Goal: Contribute content: Contribute content

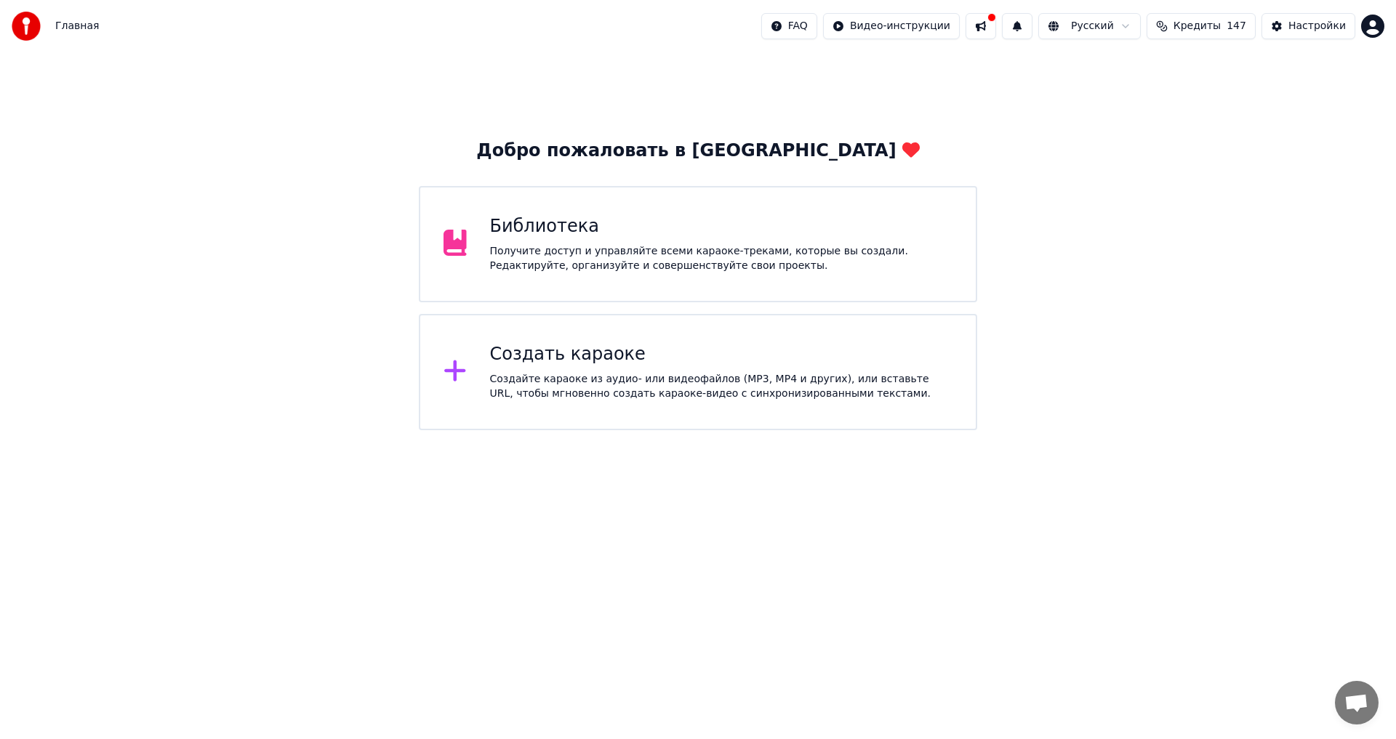
click at [644, 243] on div "Библиотека Получите доступ и управляйте всеми караоке-треками, которые вы созда…" at bounding box center [721, 244] width 463 height 58
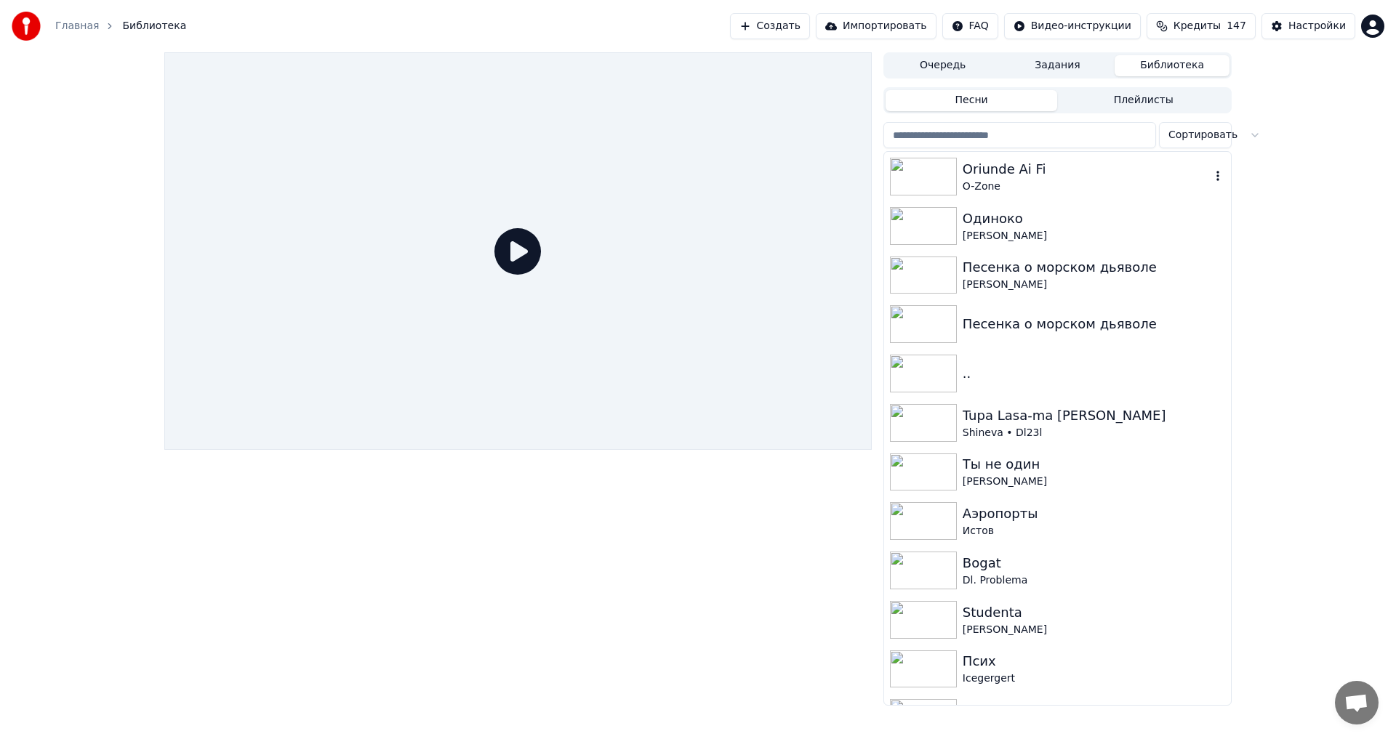
click at [1012, 166] on div "Oriunde Ai Fi" at bounding box center [1087, 169] width 248 height 20
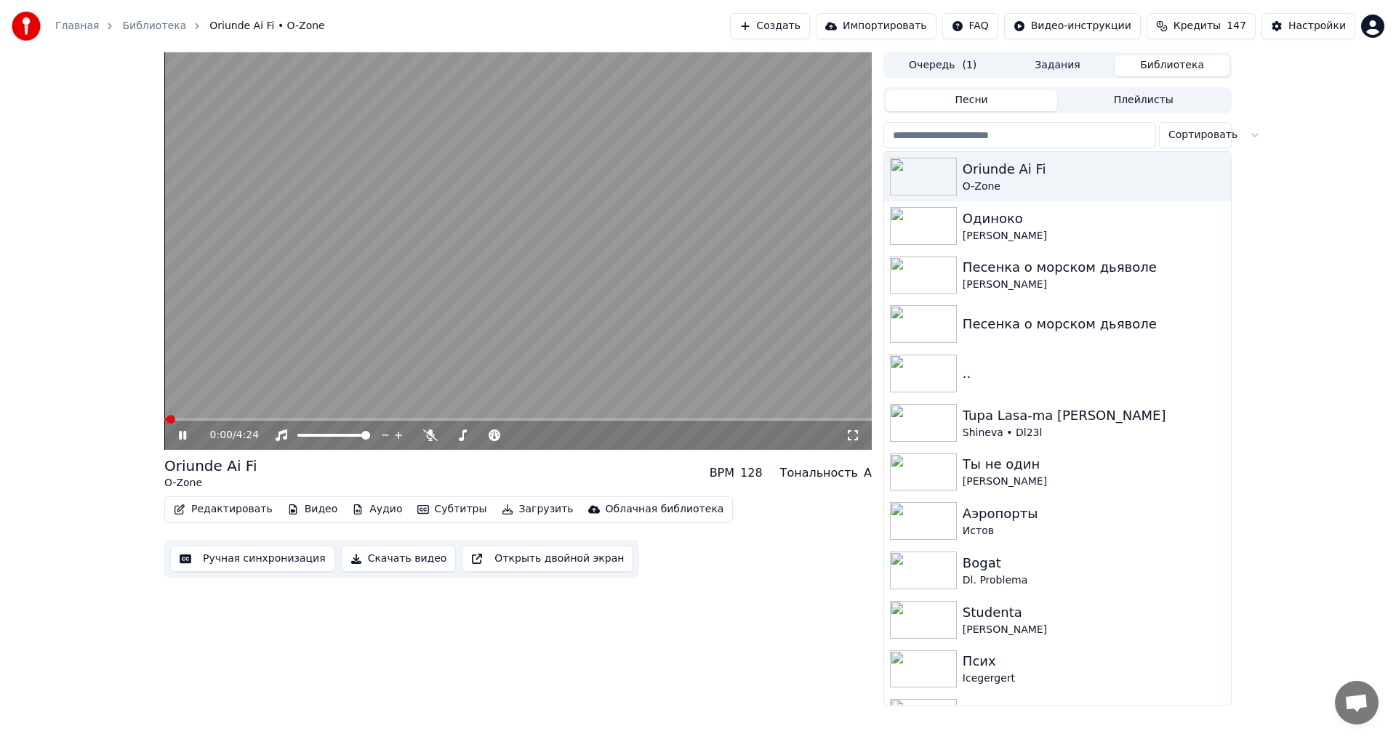
click at [180, 433] on icon at bounding box center [182, 435] width 7 height 9
click at [188, 438] on icon at bounding box center [193, 436] width 34 height 12
click at [519, 437] on span at bounding box center [514, 435] width 9 height 9
click at [574, 420] on span at bounding box center [517, 419] width 707 height 3
click at [687, 420] on span at bounding box center [517, 419] width 707 height 3
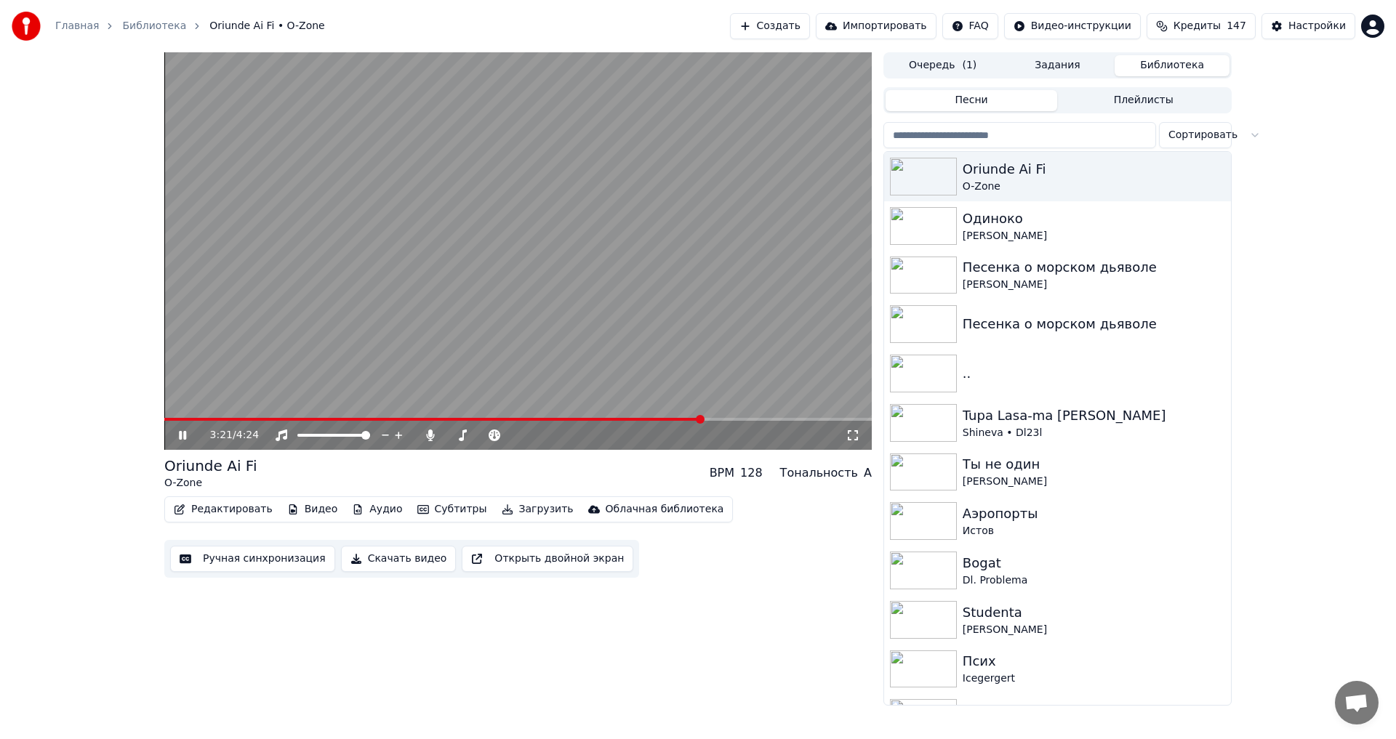
click at [702, 421] on span at bounding box center [433, 419] width 538 height 3
click at [185, 432] on icon at bounding box center [182, 435] width 7 height 9
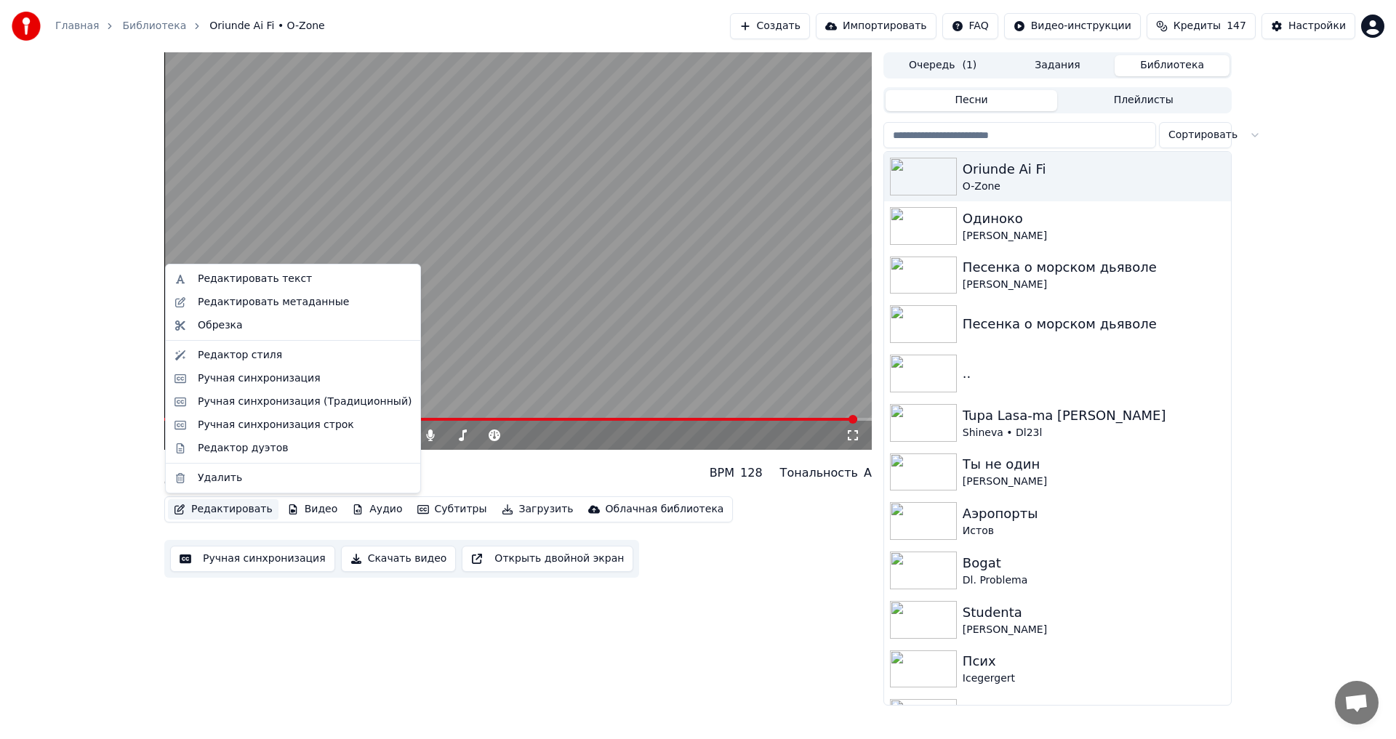
click at [243, 506] on button "Редактировать" at bounding box center [223, 510] width 111 height 20
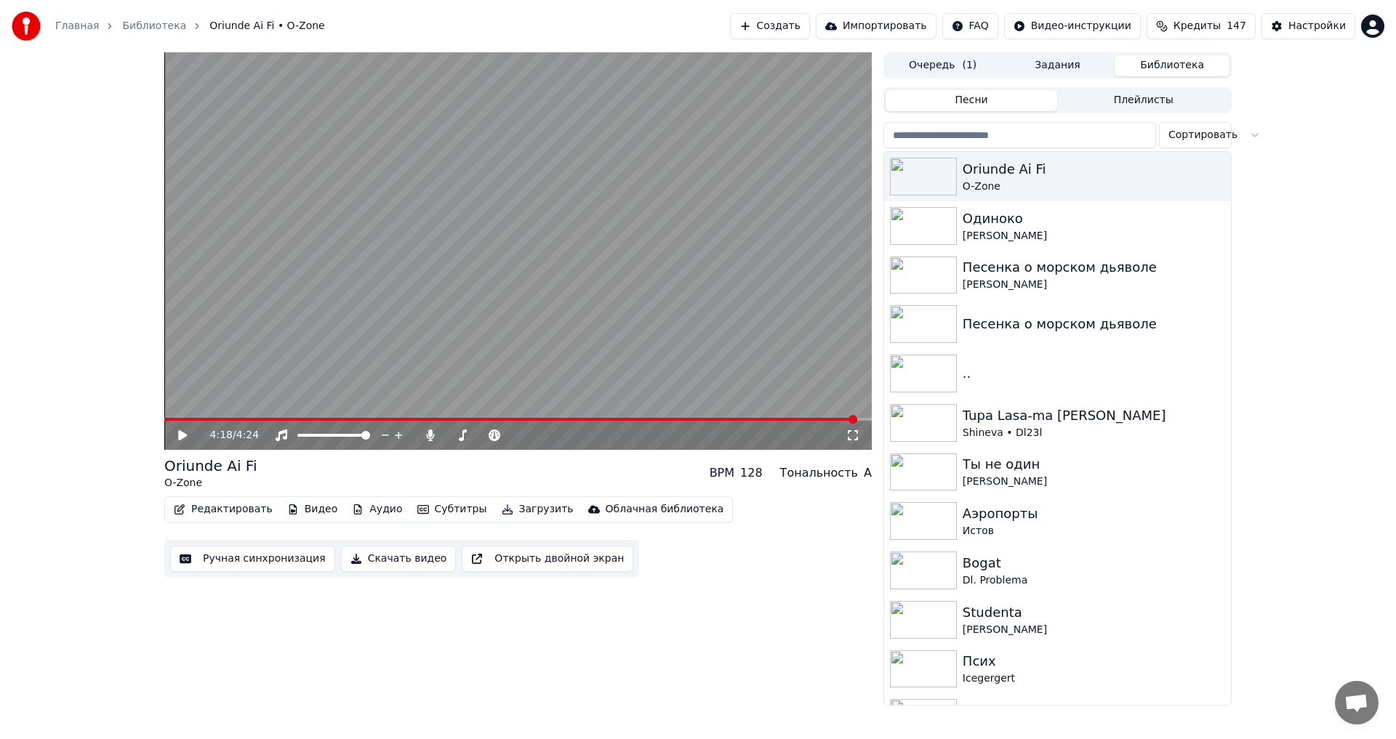
click at [243, 506] on button "Редактировать" at bounding box center [223, 510] width 111 height 20
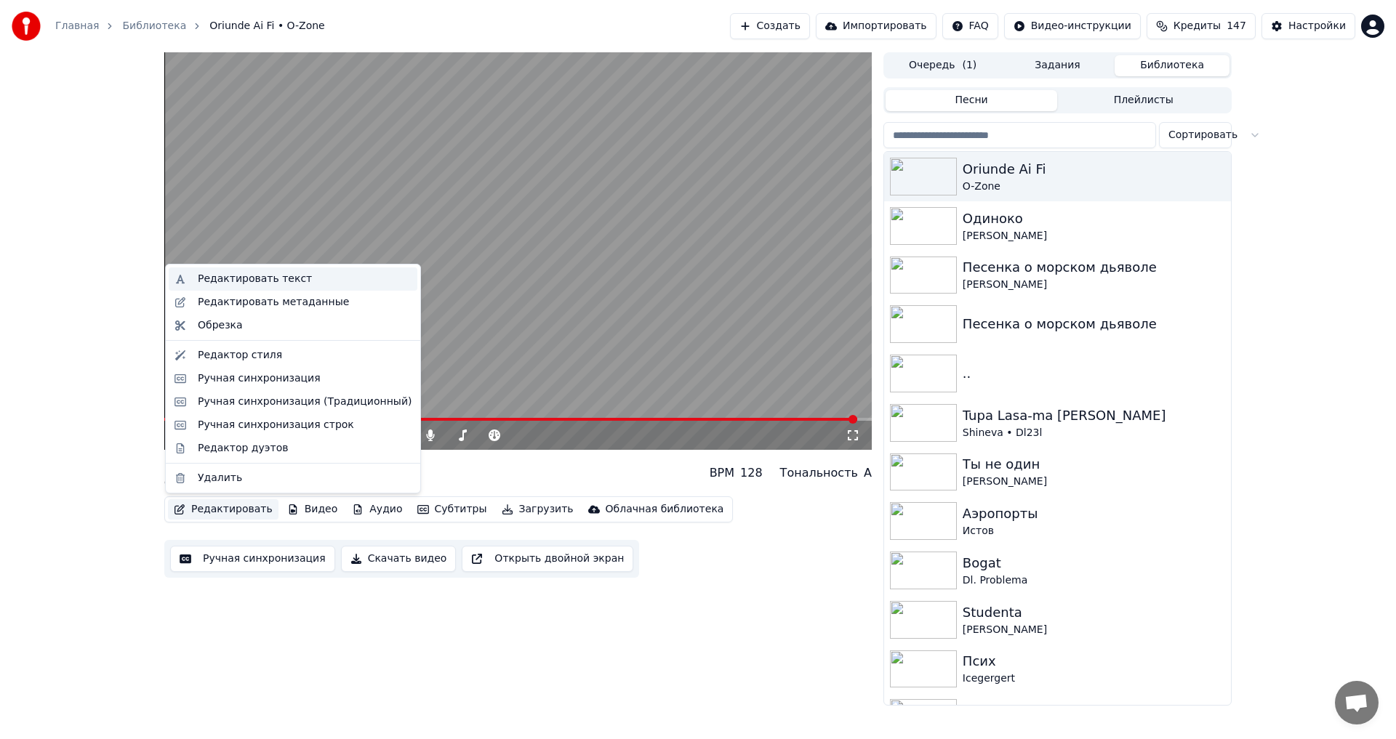
click at [280, 278] on div "Редактировать текст" at bounding box center [255, 279] width 114 height 15
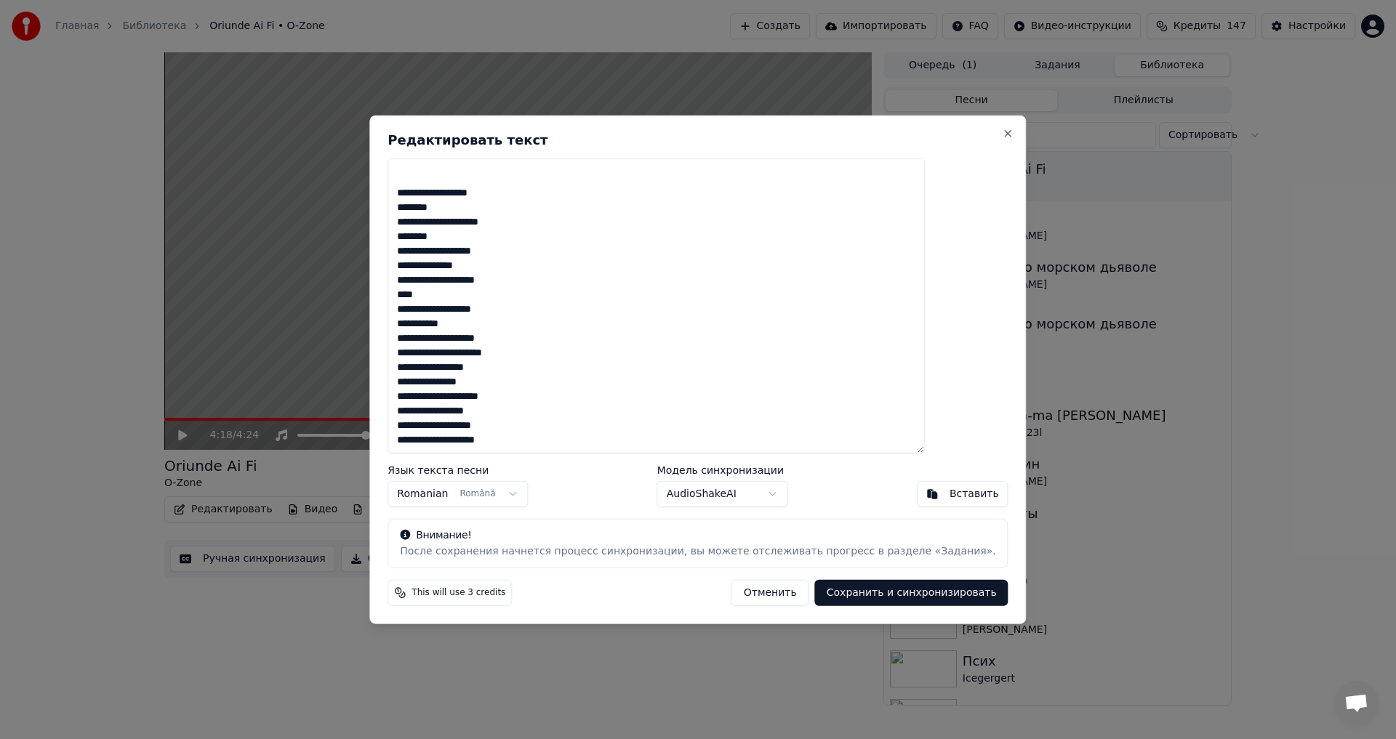
scroll to position [1170, 0]
click at [522, 395] on textarea at bounding box center [656, 306] width 537 height 296
click at [851, 587] on button "Сохранить и синхронизировать" at bounding box center [911, 593] width 193 height 26
type textarea "**********"
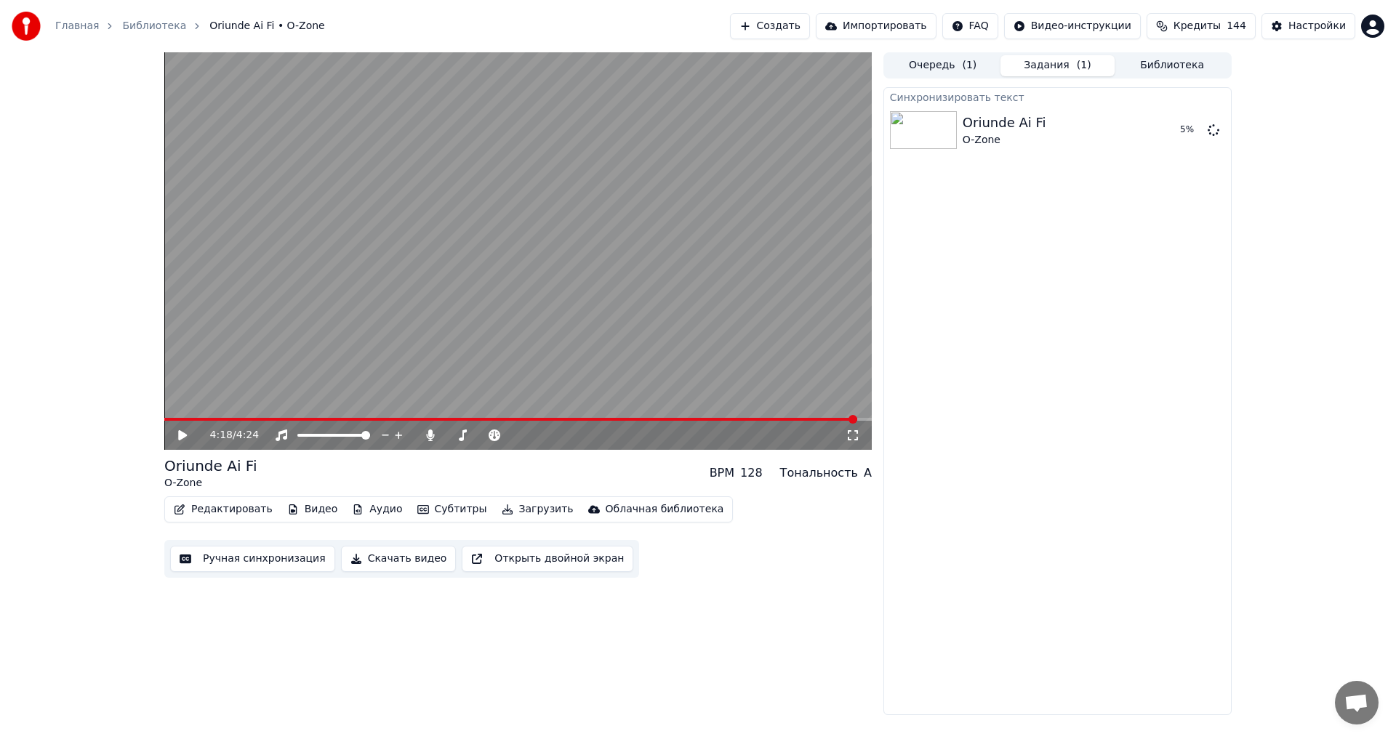
click at [470, 334] on video at bounding box center [517, 251] width 707 height 398
click at [176, 432] on icon at bounding box center [193, 436] width 34 height 12
click at [514, 518] on button "Загрузить" at bounding box center [538, 510] width 84 height 20
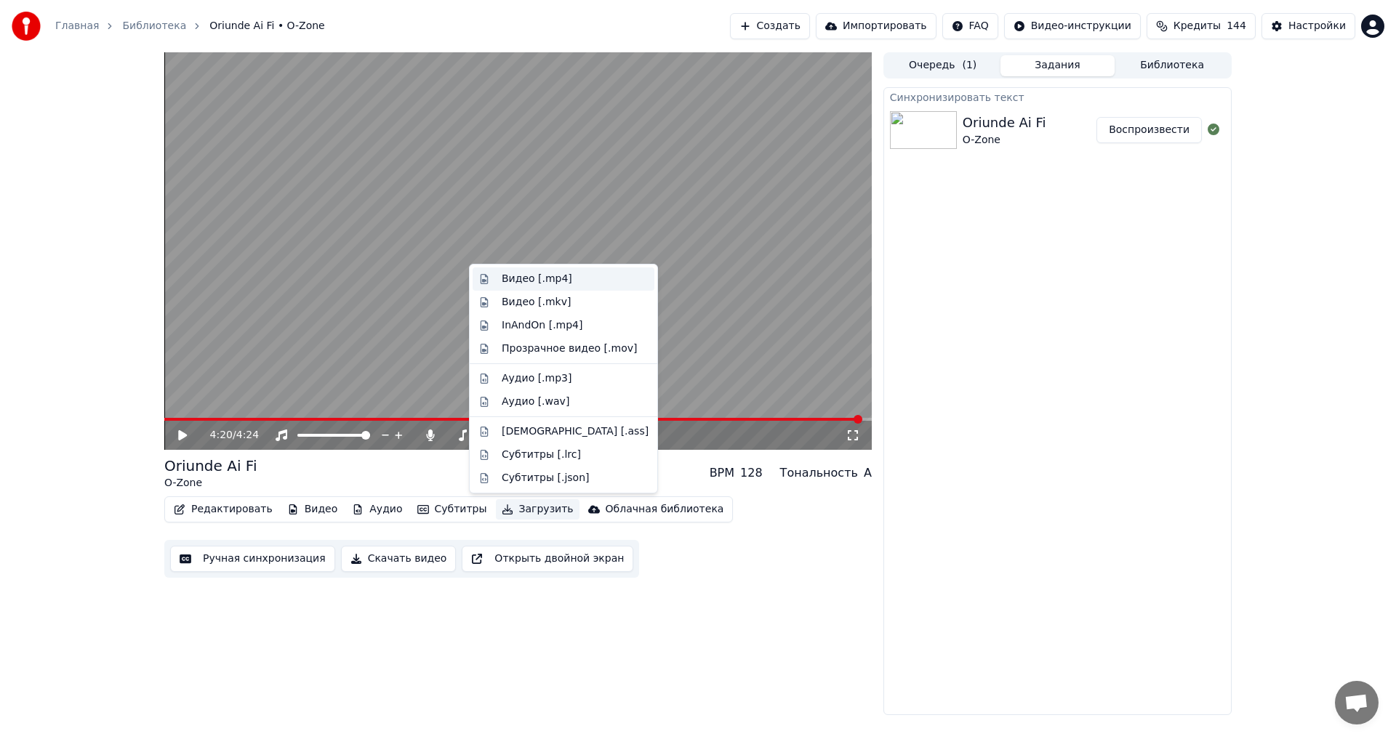
click at [556, 284] on div "Видео [.mp4]" at bounding box center [537, 279] width 71 height 15
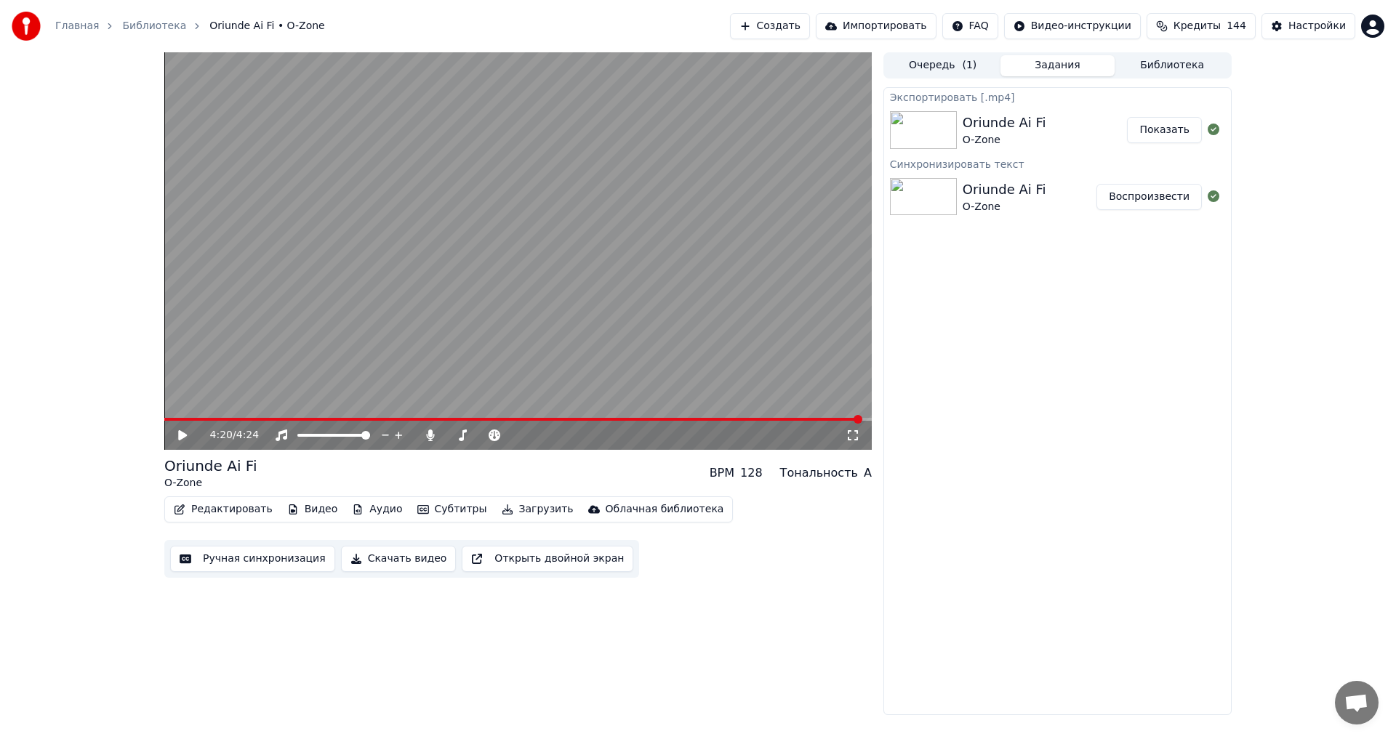
click at [1169, 128] on button "Показать" at bounding box center [1164, 130] width 75 height 26
click at [1163, 135] on button "Показать" at bounding box center [1164, 130] width 75 height 26
click at [181, 436] on icon at bounding box center [182, 435] width 9 height 10
click at [204, 417] on video at bounding box center [517, 251] width 707 height 398
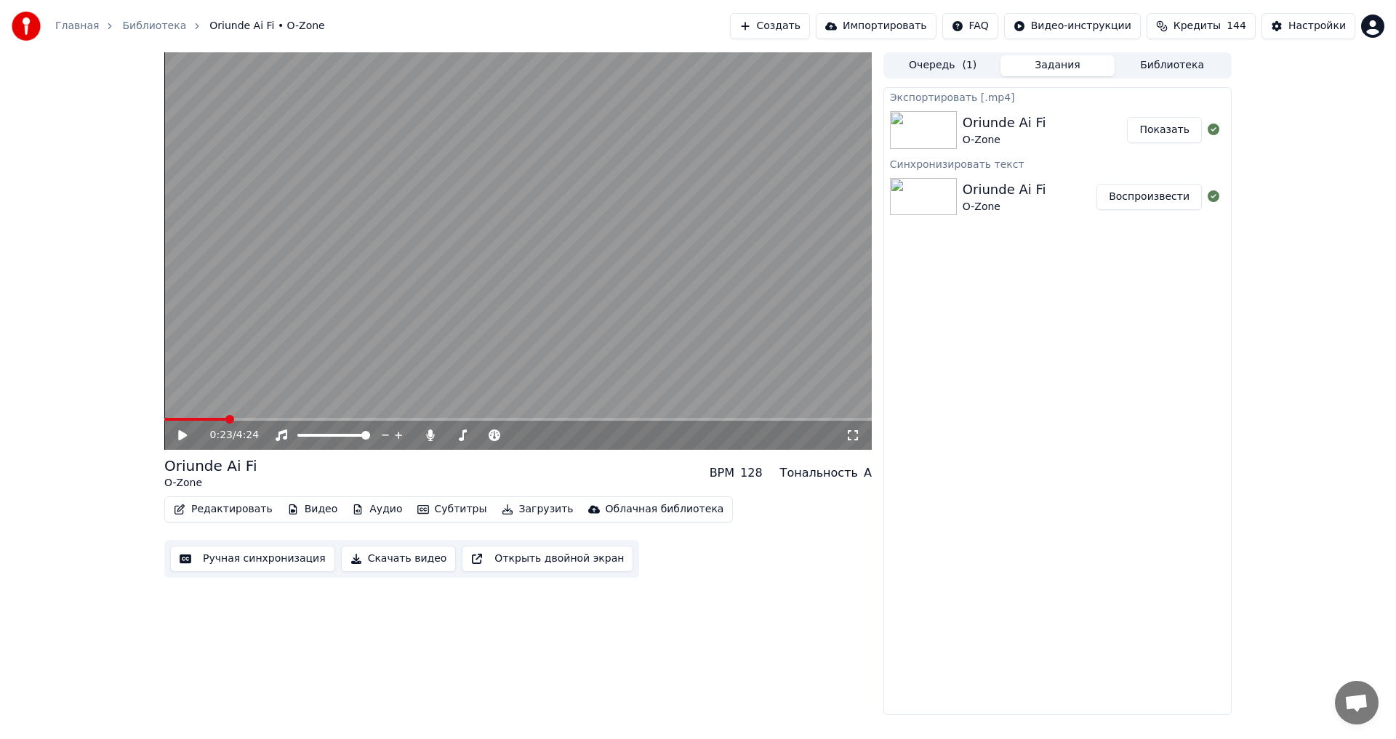
click at [225, 420] on span at bounding box center [195, 419] width 62 height 3
click at [412, 419] on span at bounding box center [517, 419] width 707 height 3
click at [187, 438] on icon at bounding box center [193, 436] width 34 height 12
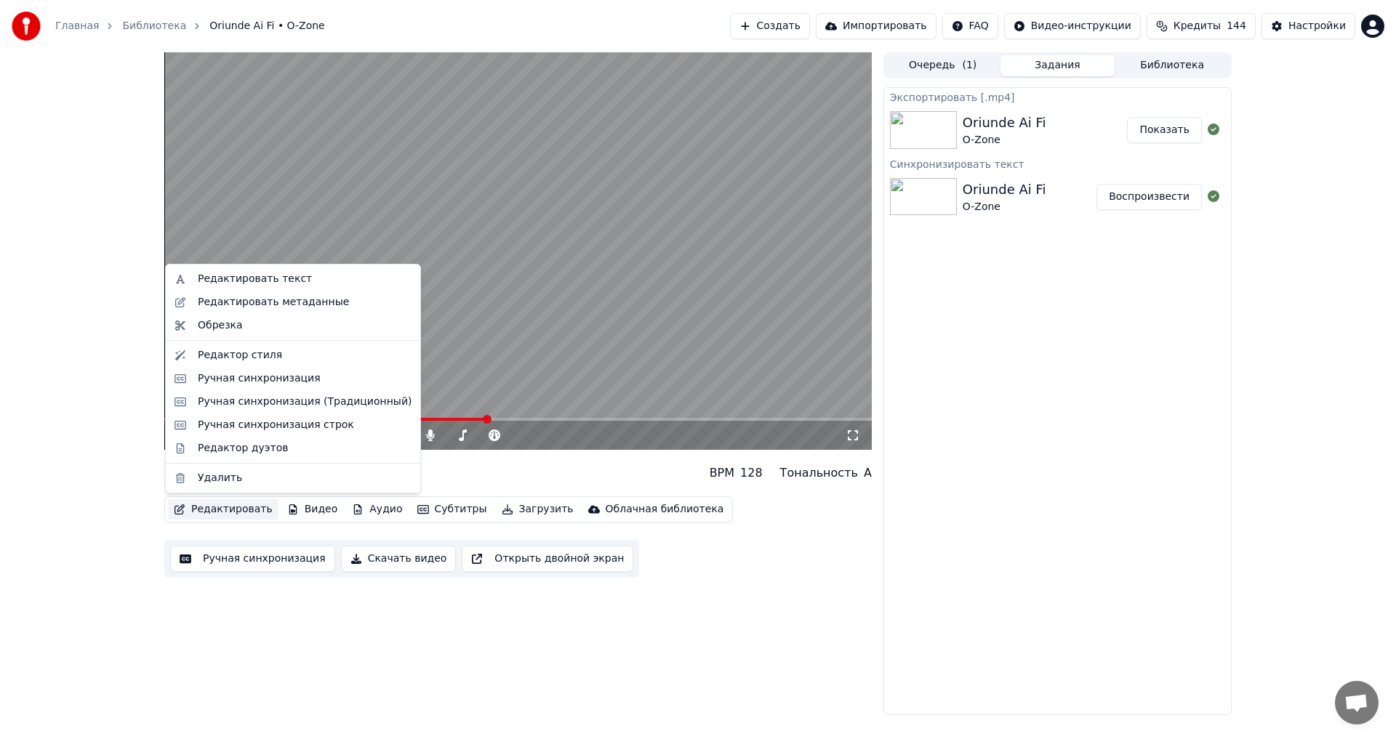
click at [206, 506] on button "Редактировать" at bounding box center [223, 510] width 111 height 20
click at [590, 266] on video at bounding box center [517, 251] width 707 height 398
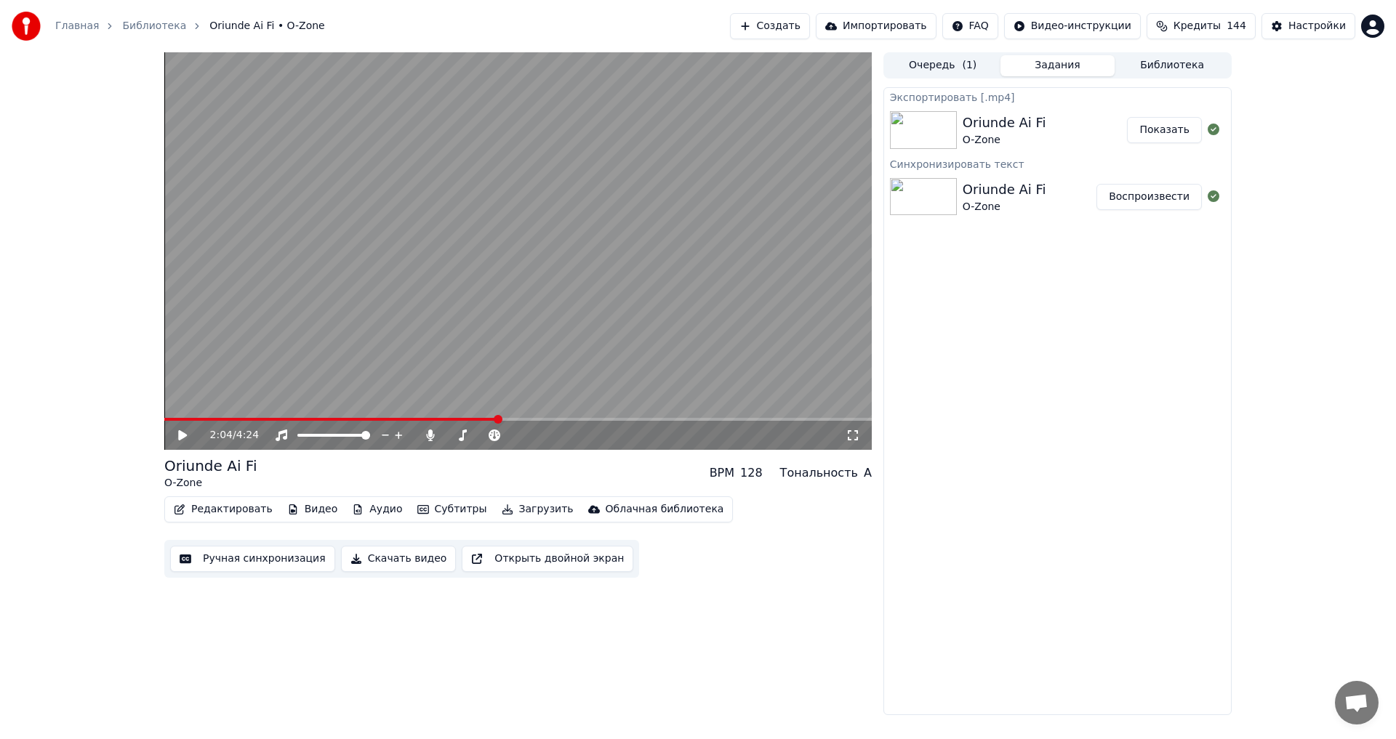
click at [244, 502] on button "Редактировать" at bounding box center [223, 510] width 111 height 20
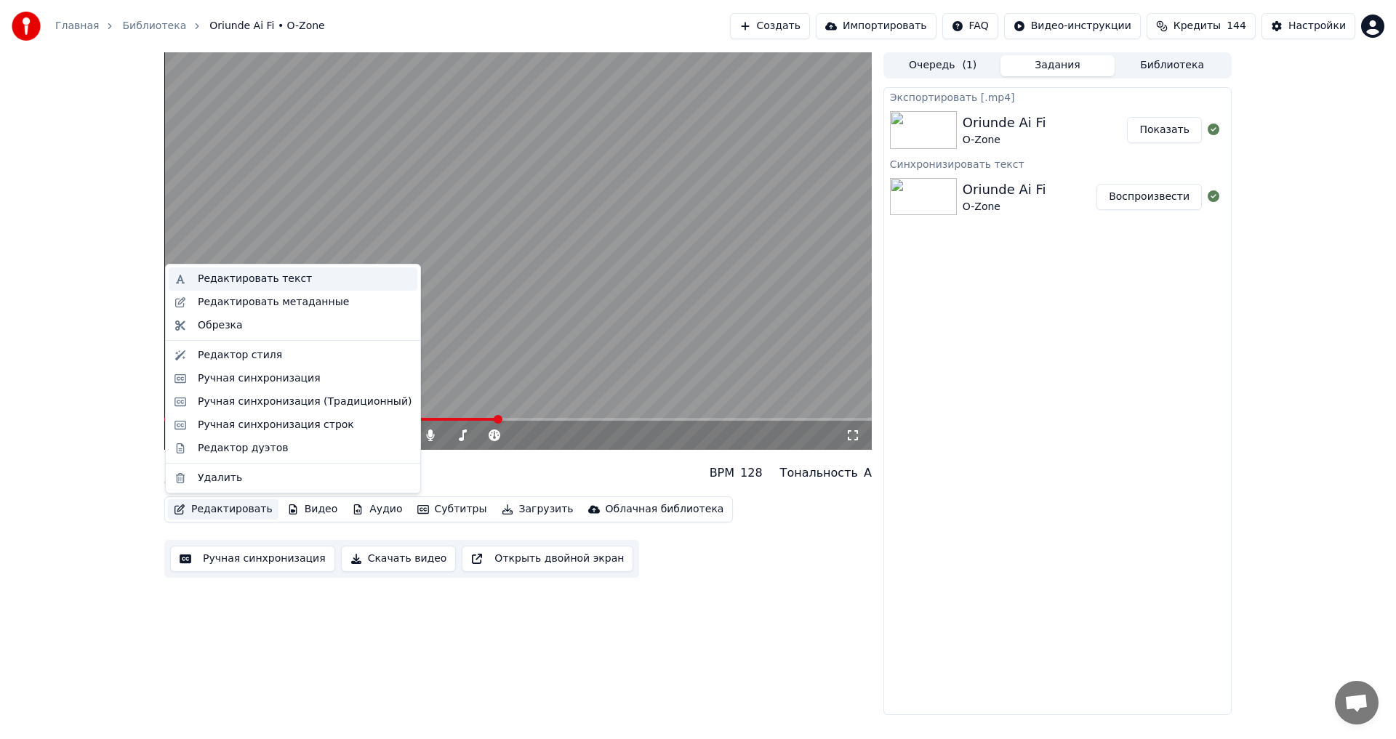
click at [299, 276] on div "Редактировать текст" at bounding box center [305, 279] width 214 height 15
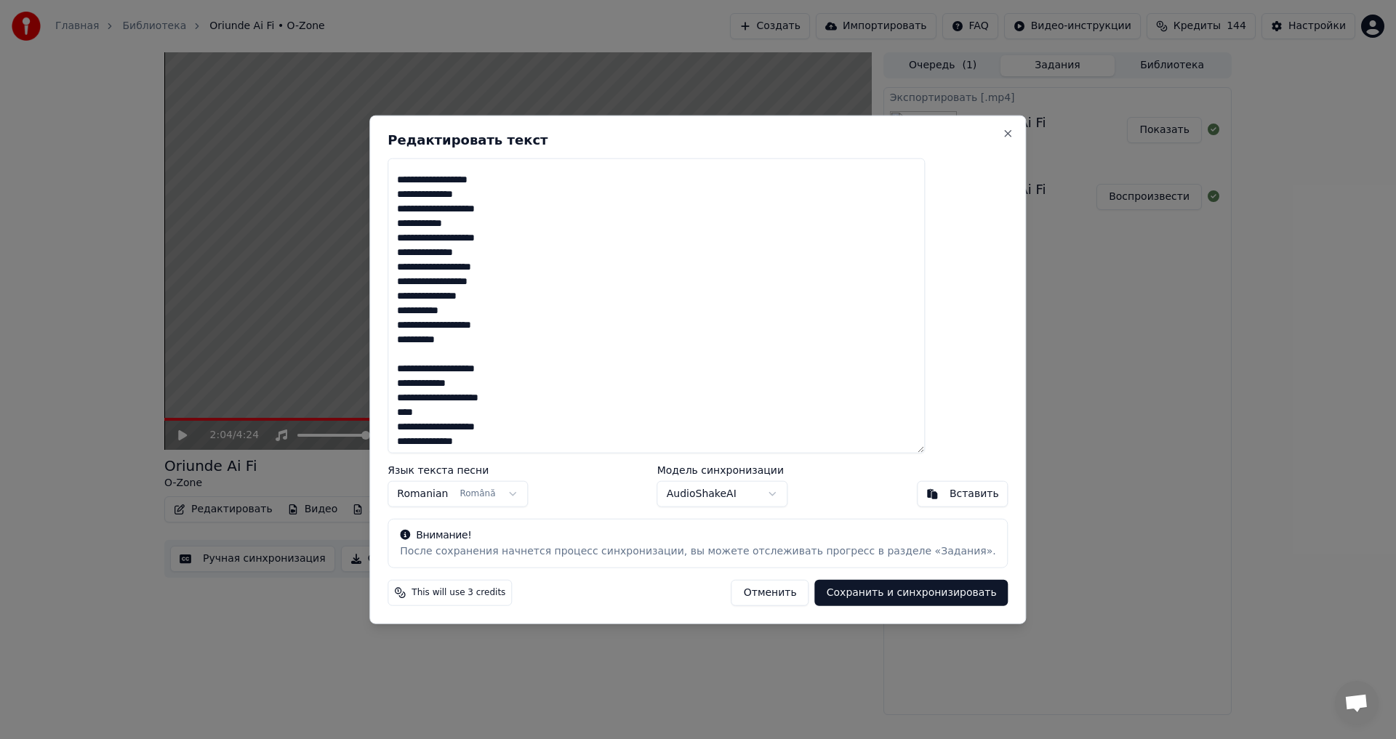
scroll to position [460, 0]
drag, startPoint x: 465, startPoint y: 425, endPoint x: 416, endPoint y: 411, distance: 50.8
click at [416, 411] on div "Редактировать текст Язык текста песни Romanian Română Модель синхронизации Audi…" at bounding box center [697, 370] width 657 height 510
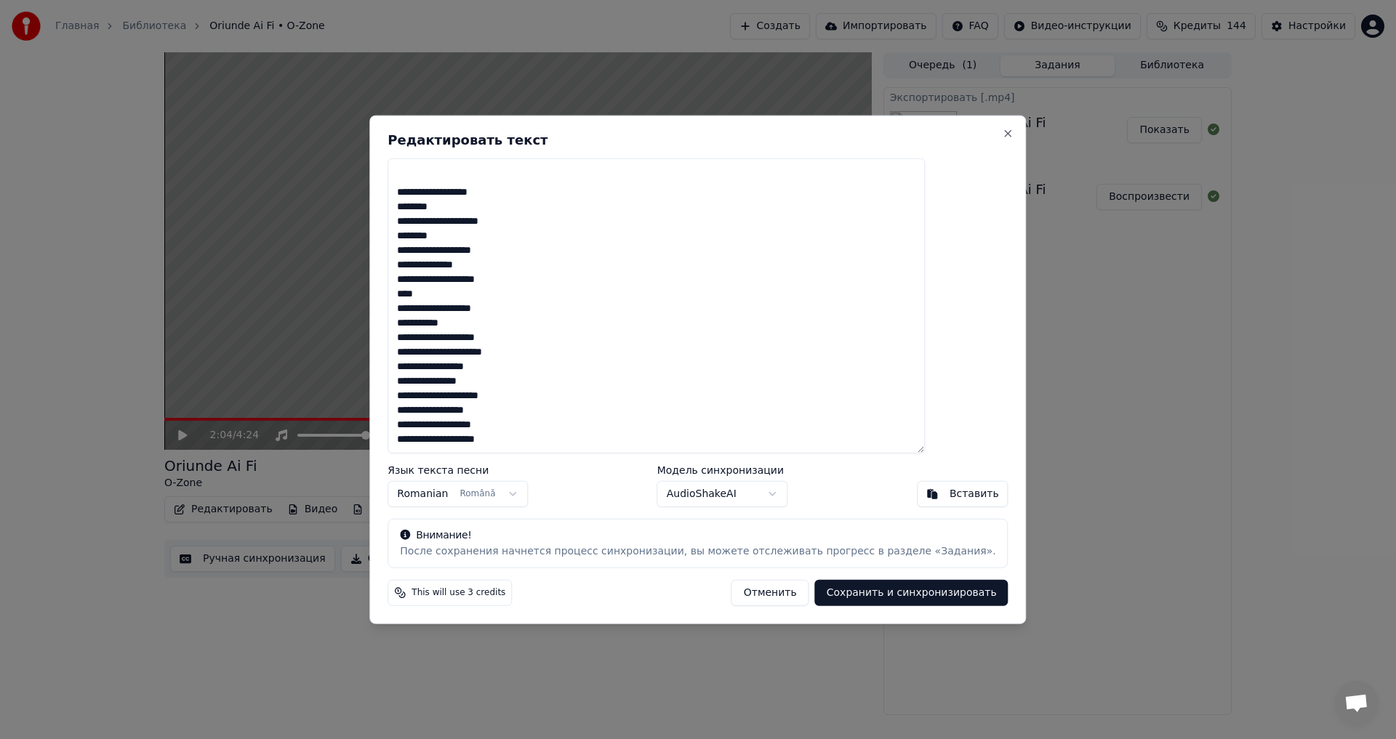
scroll to position [1155, 0]
click at [838, 598] on button "Сохранить и синхронизировать" at bounding box center [911, 593] width 193 height 26
type textarea "**********"
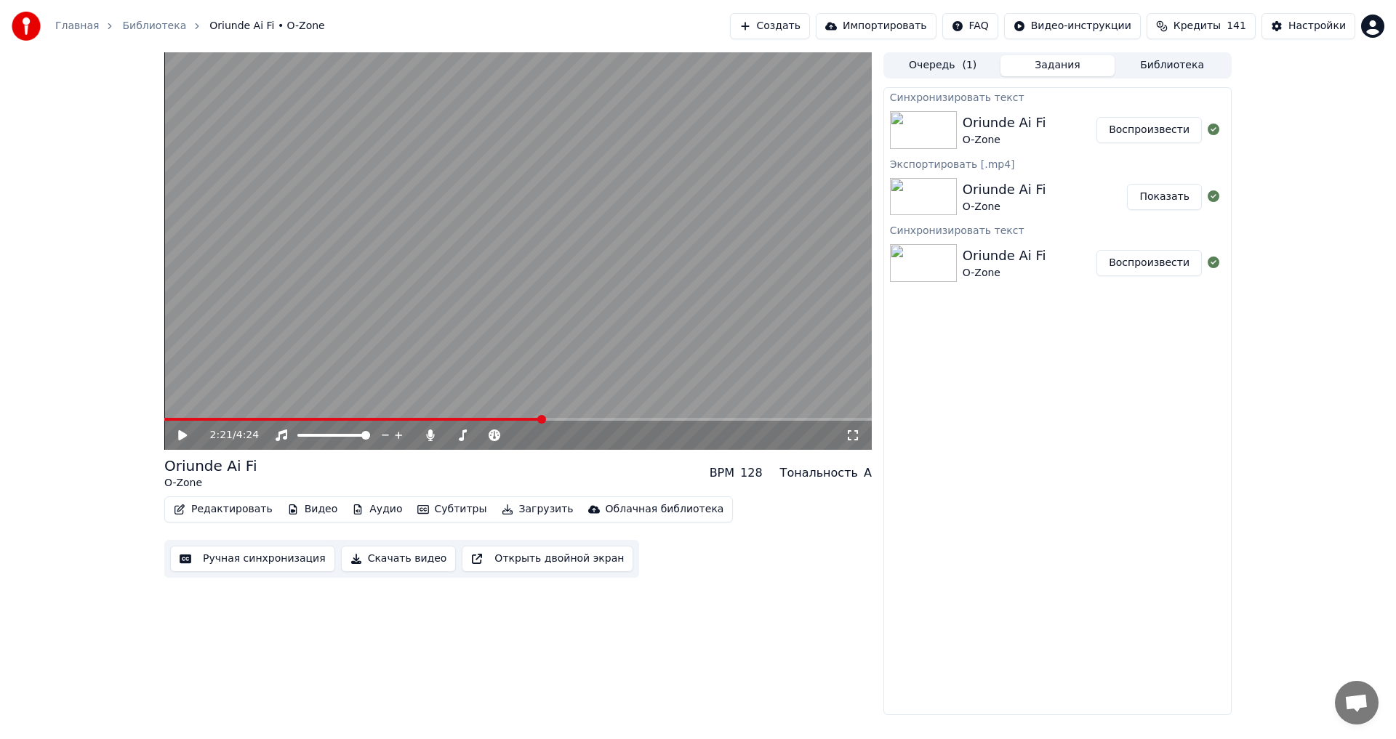
click at [226, 508] on button "Редактировать" at bounding box center [223, 510] width 111 height 20
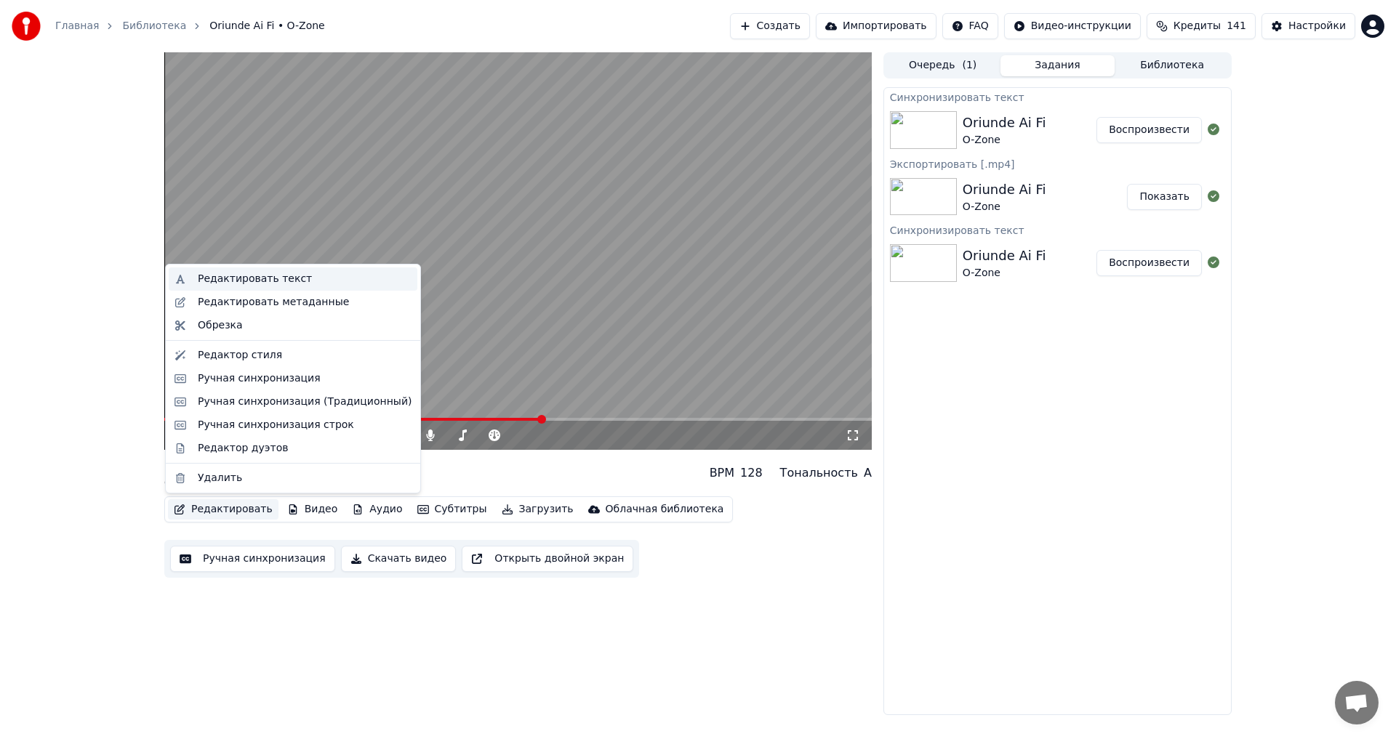
click at [284, 279] on div "Редактировать текст" at bounding box center [255, 279] width 114 height 15
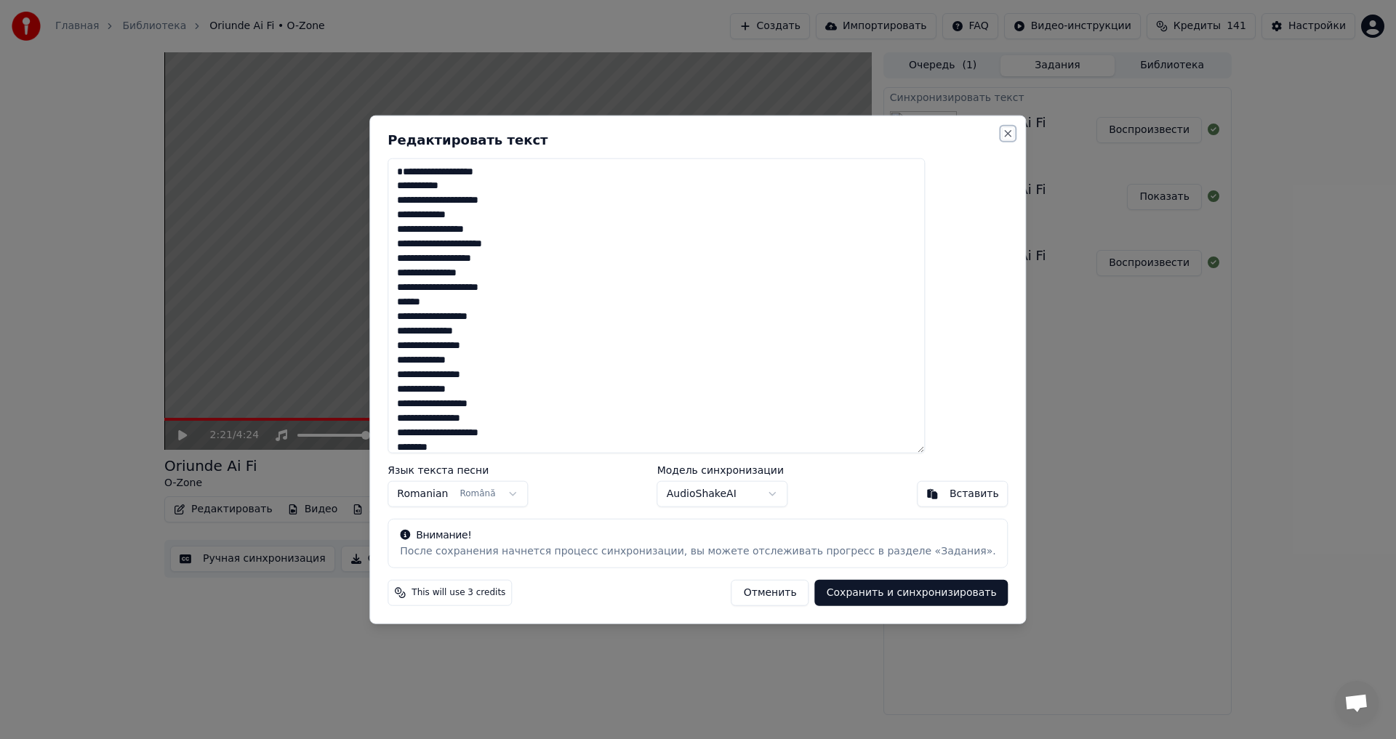
click at [1003, 133] on button "Close" at bounding box center [1009, 133] width 12 height 12
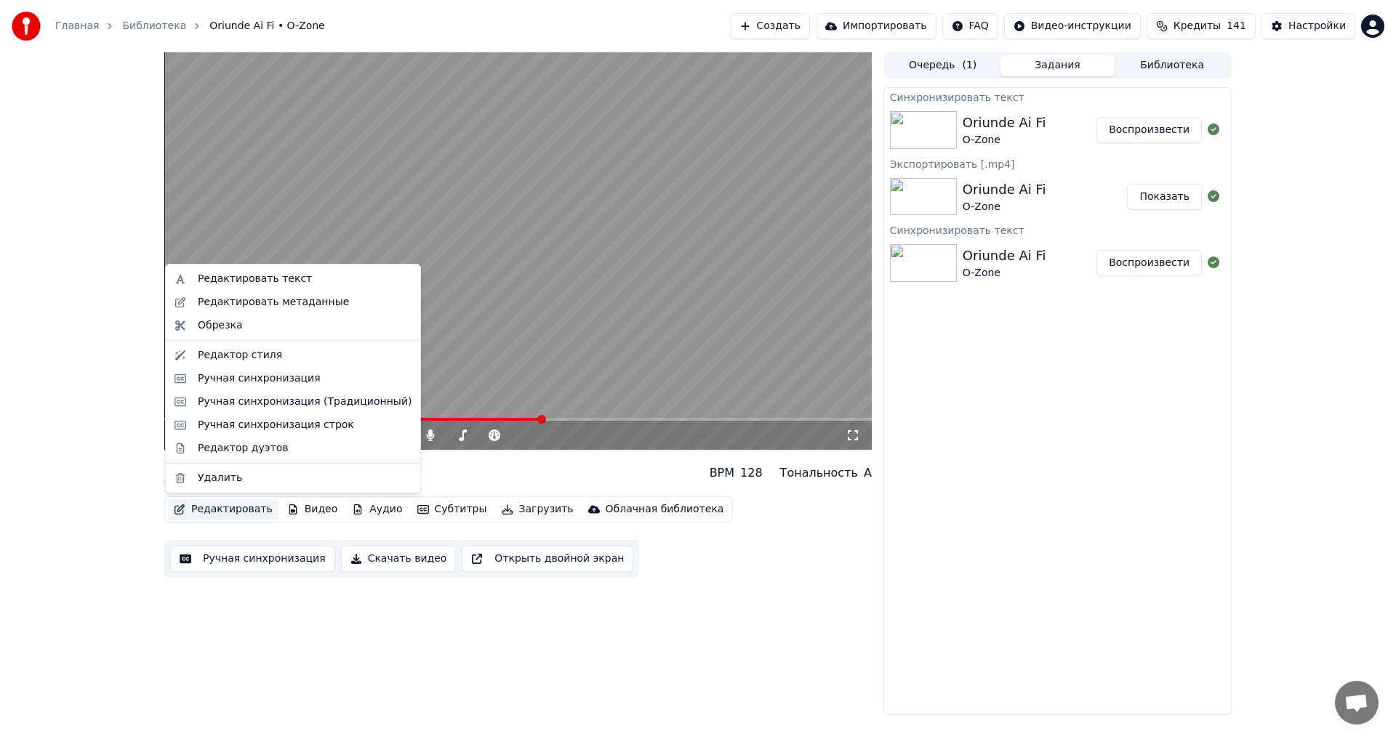
click at [221, 514] on button "Редактировать" at bounding box center [223, 510] width 111 height 20
click at [343, 406] on div "Ручная синхронизация (Традиционный)" at bounding box center [305, 402] width 214 height 15
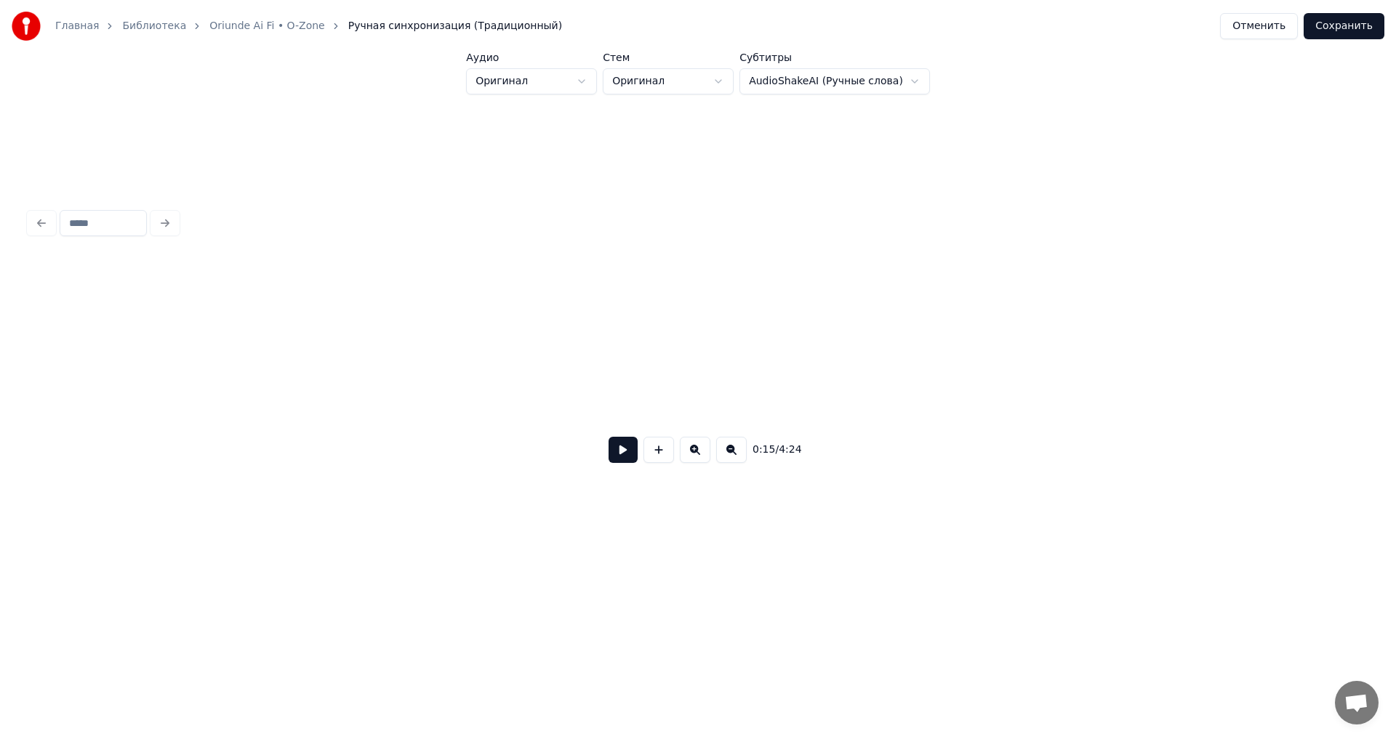
scroll to position [0, 3954]
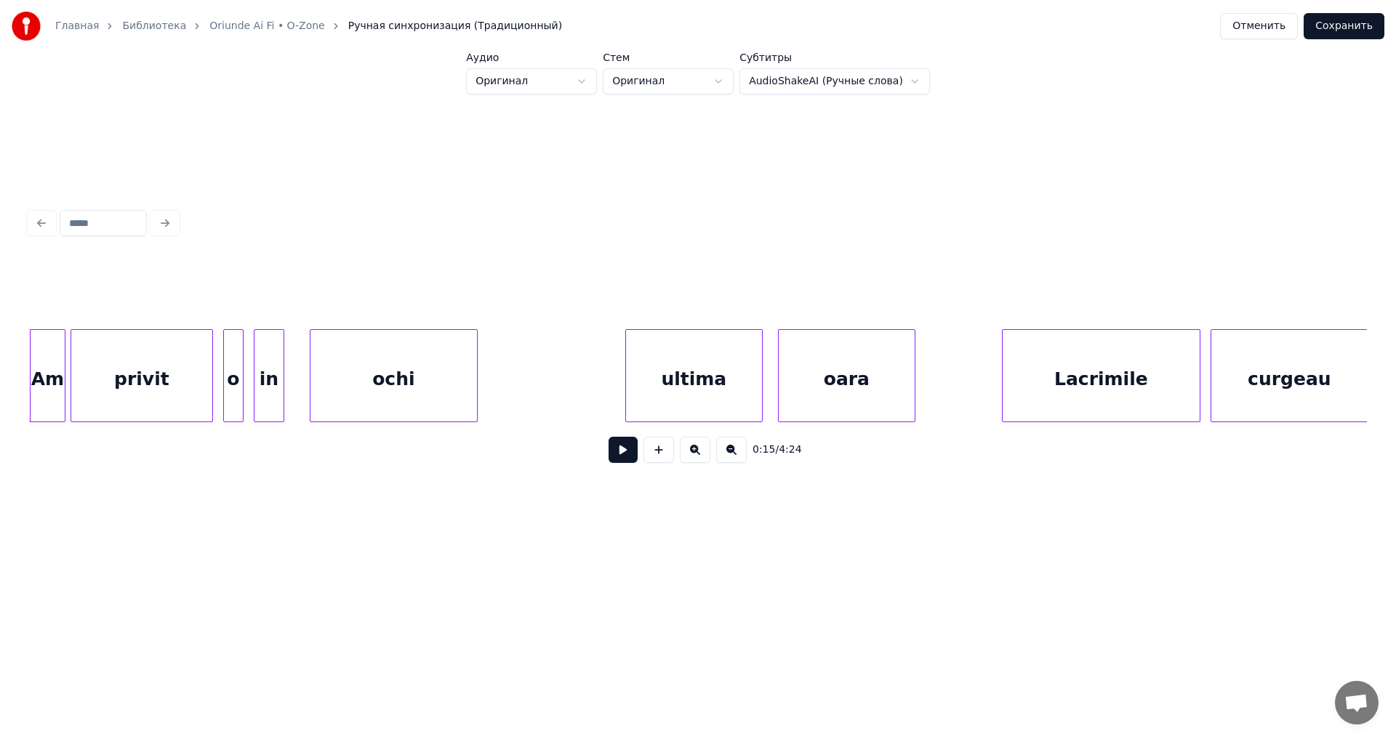
click at [895, 433] on div "0:15 / 4:24" at bounding box center [698, 449] width 1338 height 55
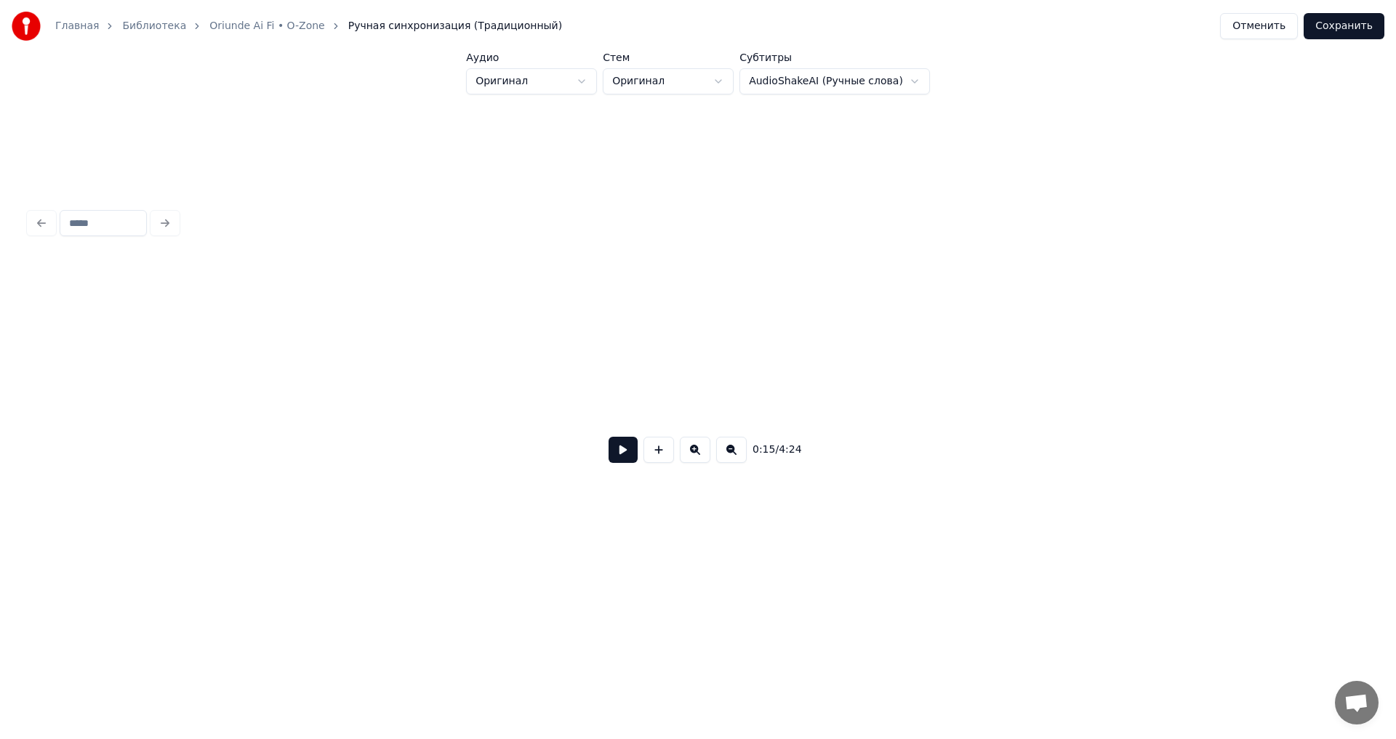
scroll to position [0, 34276]
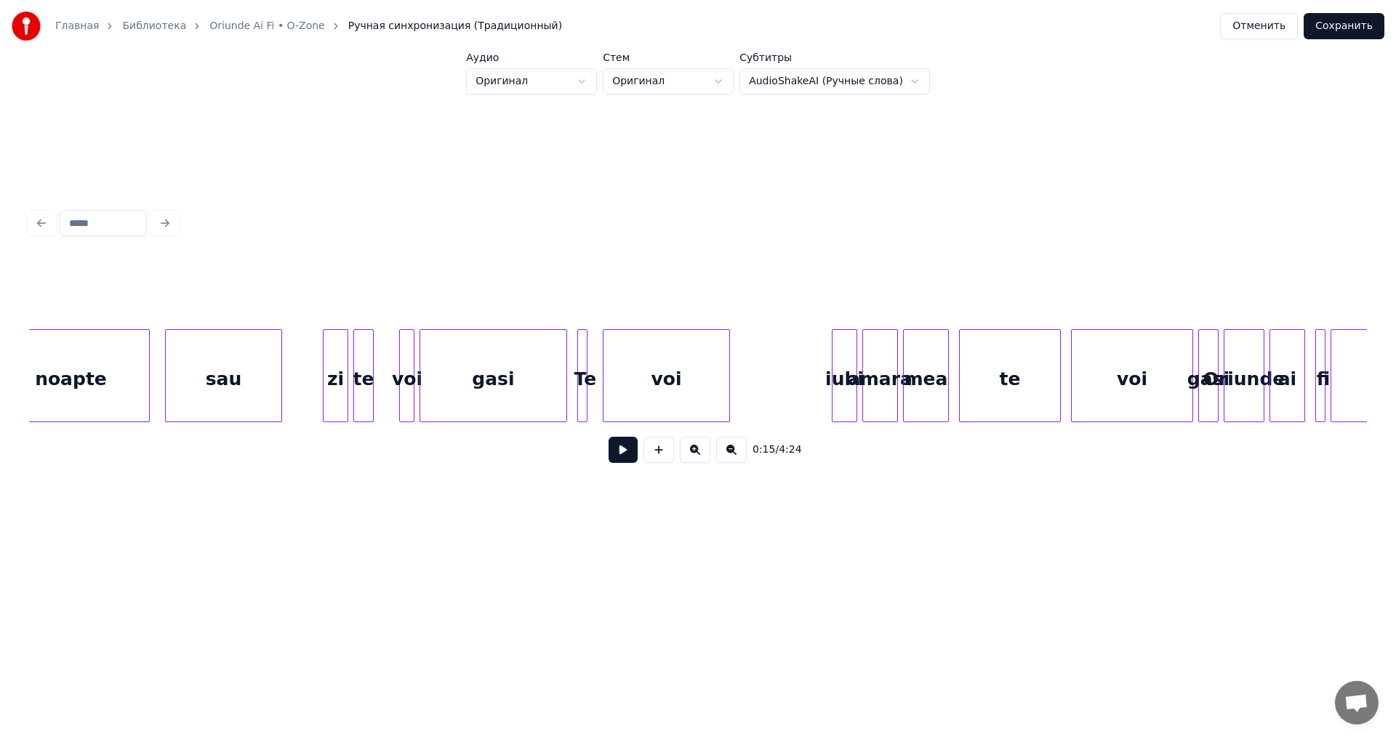
click at [684, 377] on div "voi" at bounding box center [667, 379] width 126 height 99
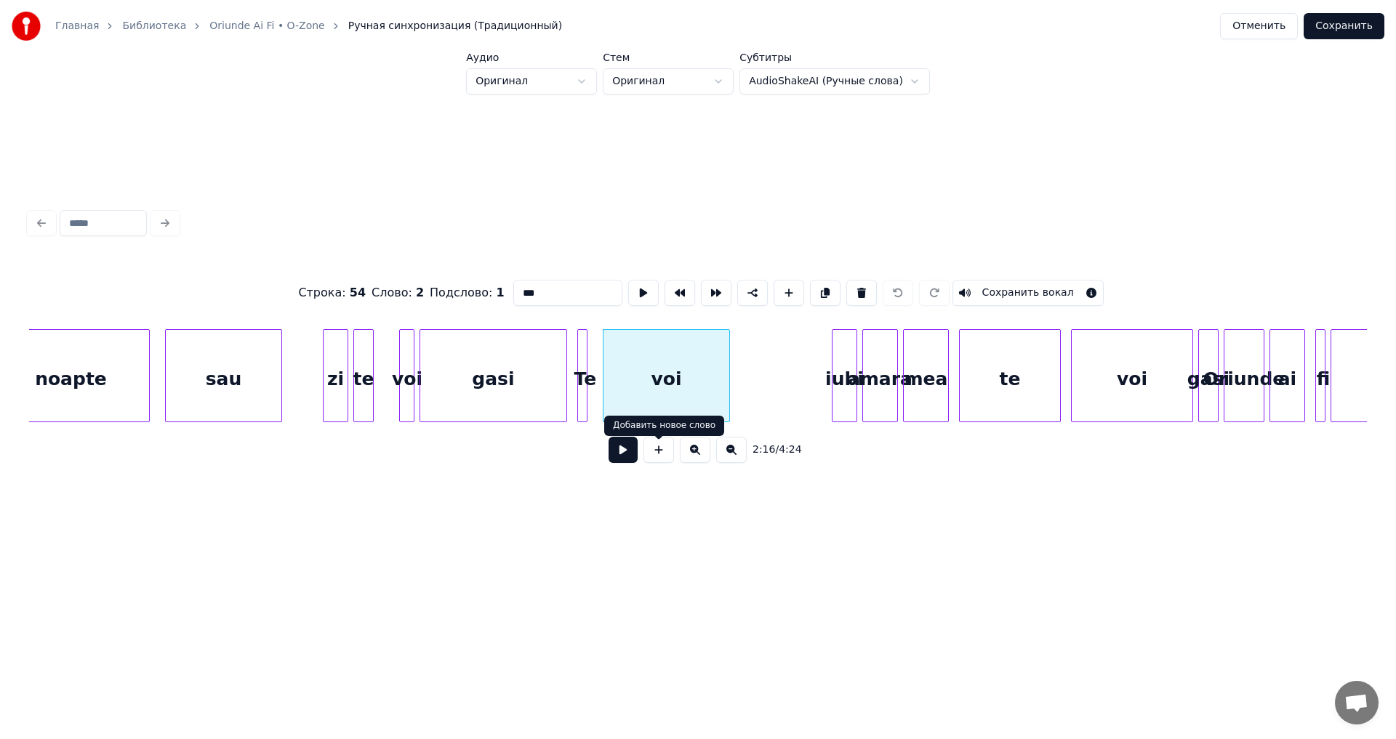
click at [635, 450] on button at bounding box center [623, 450] width 29 height 26
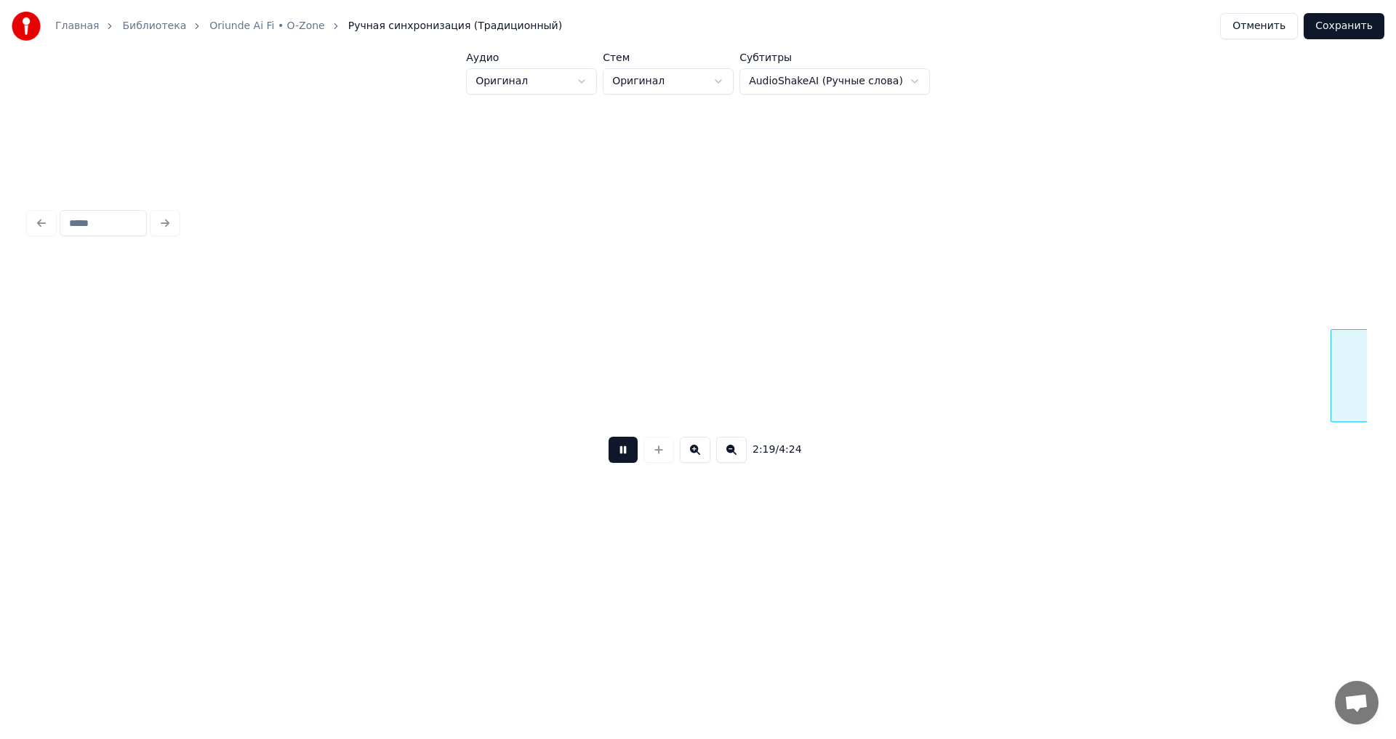
scroll to position [0, 35616]
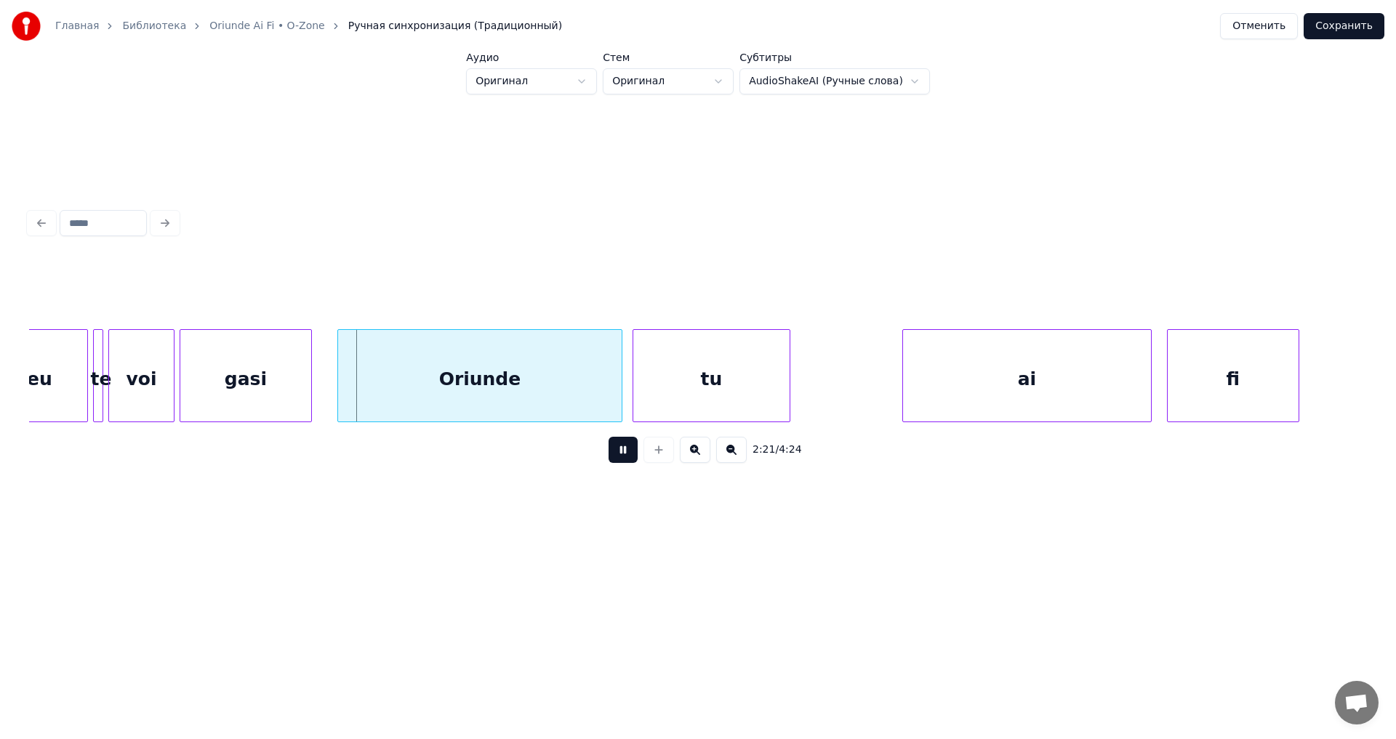
click at [732, 454] on button at bounding box center [731, 450] width 31 height 26
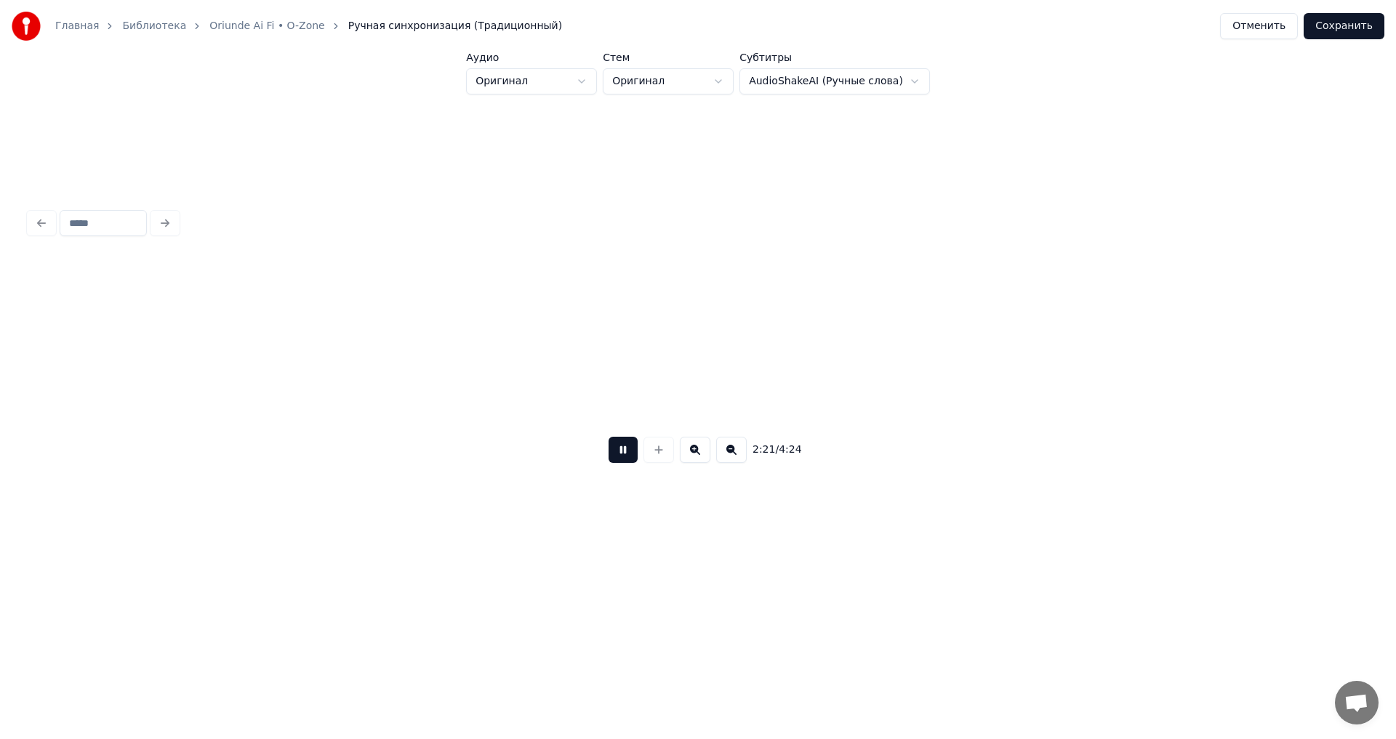
scroll to position [0, 30473]
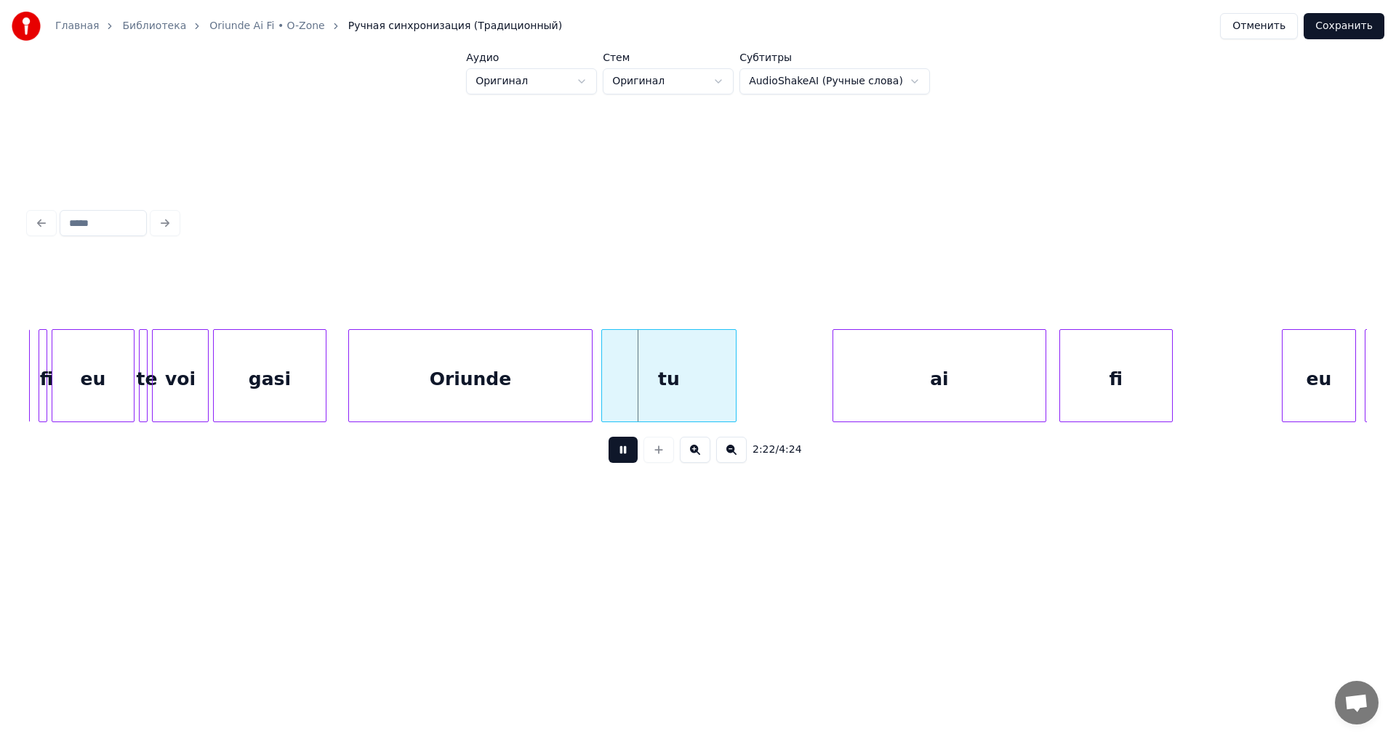
click at [733, 454] on button at bounding box center [731, 450] width 31 height 26
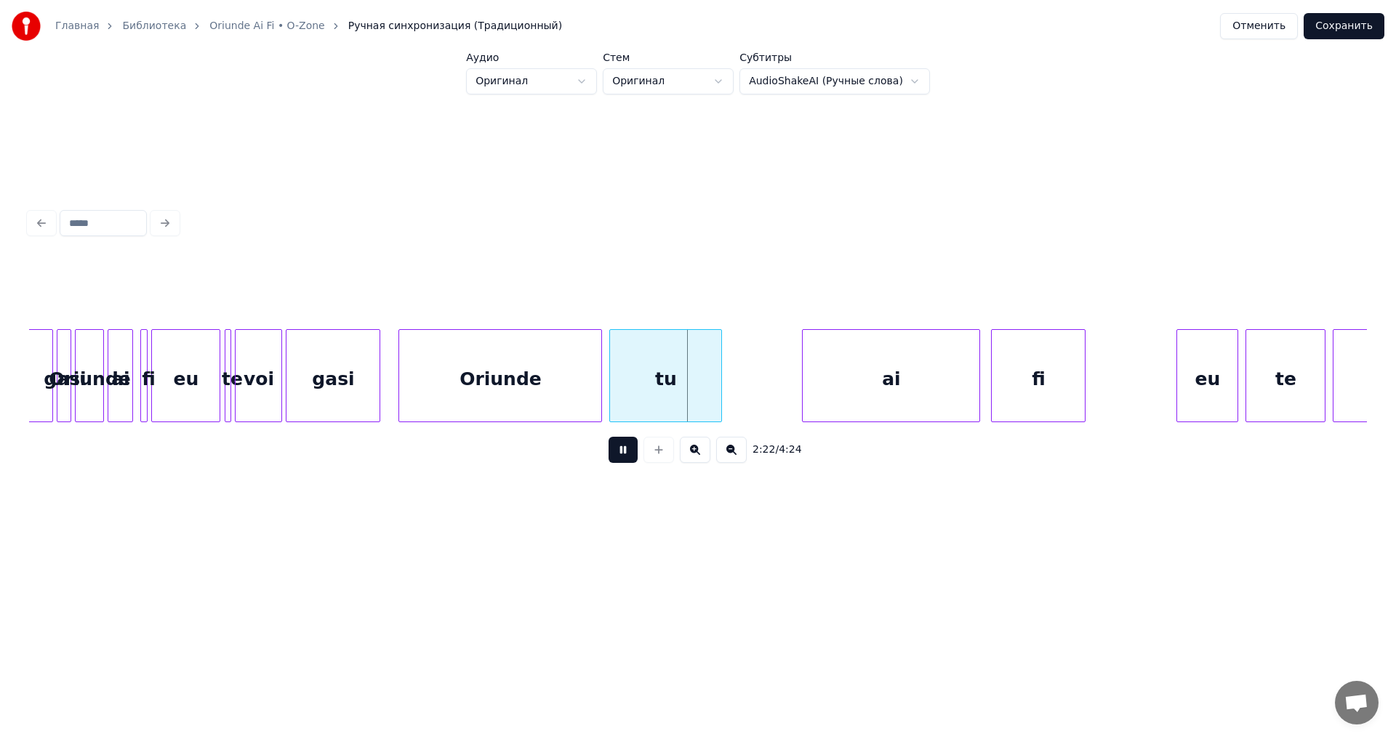
click at [733, 454] on button at bounding box center [731, 450] width 31 height 26
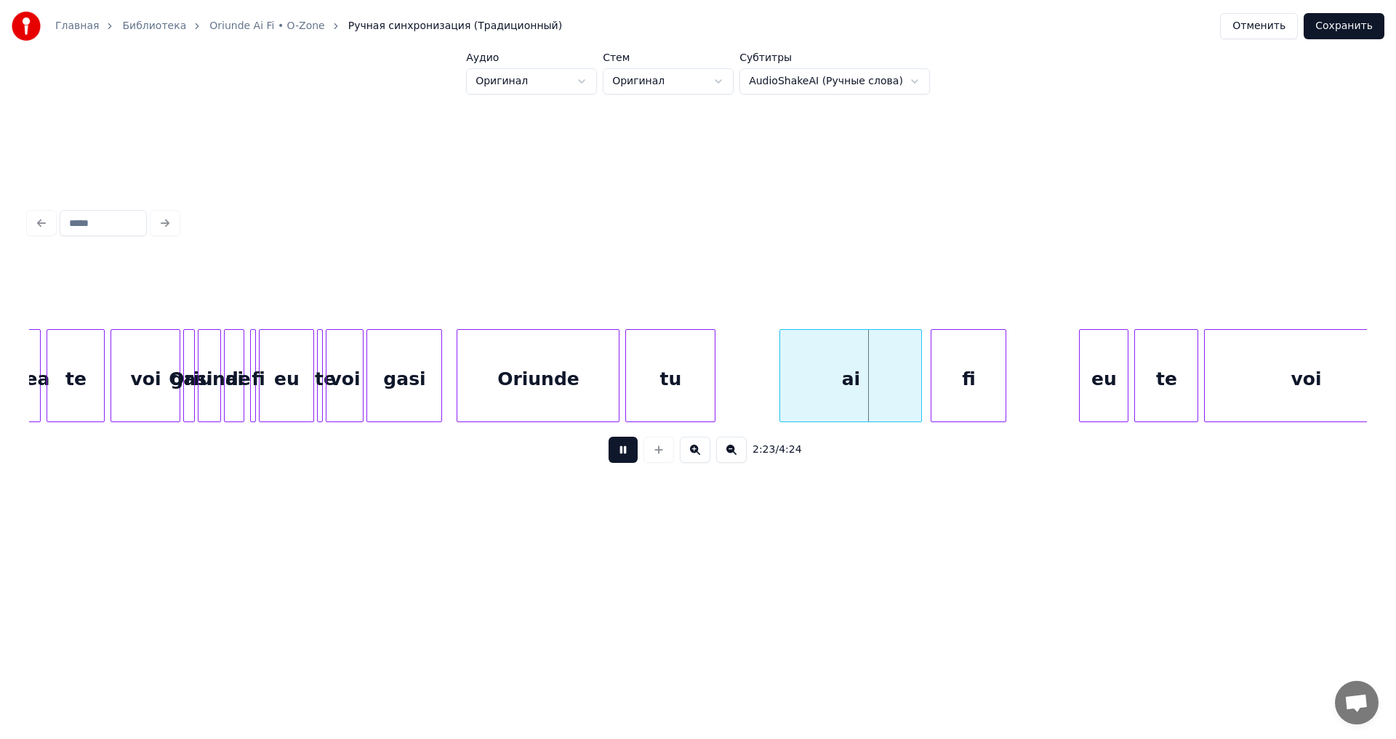
click at [686, 454] on button at bounding box center [695, 450] width 31 height 26
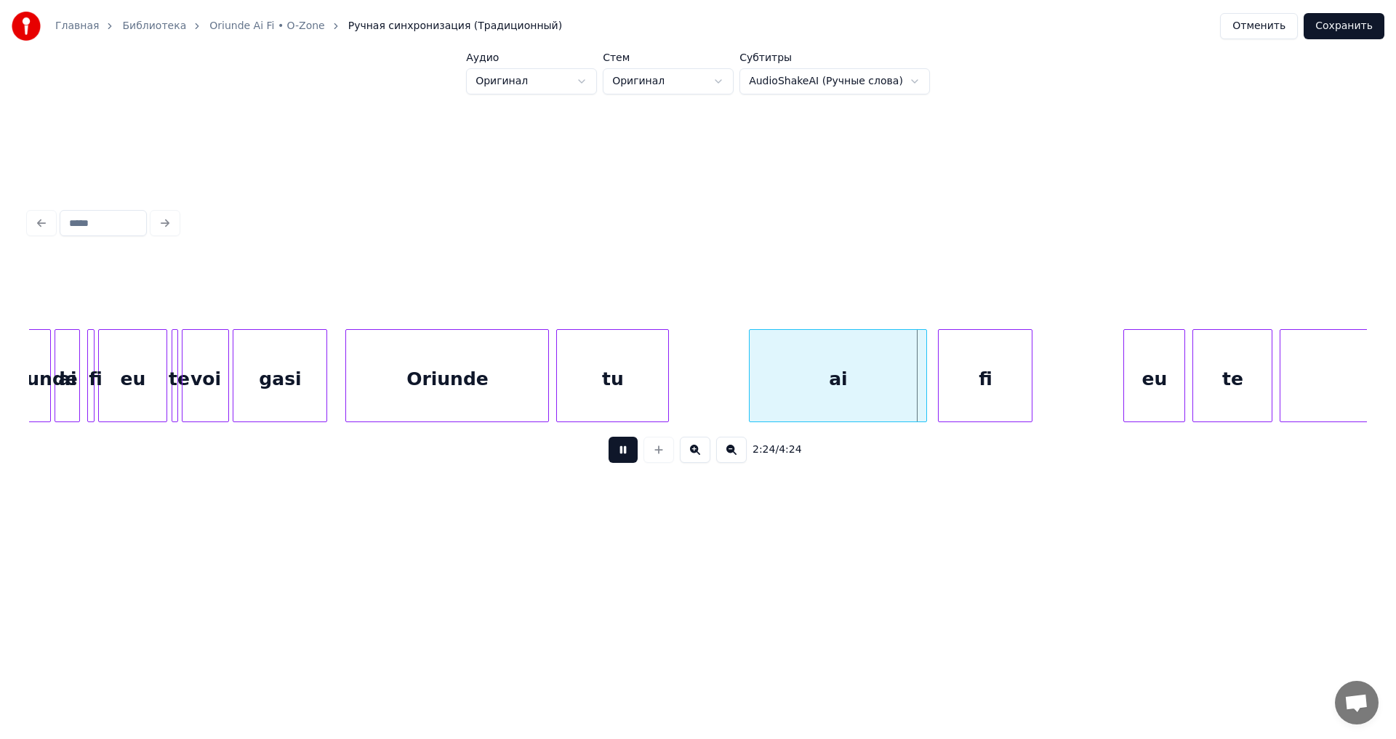
click at [686, 454] on button at bounding box center [695, 450] width 31 height 26
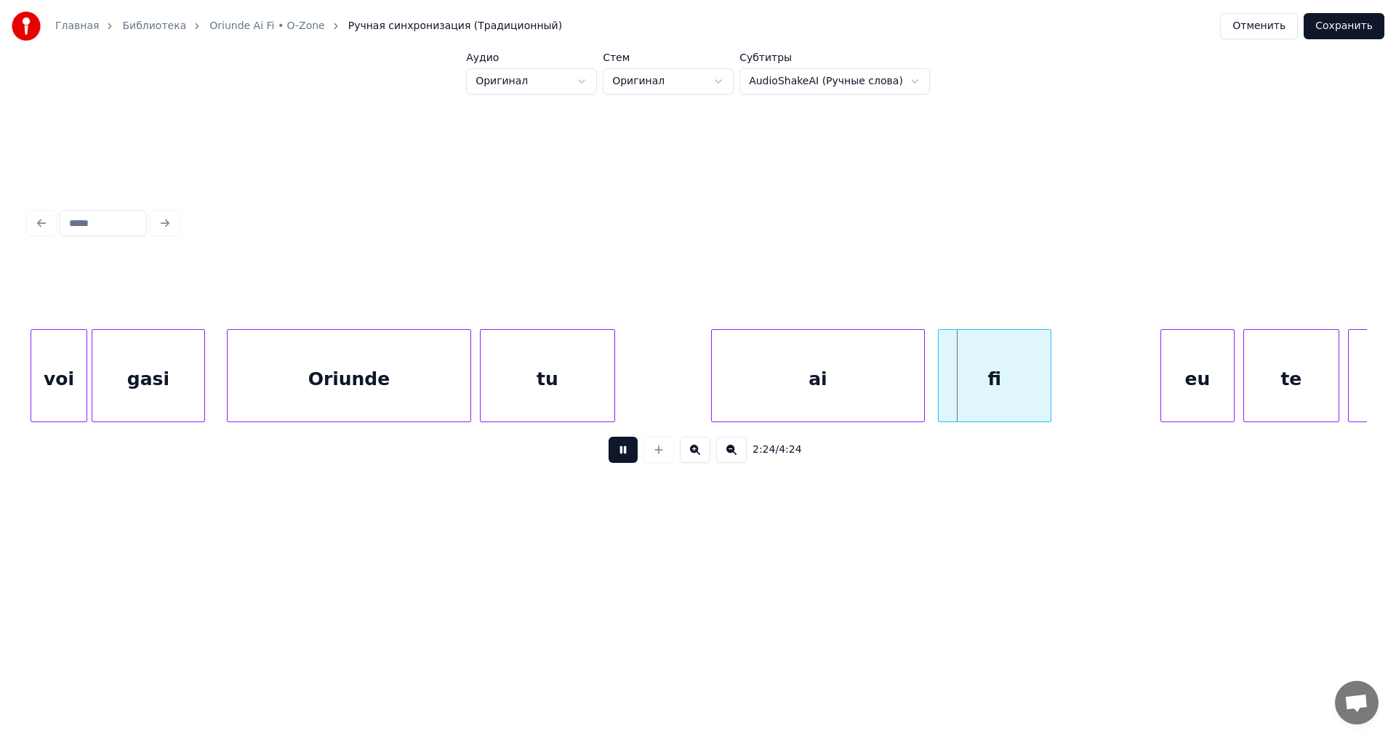
click at [686, 454] on button at bounding box center [695, 450] width 31 height 26
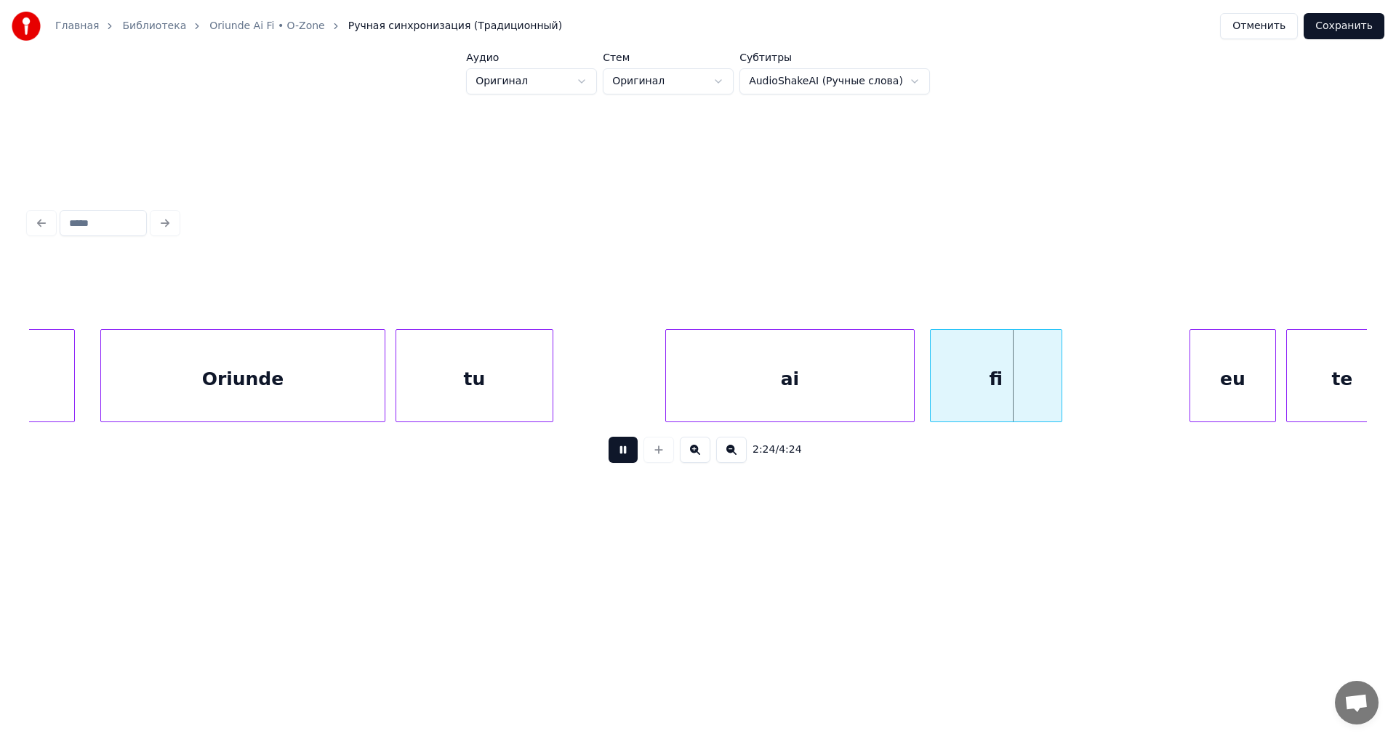
click at [686, 454] on button at bounding box center [695, 450] width 31 height 26
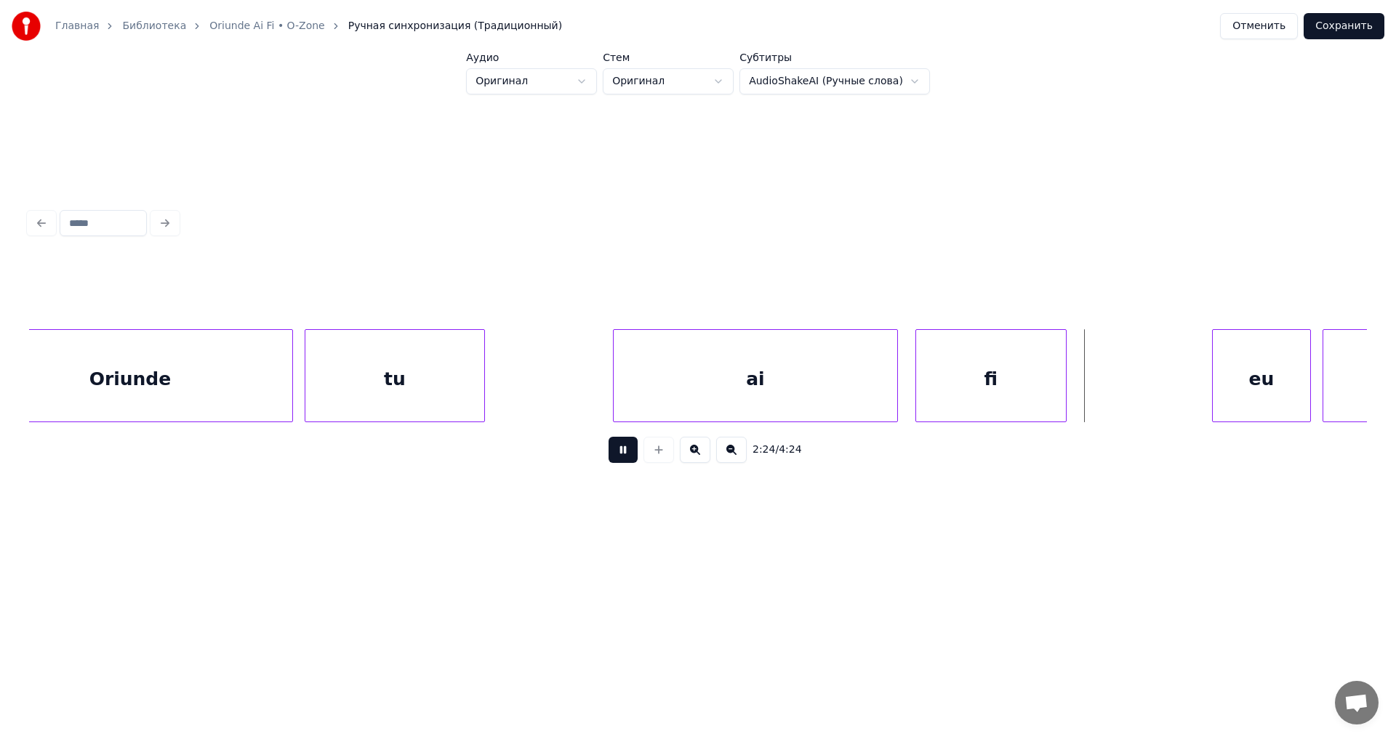
click at [686, 454] on button at bounding box center [695, 450] width 31 height 26
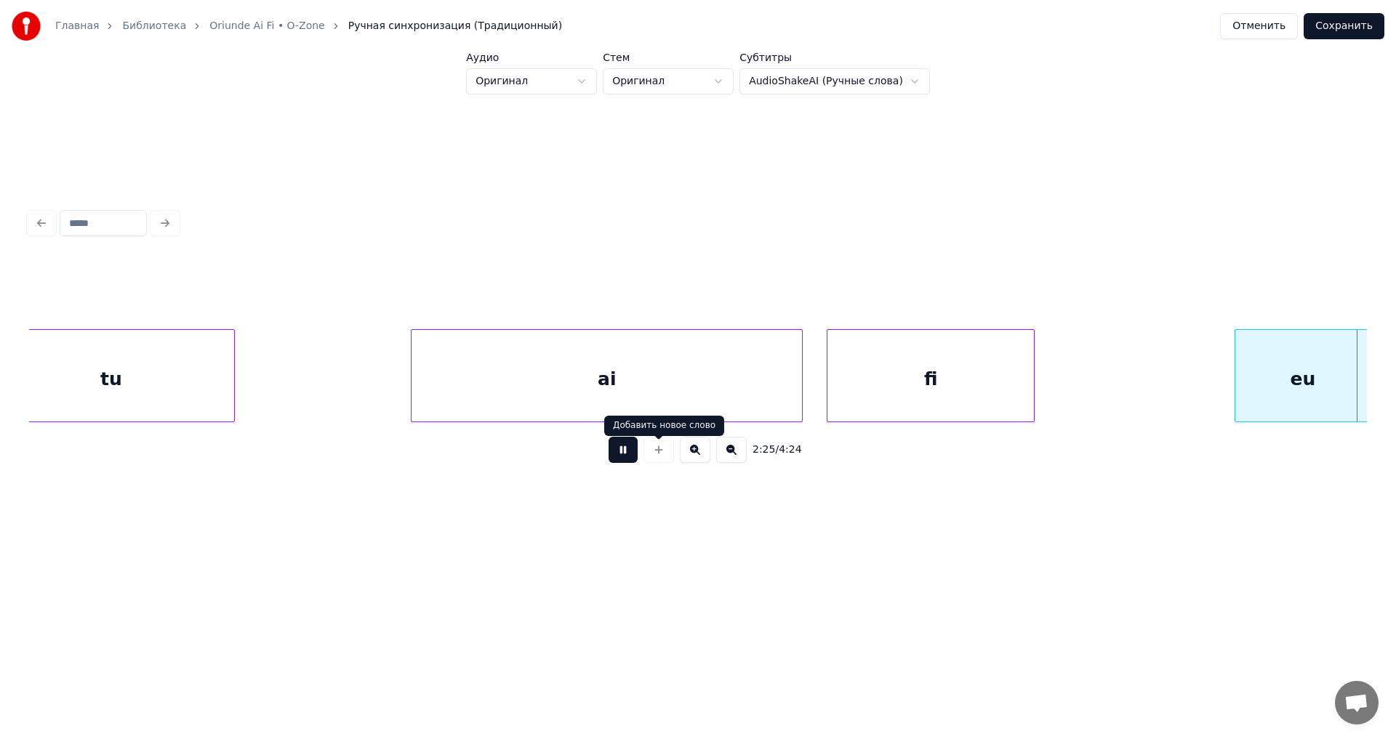
scroll to position [0, 58296]
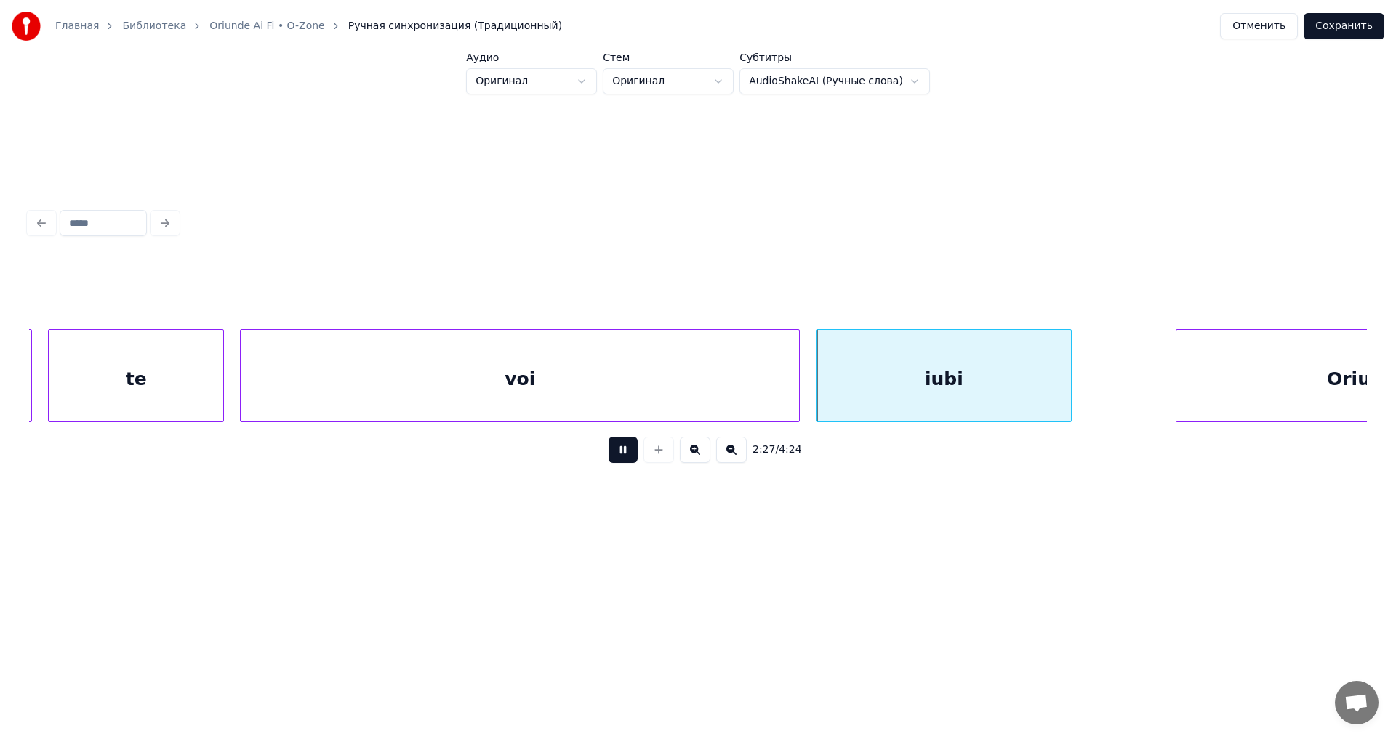
click at [624, 458] on button at bounding box center [623, 450] width 29 height 26
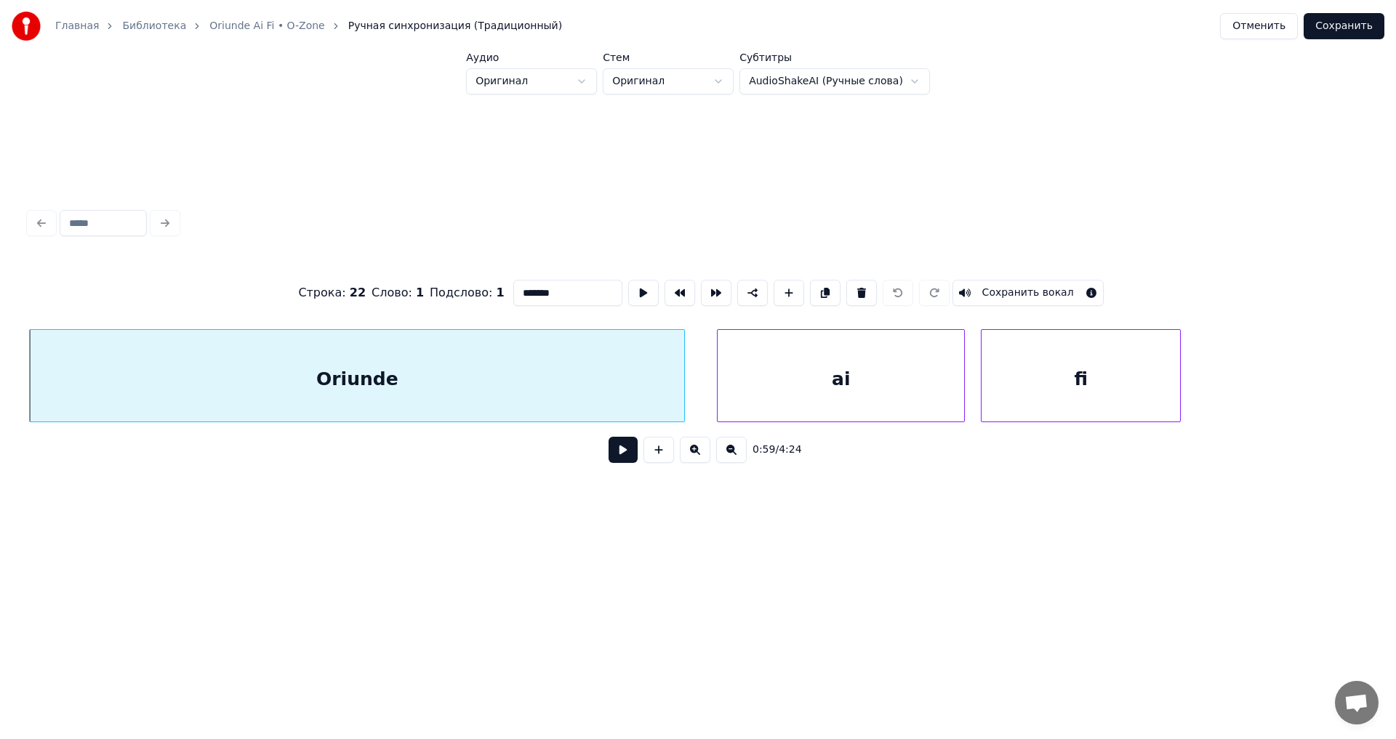
click at [626, 457] on button at bounding box center [623, 450] width 29 height 26
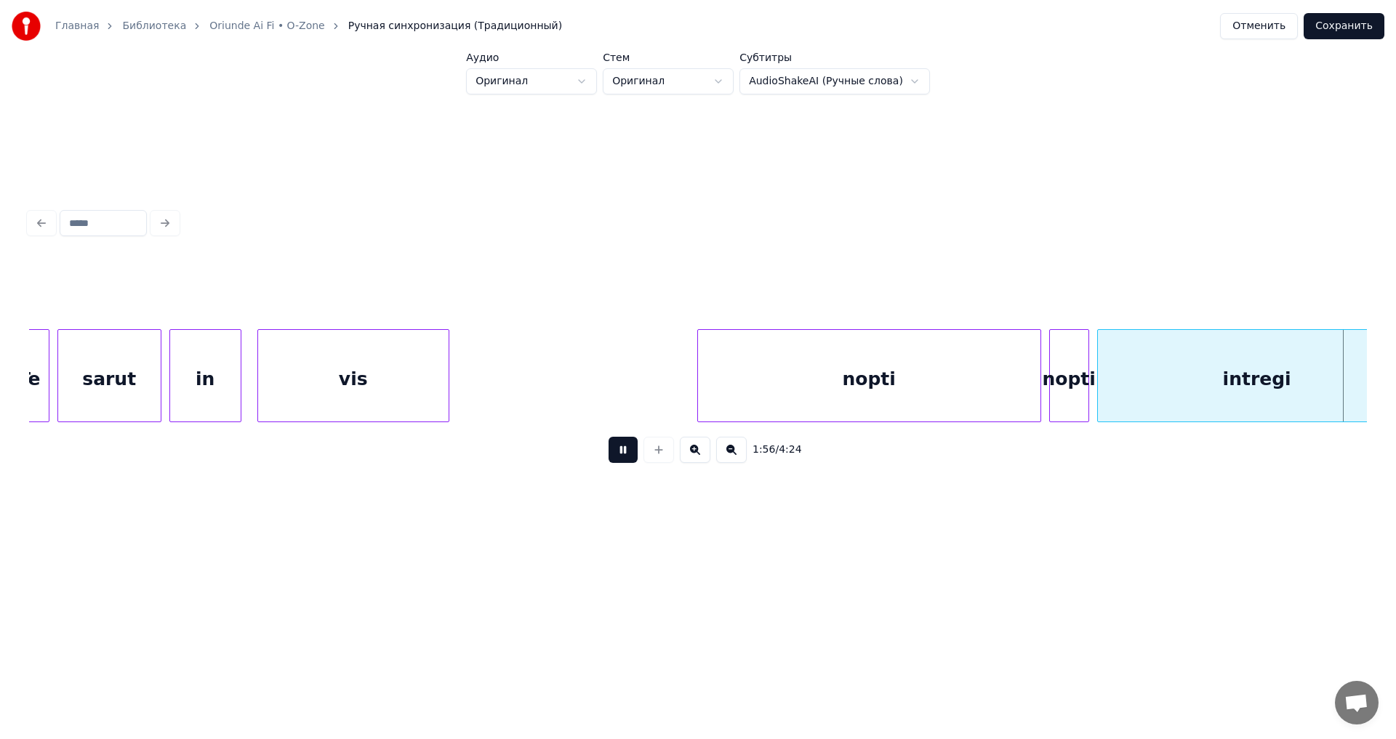
scroll to position [0, 46618]
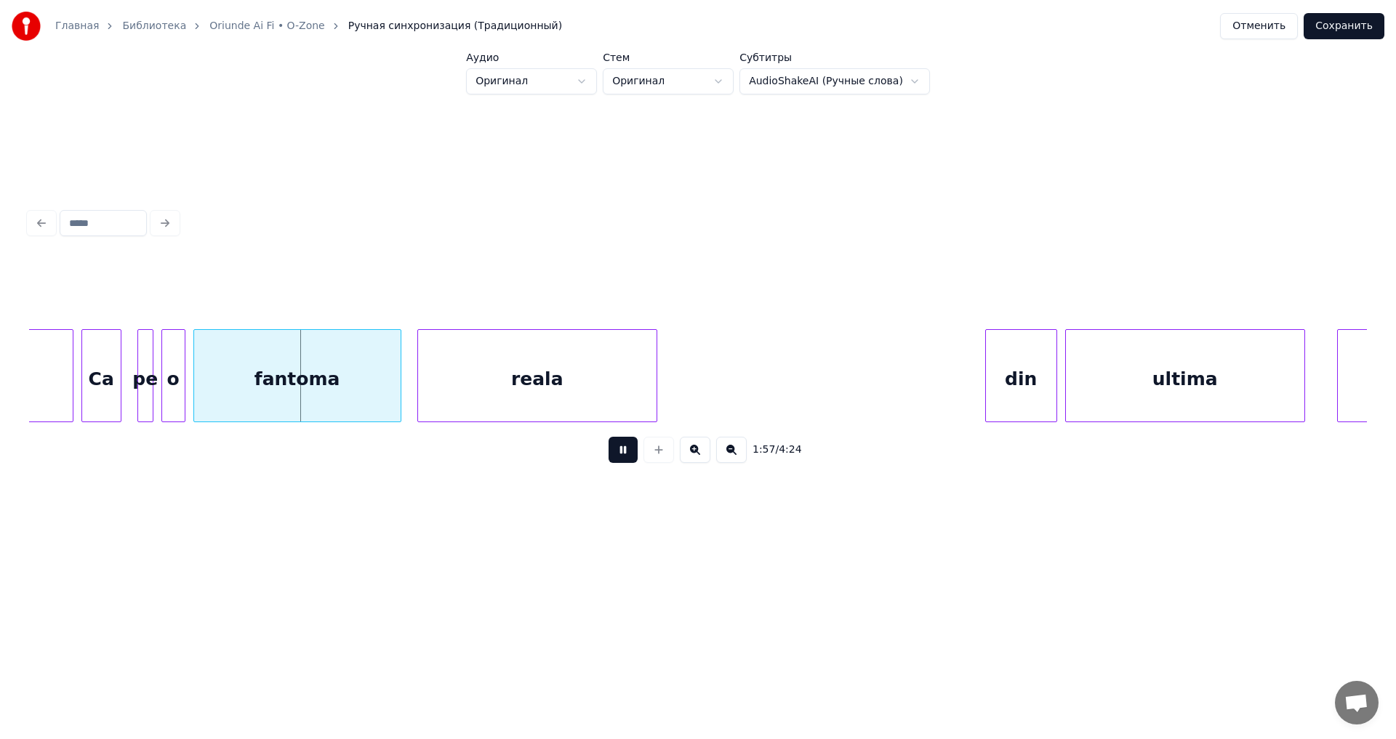
click at [625, 458] on button at bounding box center [623, 450] width 29 height 26
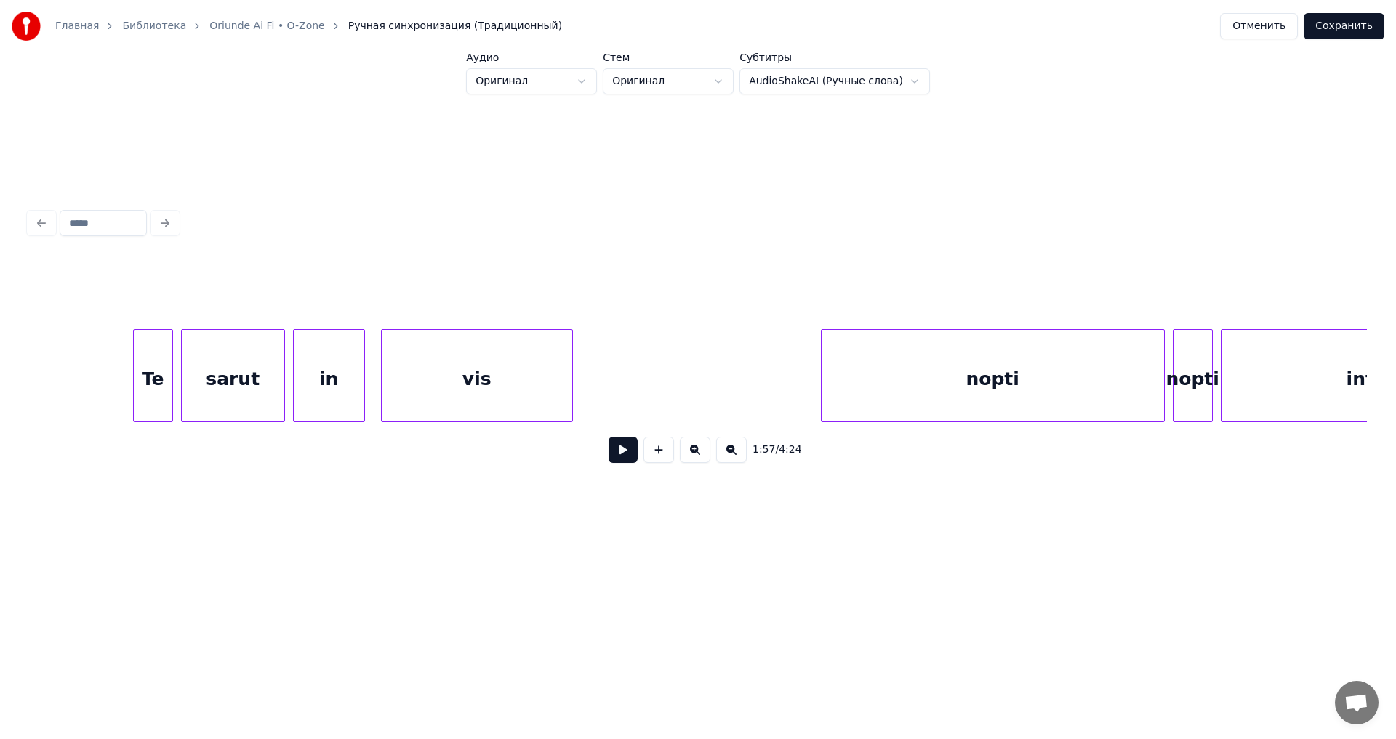
click at [329, 402] on div "in" at bounding box center [329, 379] width 71 height 99
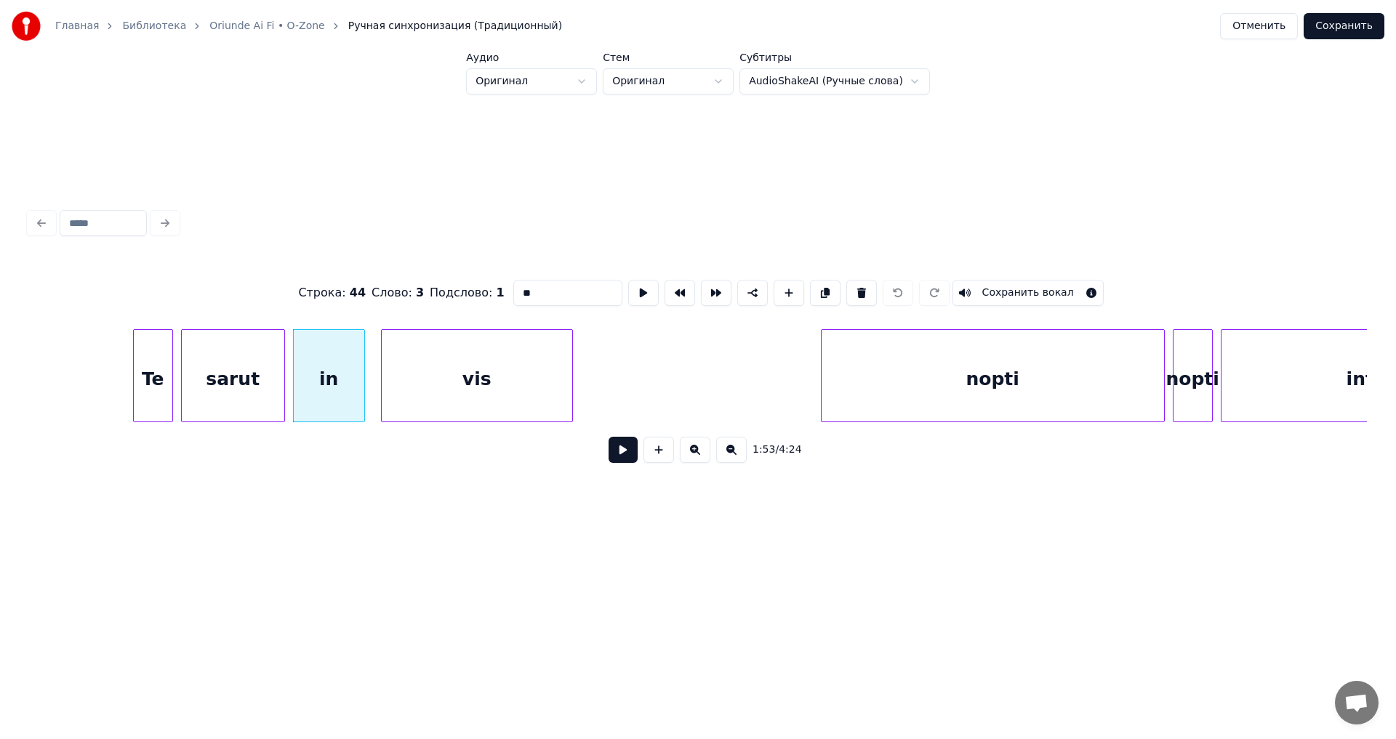
click at [617, 457] on button at bounding box center [623, 450] width 29 height 26
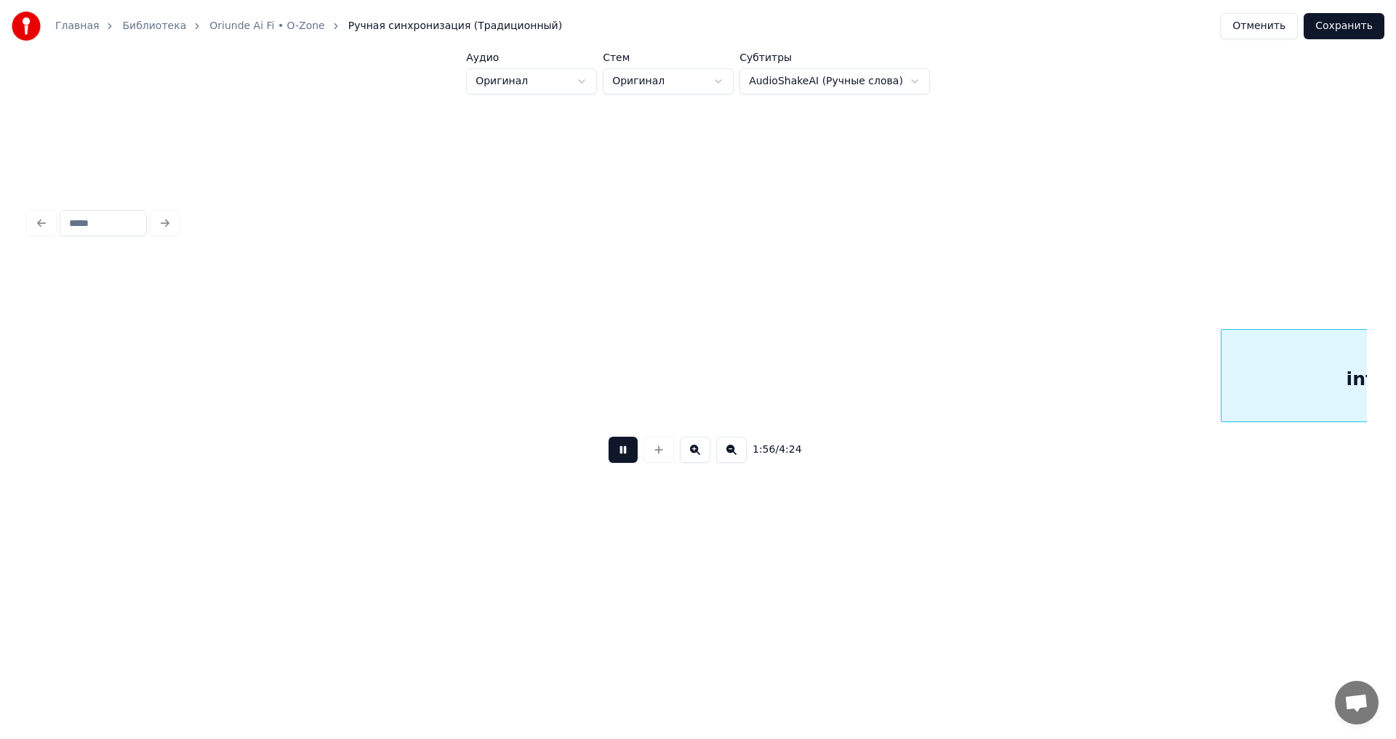
scroll to position [0, 46489]
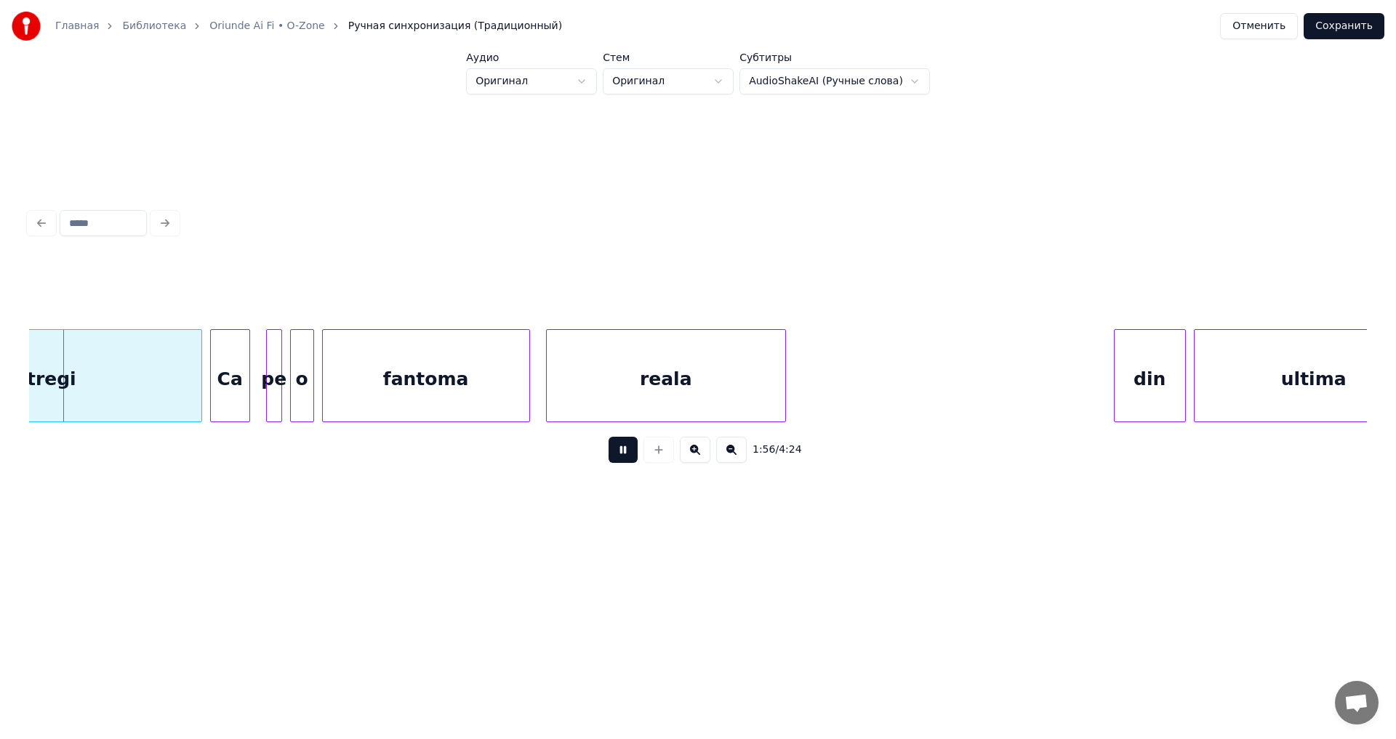
click at [617, 457] on button at bounding box center [623, 450] width 29 height 26
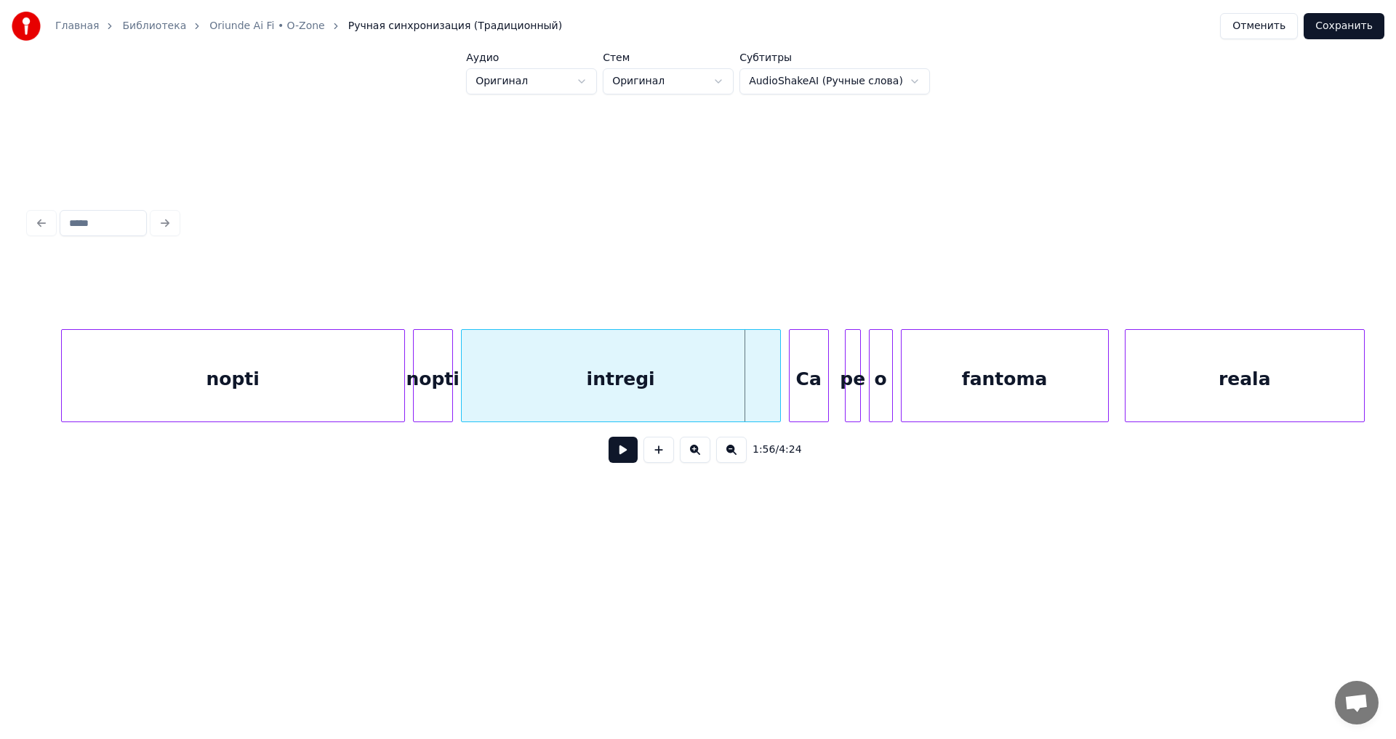
scroll to position [0, 45735]
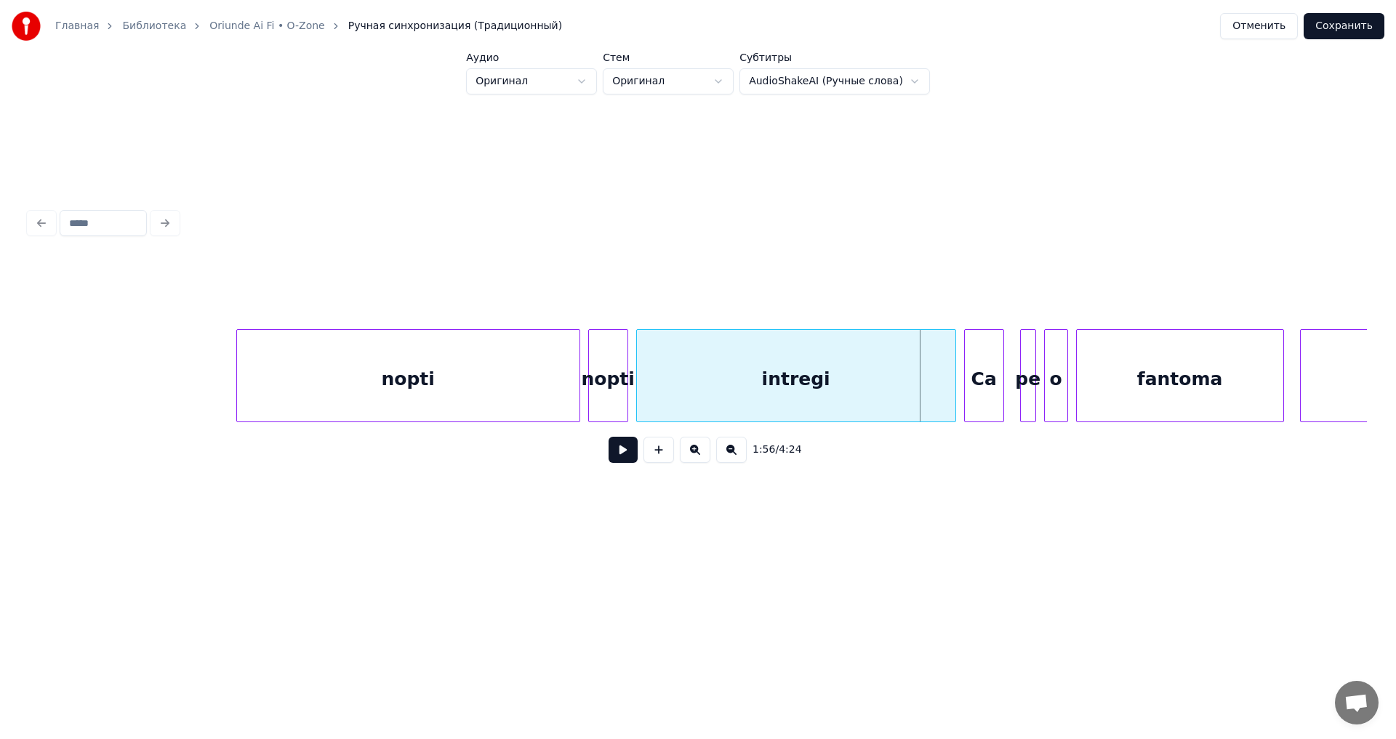
click at [609, 398] on div "nopti" at bounding box center [608, 379] width 39 height 99
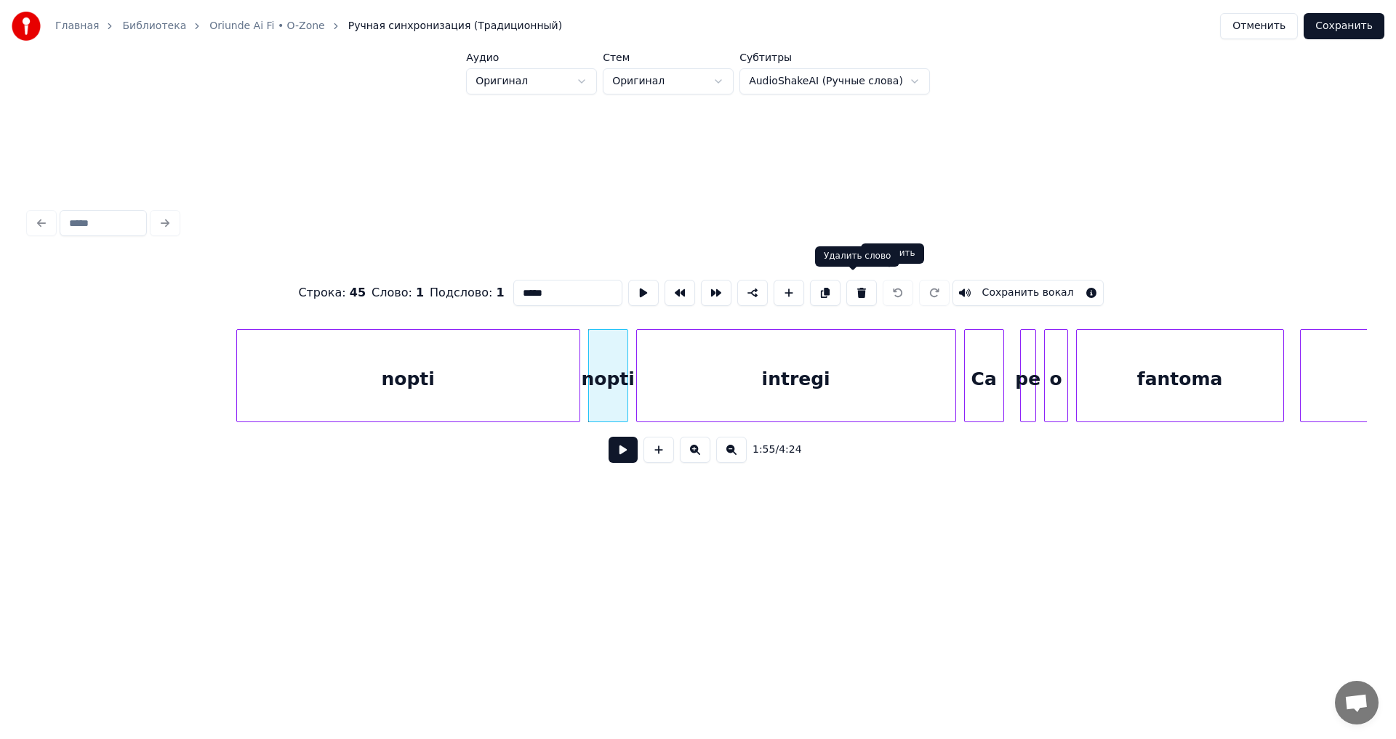
click at [848, 284] on button at bounding box center [861, 293] width 31 height 26
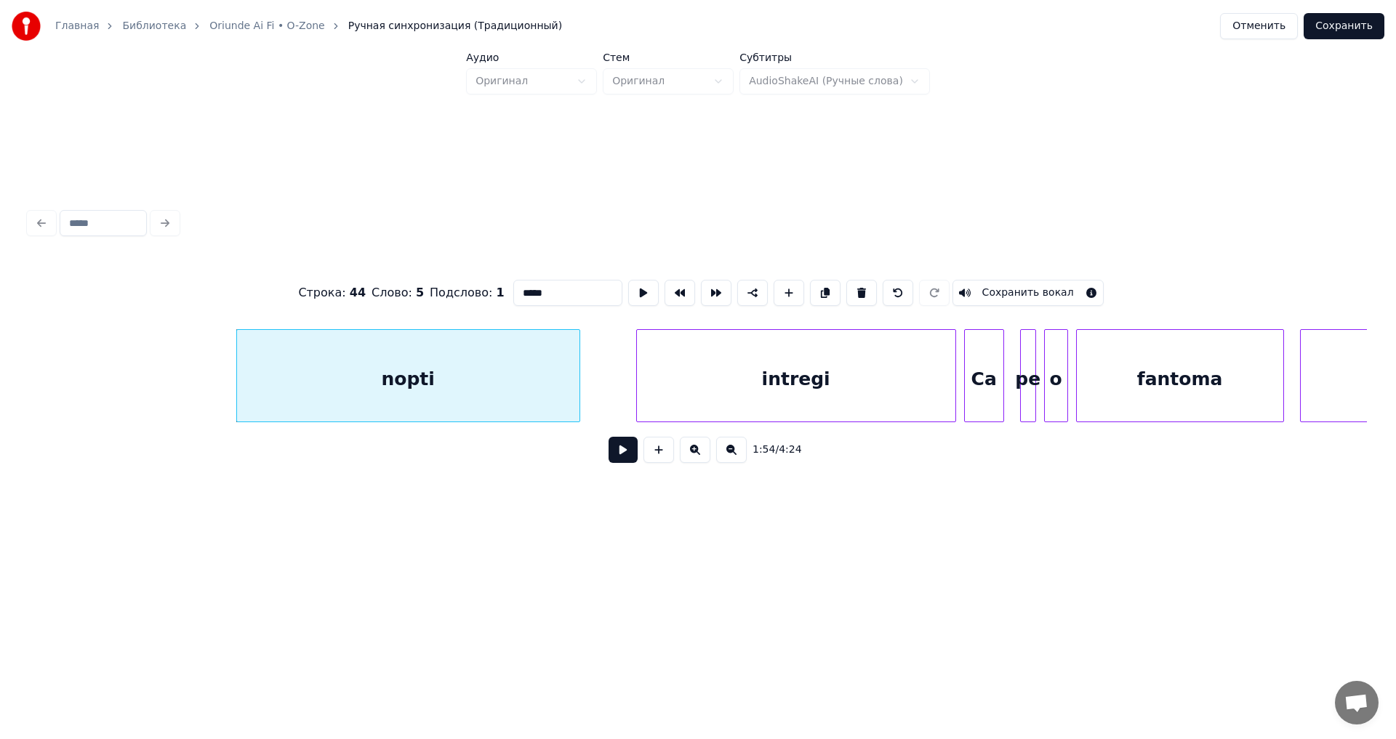
click at [612, 457] on button at bounding box center [623, 450] width 29 height 26
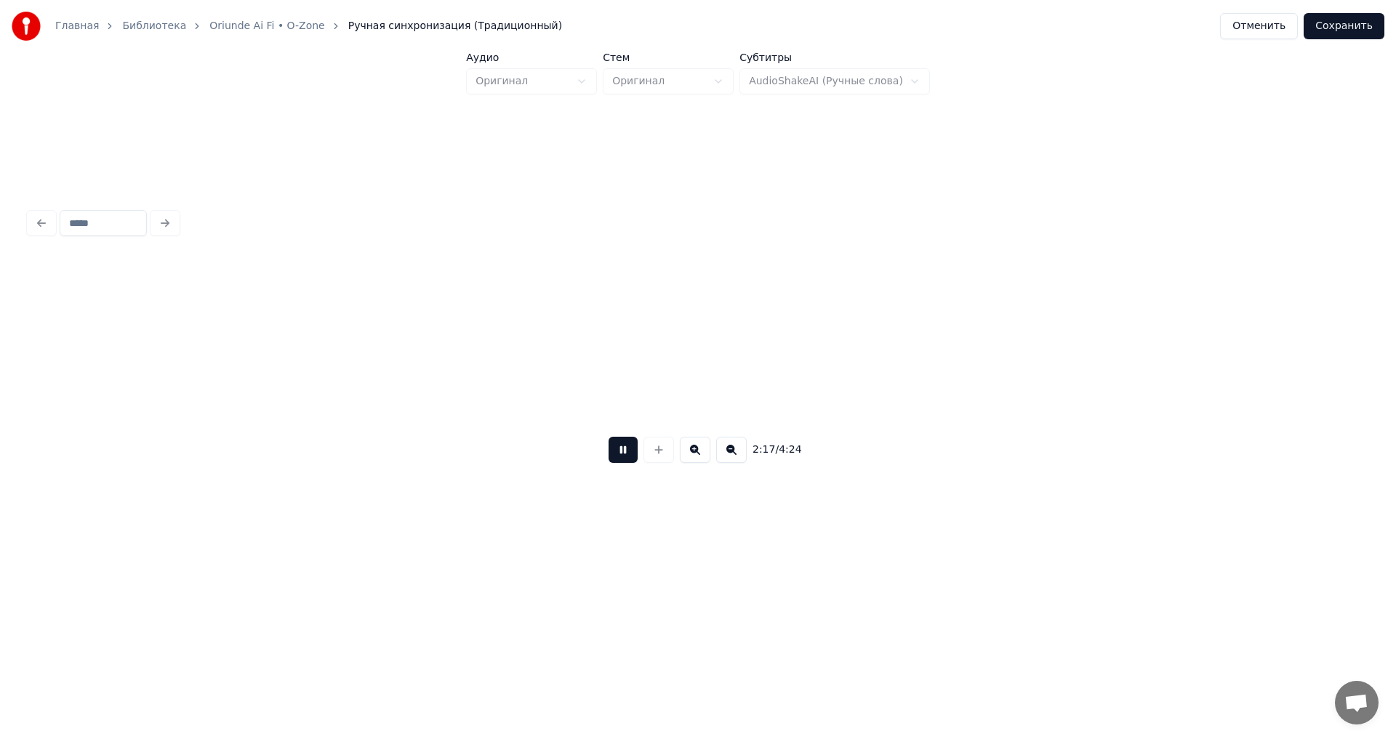
scroll to position [0, 55122]
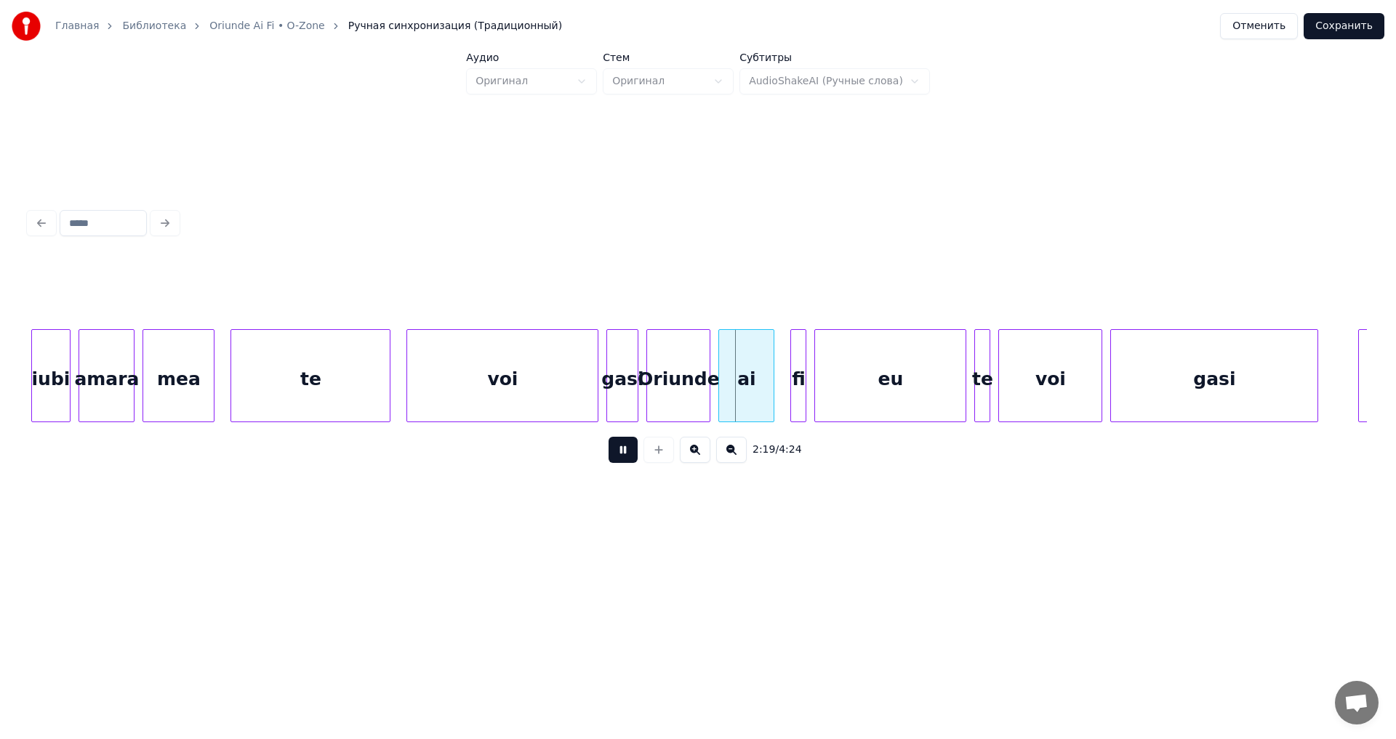
click at [613, 457] on button at bounding box center [623, 450] width 29 height 26
click at [615, 405] on div "gasi" at bounding box center [622, 379] width 31 height 99
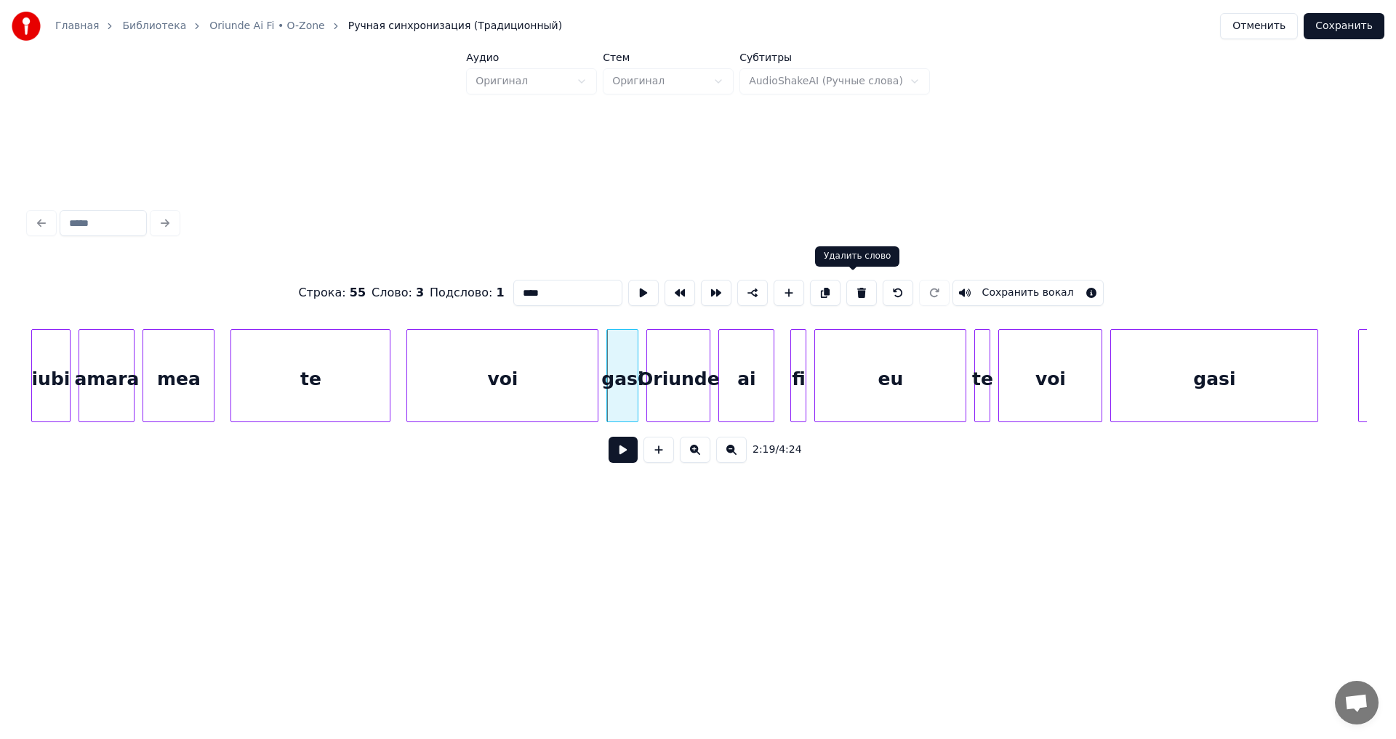
click at [854, 286] on button at bounding box center [861, 293] width 31 height 26
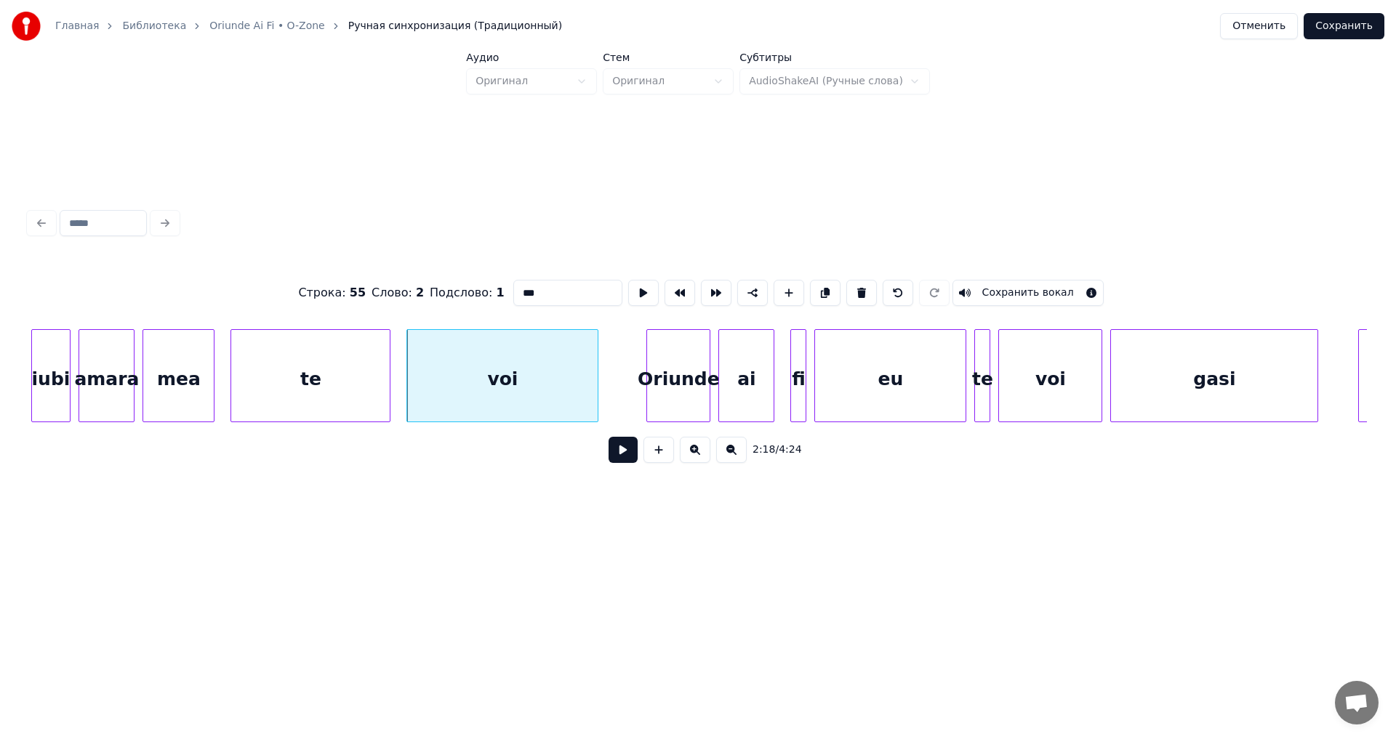
click at [854, 286] on button at bounding box center [861, 293] width 31 height 26
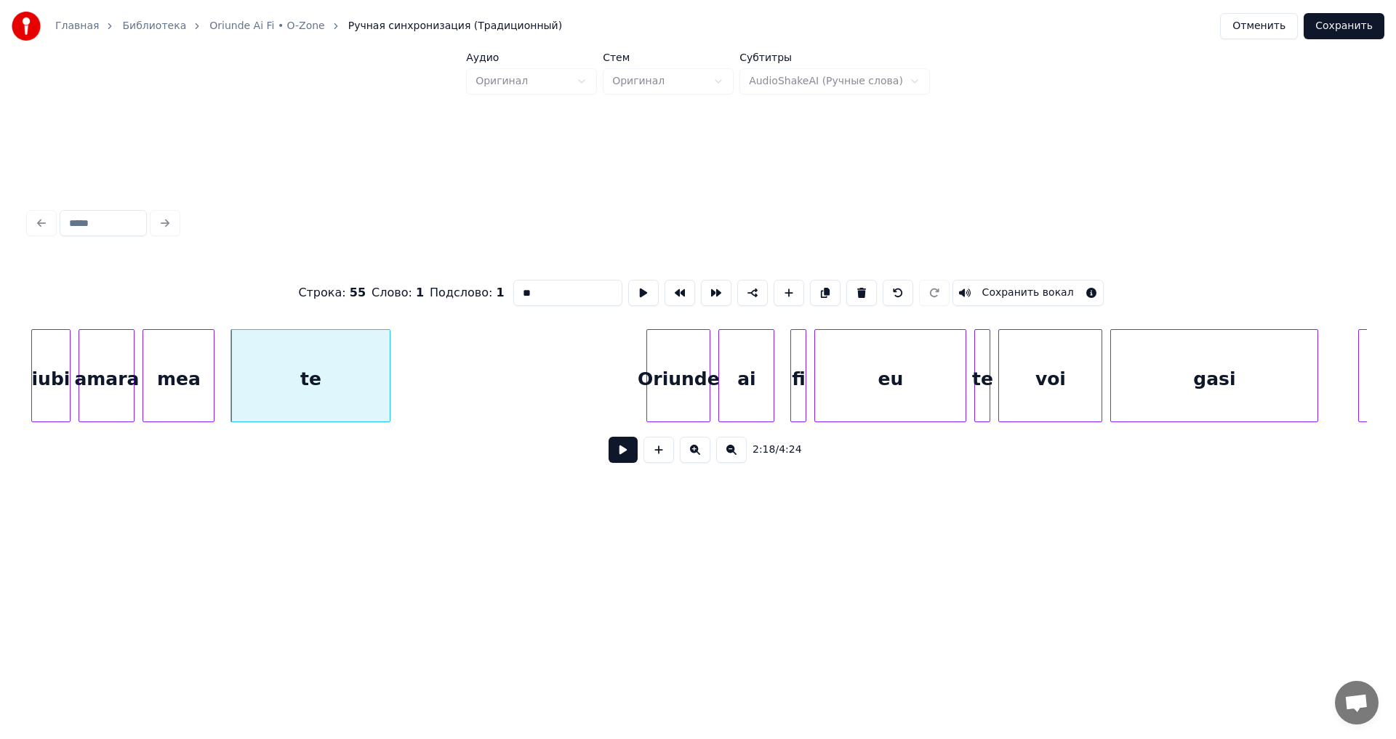
click at [854, 286] on button at bounding box center [861, 293] width 31 height 26
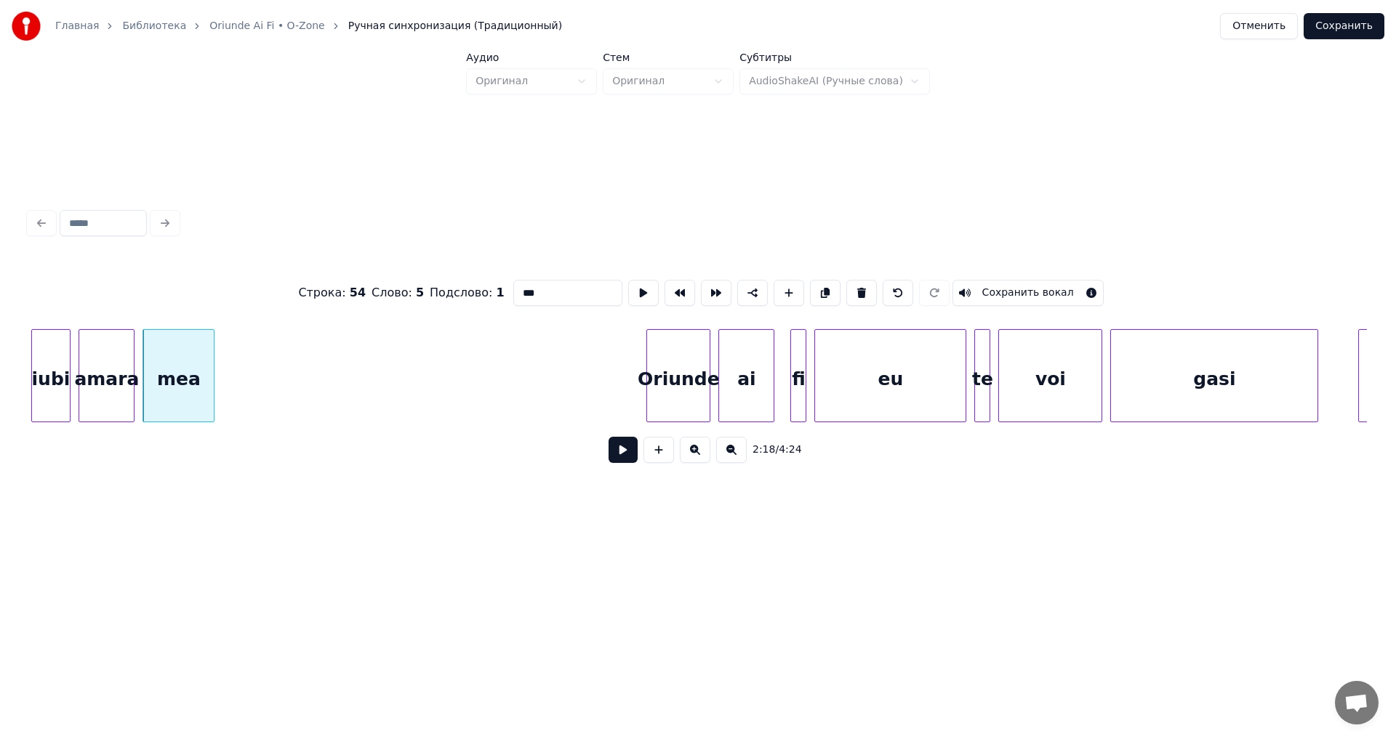
click at [853, 286] on button at bounding box center [861, 293] width 31 height 26
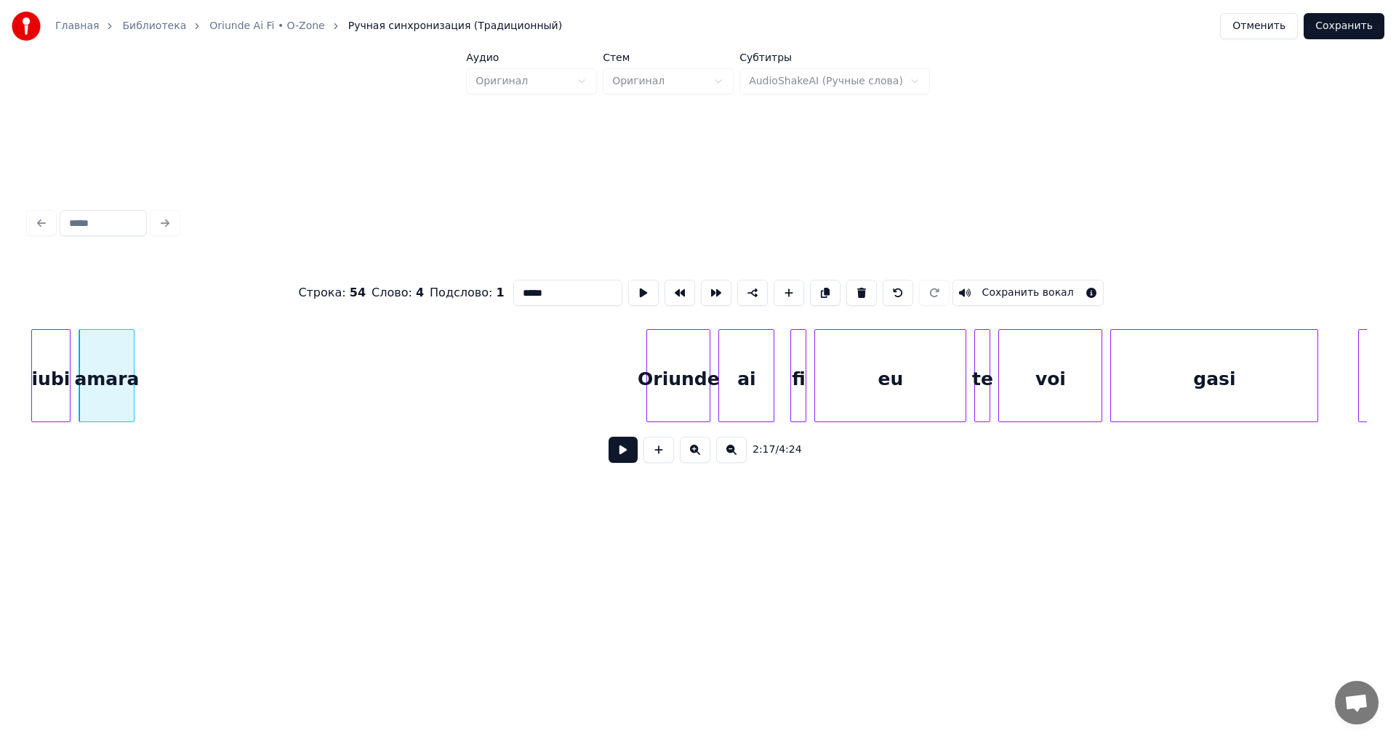
click at [853, 286] on button at bounding box center [861, 293] width 31 height 26
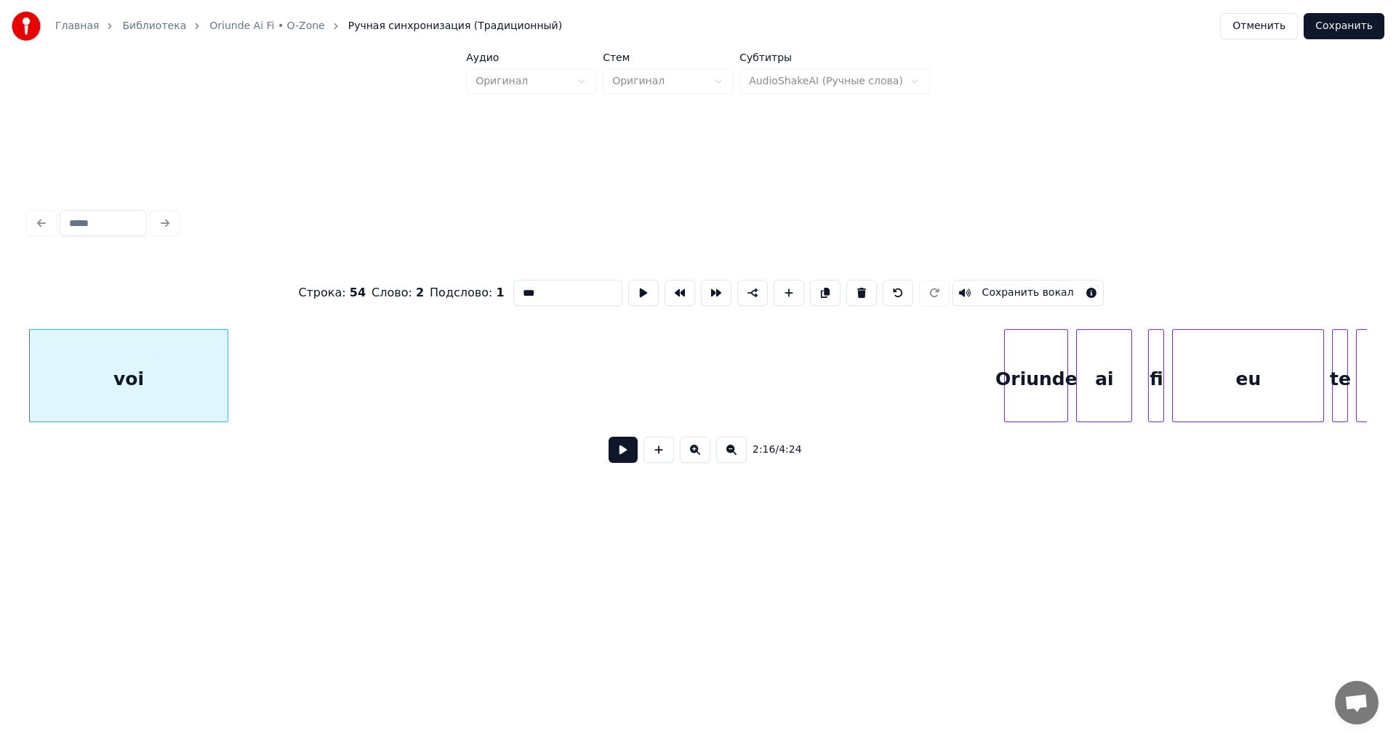
click at [853, 286] on button at bounding box center [861, 293] width 31 height 26
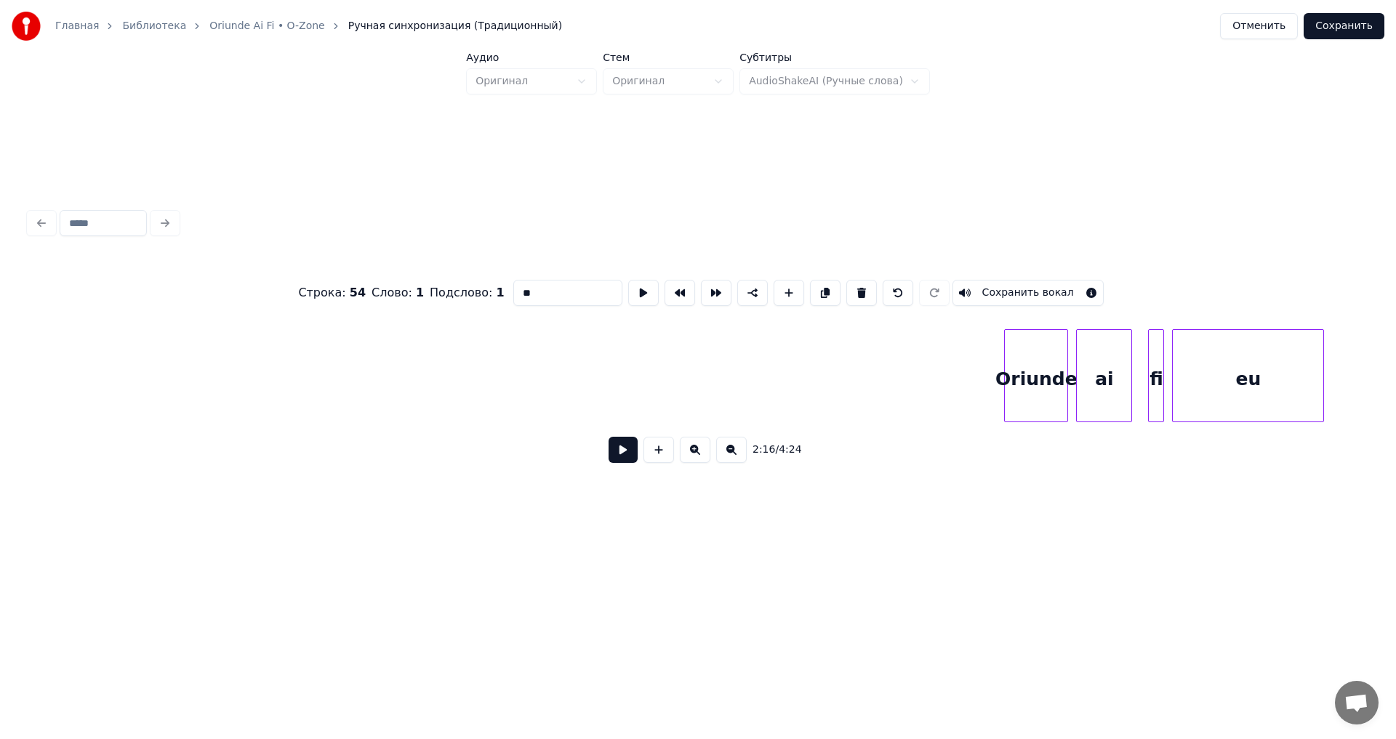
scroll to position [0, 54725]
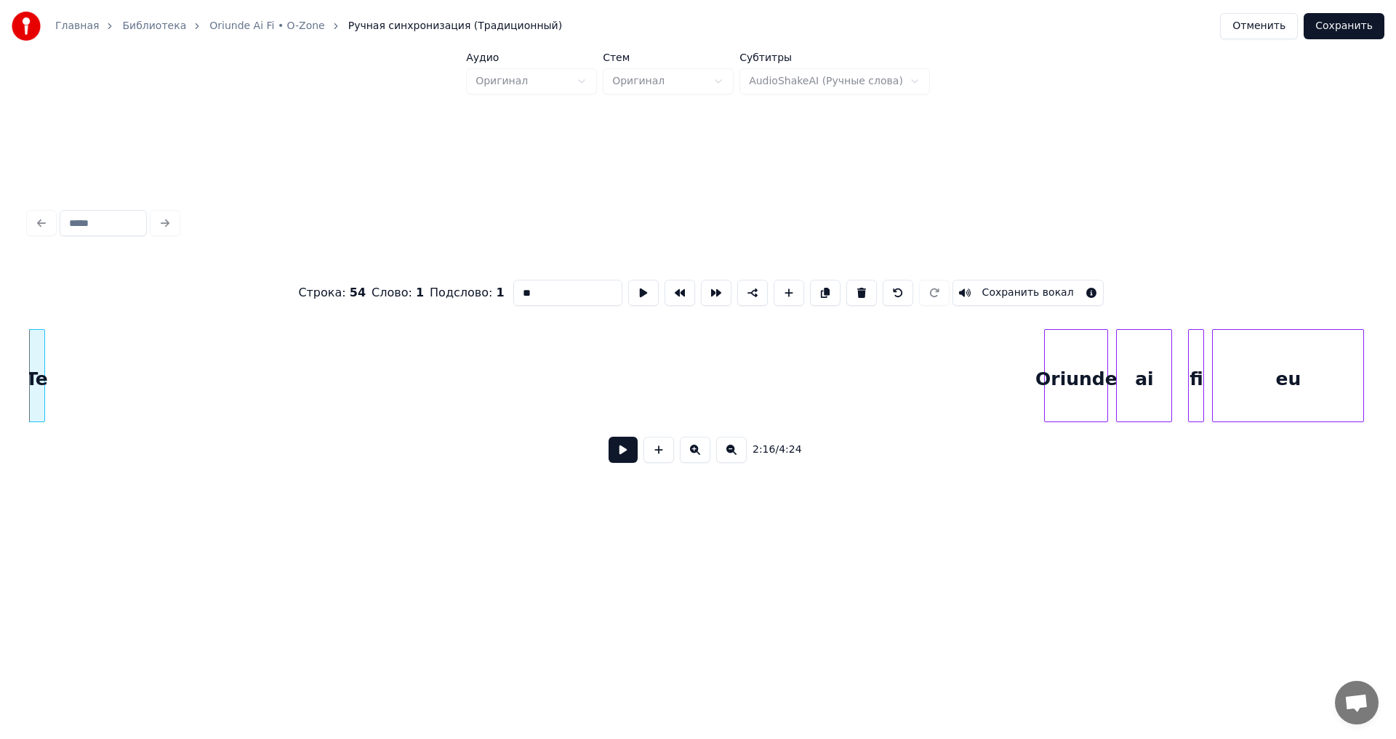
click at [853, 286] on button at bounding box center [861, 293] width 31 height 26
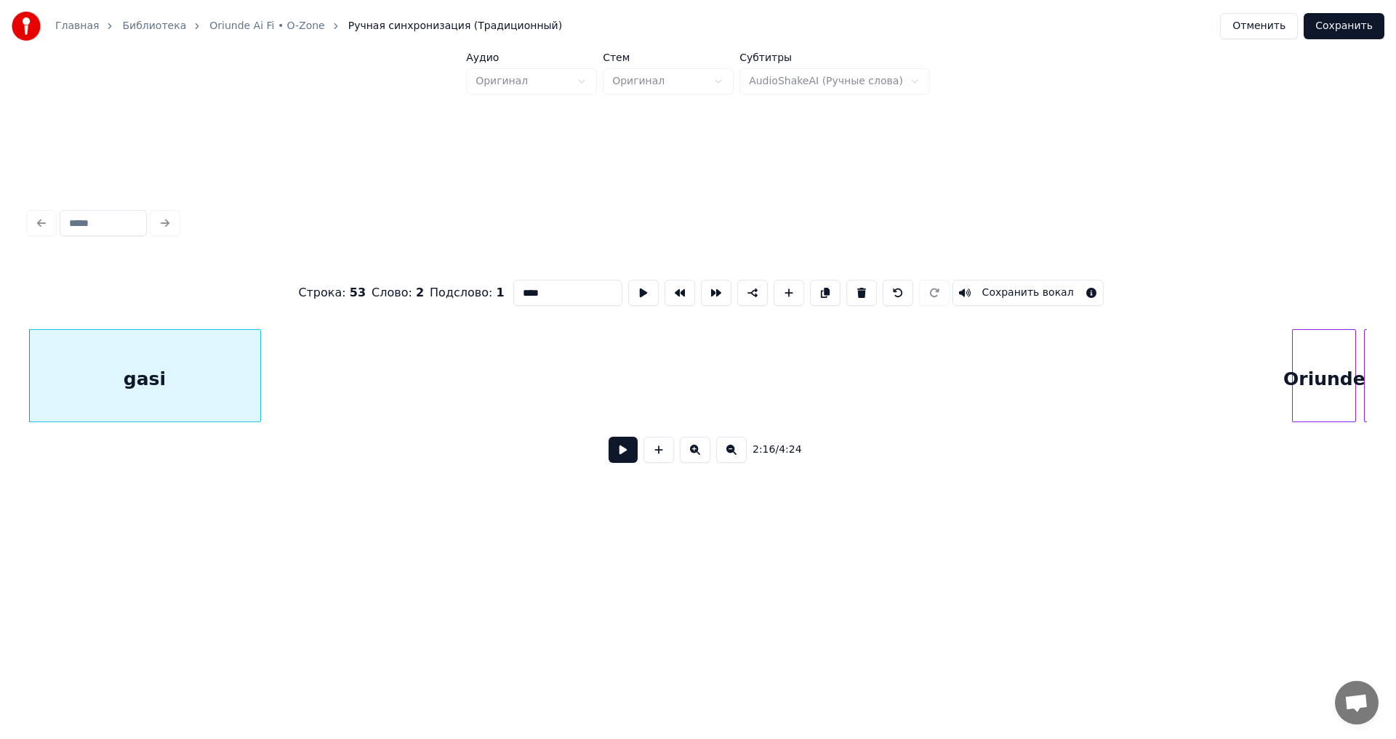
click at [853, 286] on button at bounding box center [861, 293] width 31 height 26
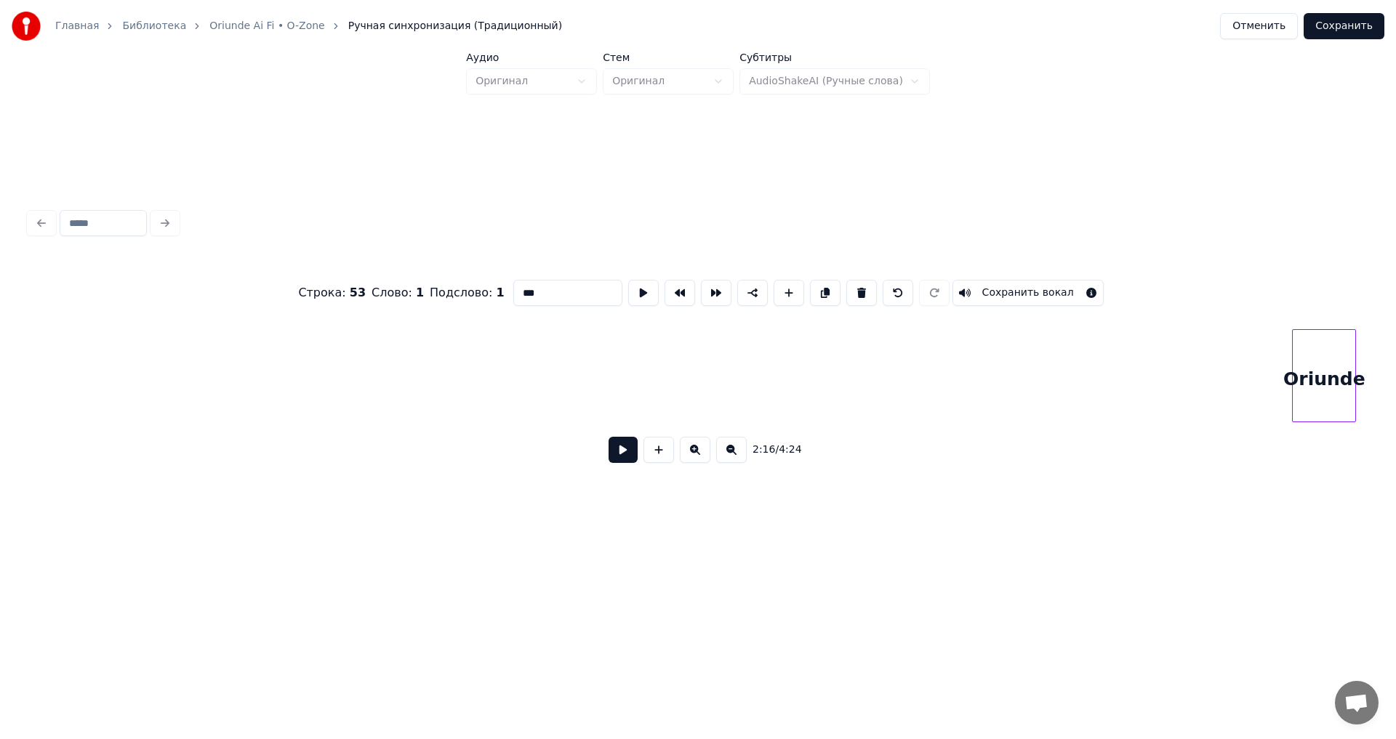
scroll to position [0, 54445]
click at [852, 286] on button at bounding box center [861, 293] width 31 height 26
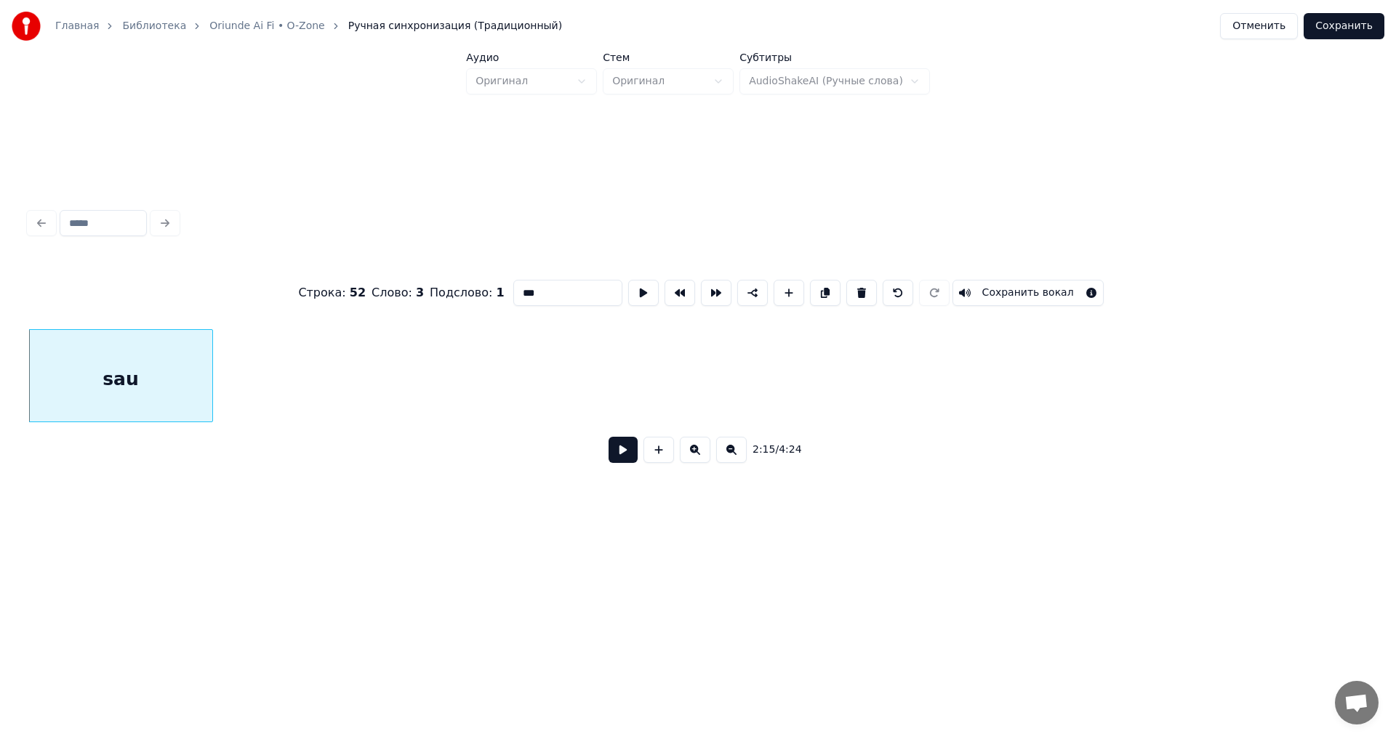
click at [852, 286] on button at bounding box center [861, 293] width 31 height 26
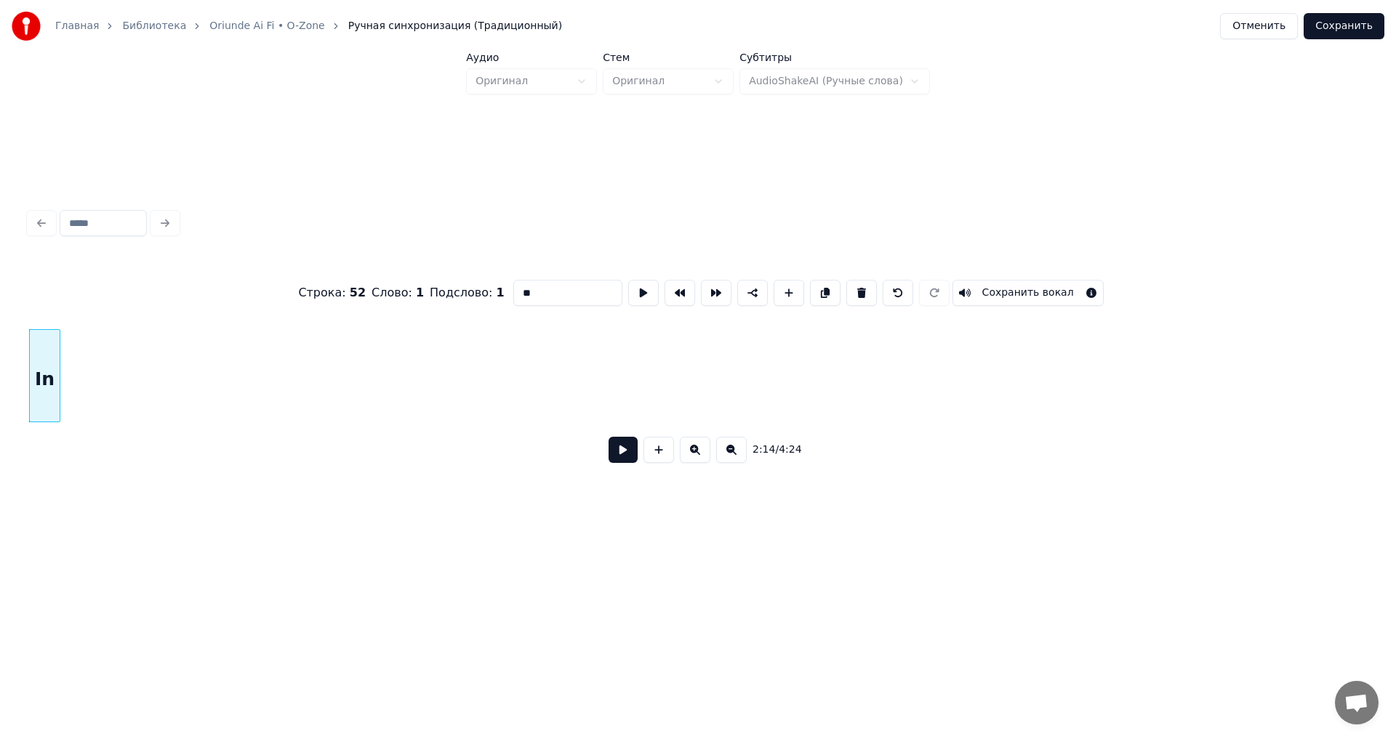
click at [852, 286] on button at bounding box center [861, 293] width 31 height 26
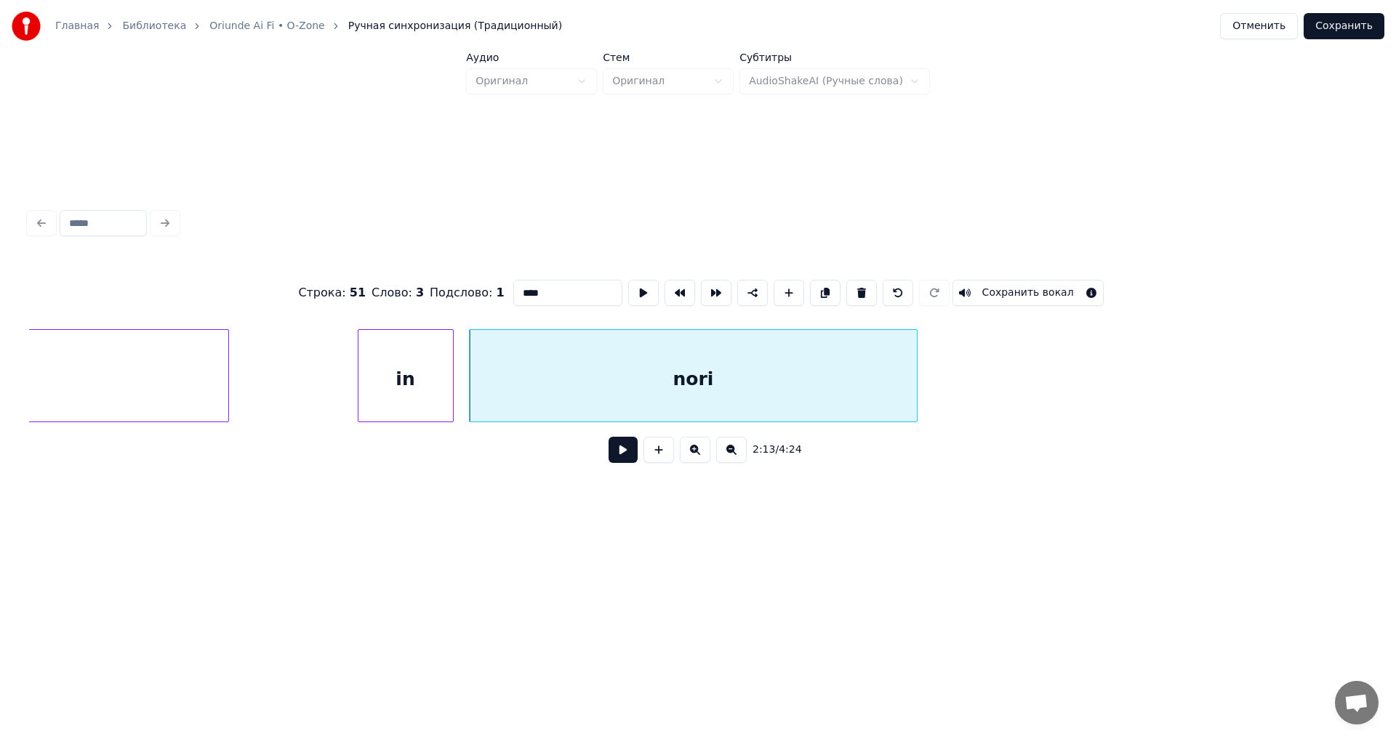
scroll to position [0, 52753]
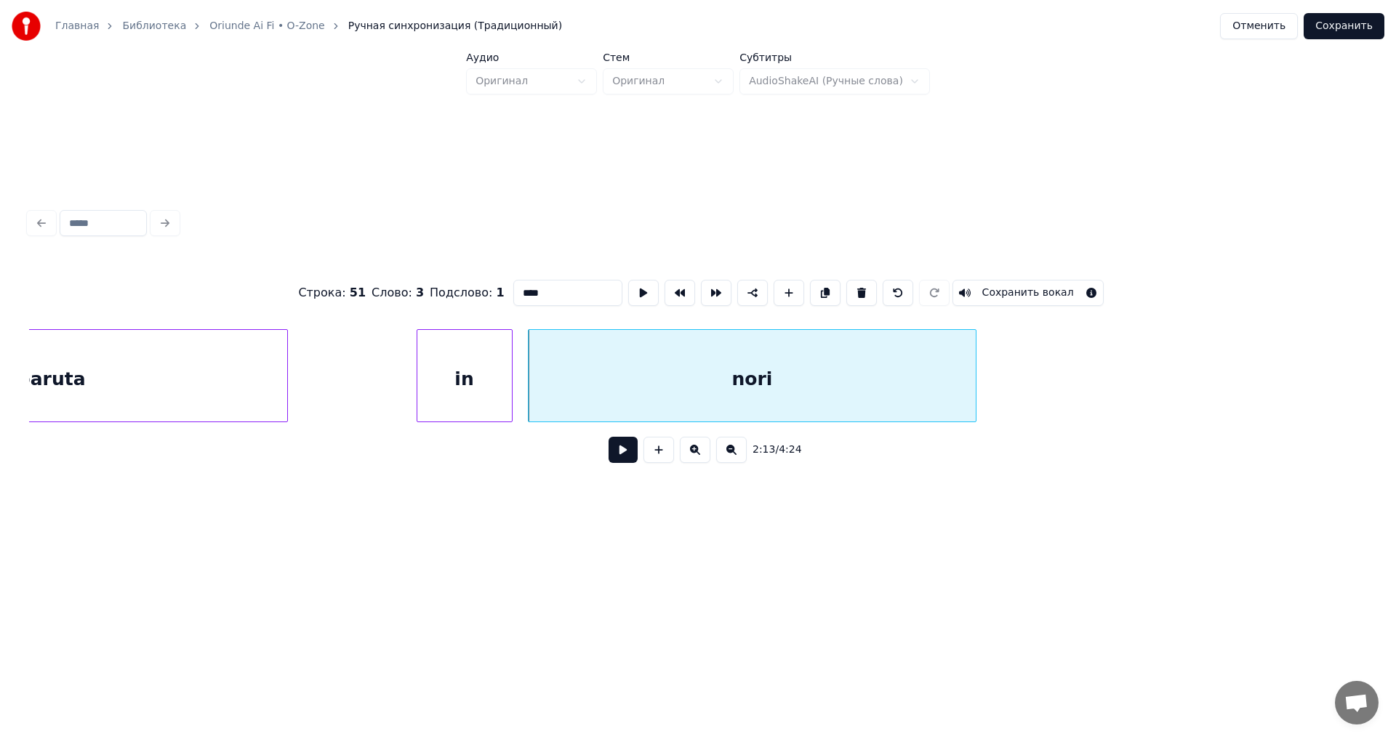
click at [228, 412] on div "disparuta" at bounding box center [36, 379] width 502 height 99
type input "*********"
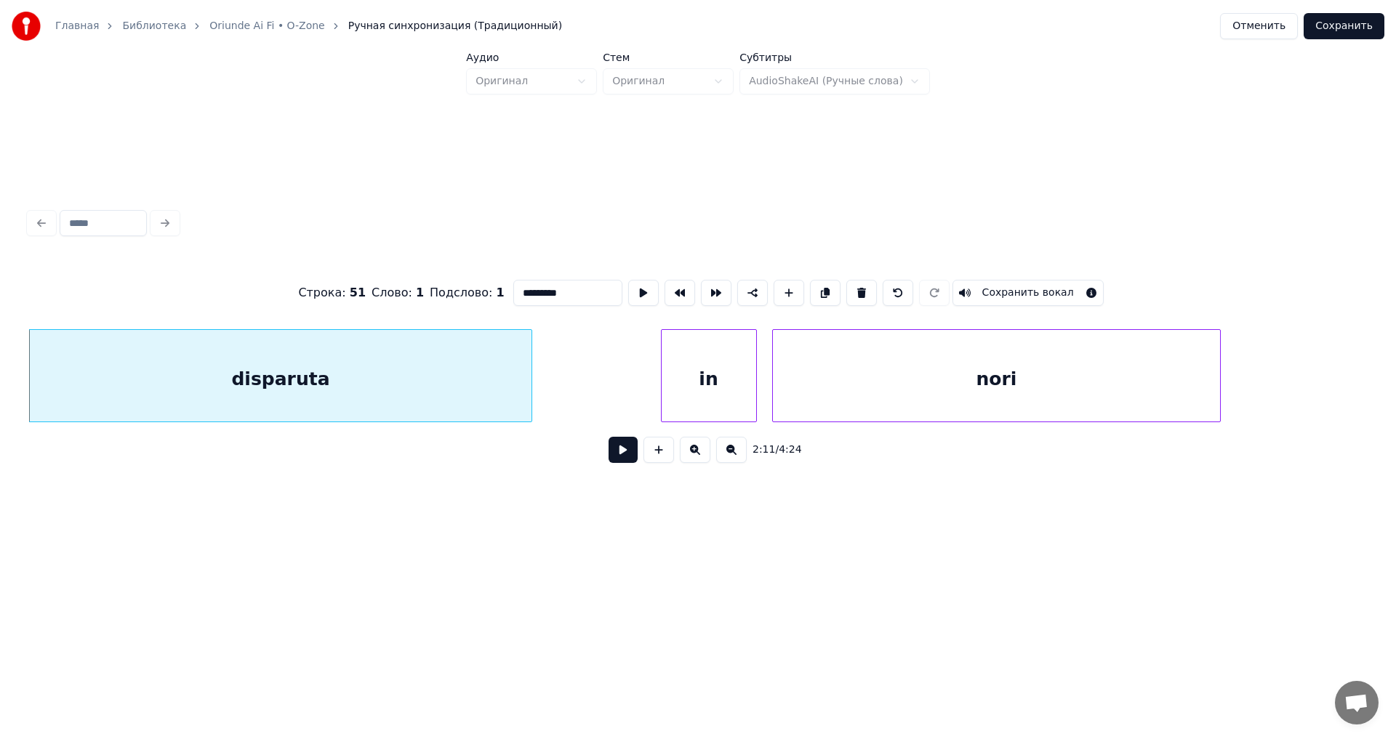
click at [621, 459] on button at bounding box center [623, 450] width 29 height 26
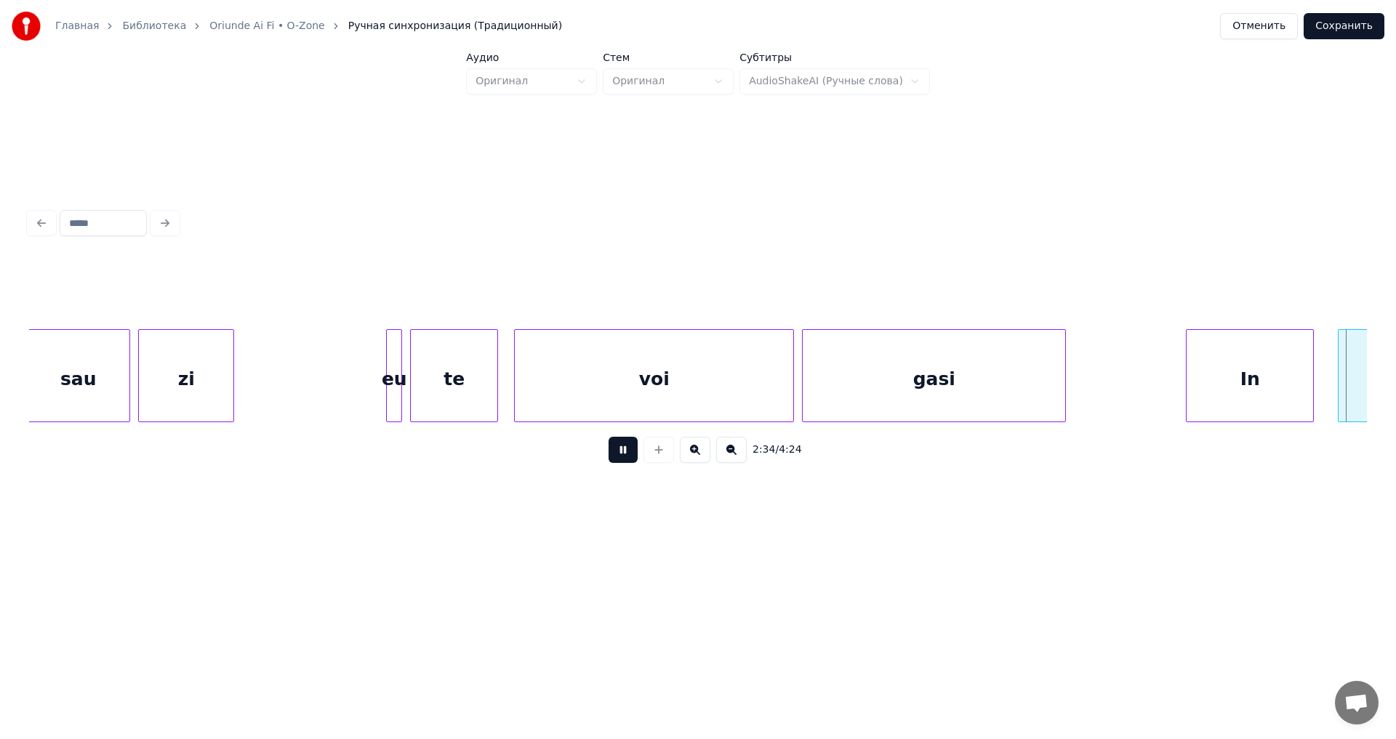
scroll to position [0, 61897]
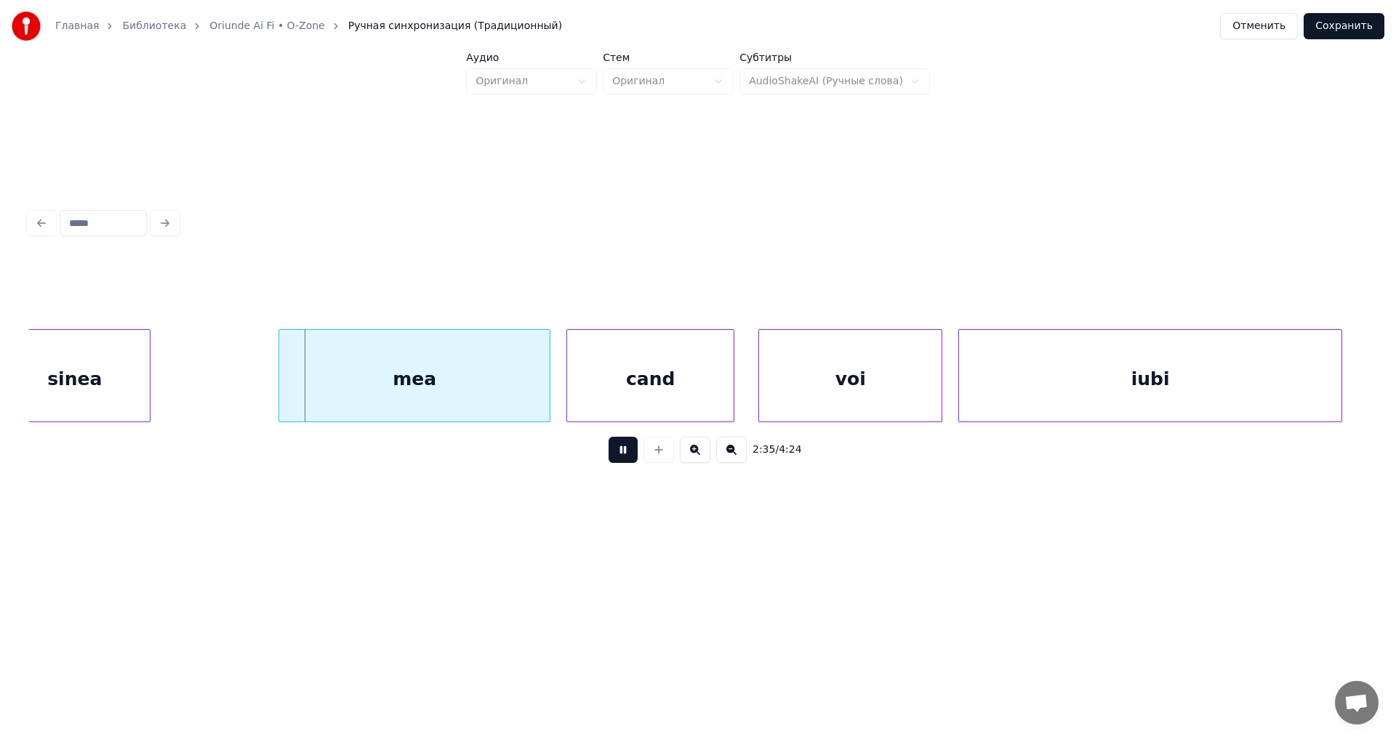
click at [620, 459] on button at bounding box center [623, 450] width 29 height 26
click at [1284, 31] on button "Отменить" at bounding box center [1259, 26] width 78 height 26
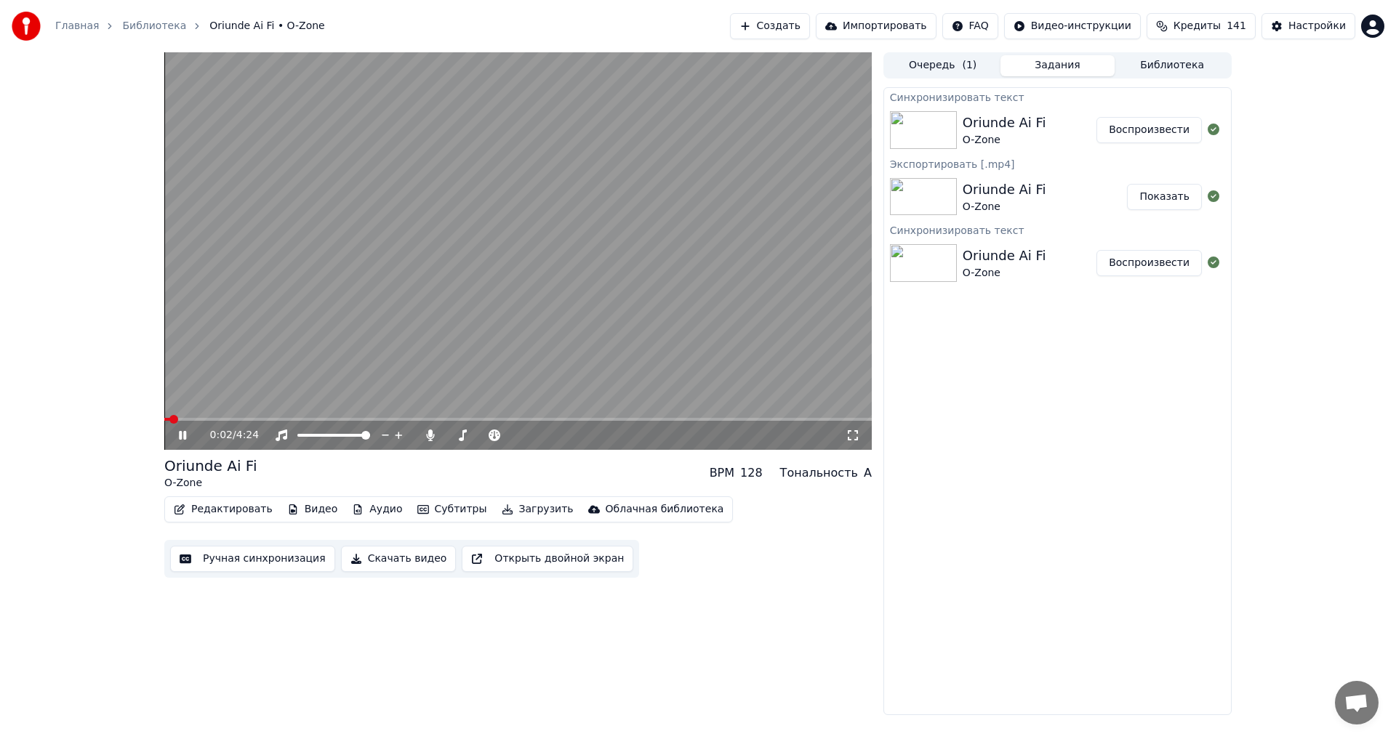
click at [187, 436] on icon at bounding box center [193, 436] width 34 height 12
